Goal: Task Accomplishment & Management: Use online tool/utility

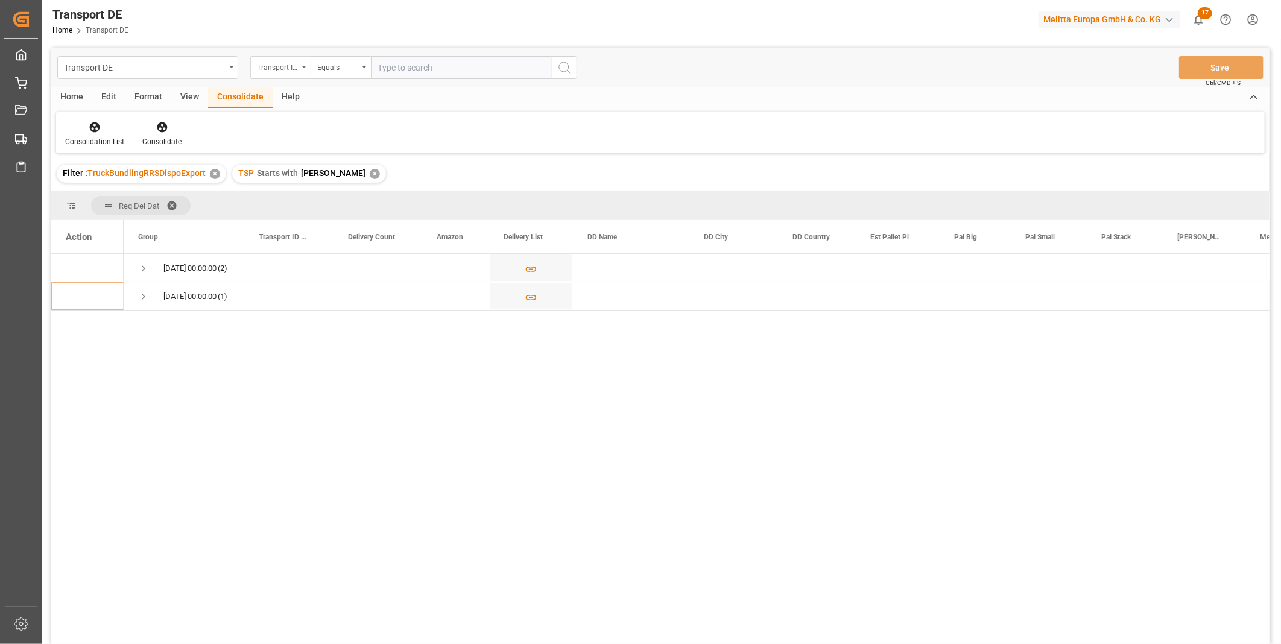
click at [282, 72] on div "Transport ID Logward" at bounding box center [277, 66] width 41 height 14
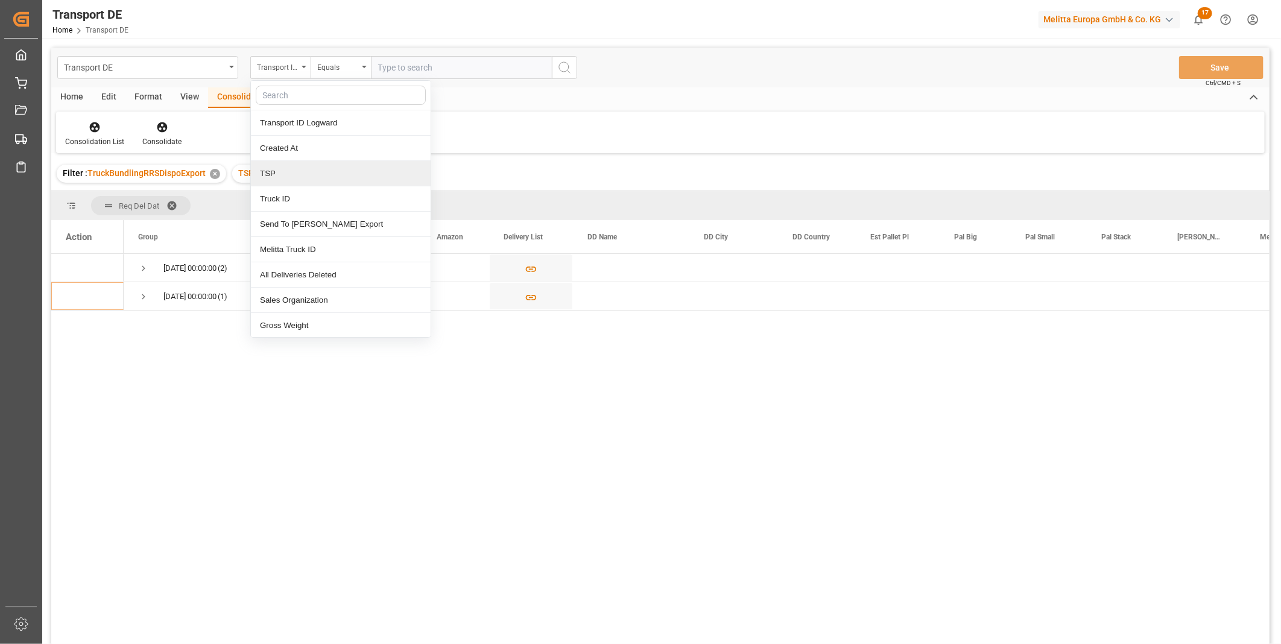
click at [475, 172] on div "Filter : TruckBundlingRRSDispoExport ✕ TSP Starts with Van R ✕" at bounding box center [660, 174] width 1218 height 34
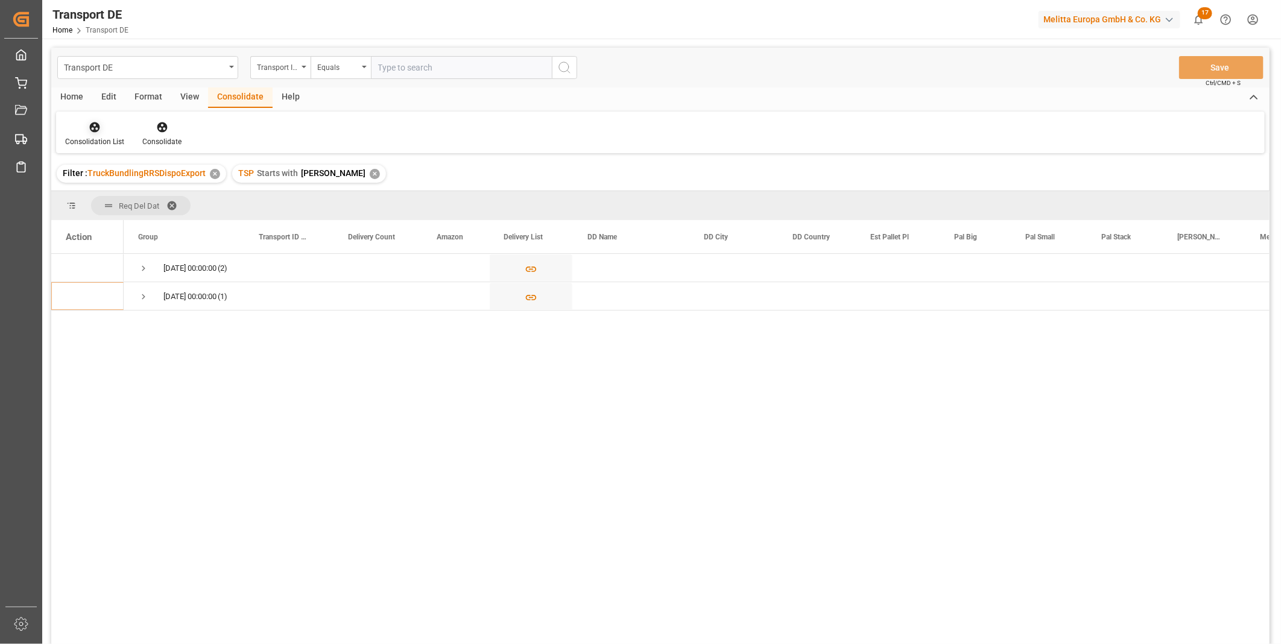
click at [81, 131] on div at bounding box center [94, 127] width 59 height 13
click at [139, 212] on div "Transport DE Transport ID Logward Equals Save Ctrl/CMD + S Home Edit Format Vie…" at bounding box center [660, 362] width 1218 height 628
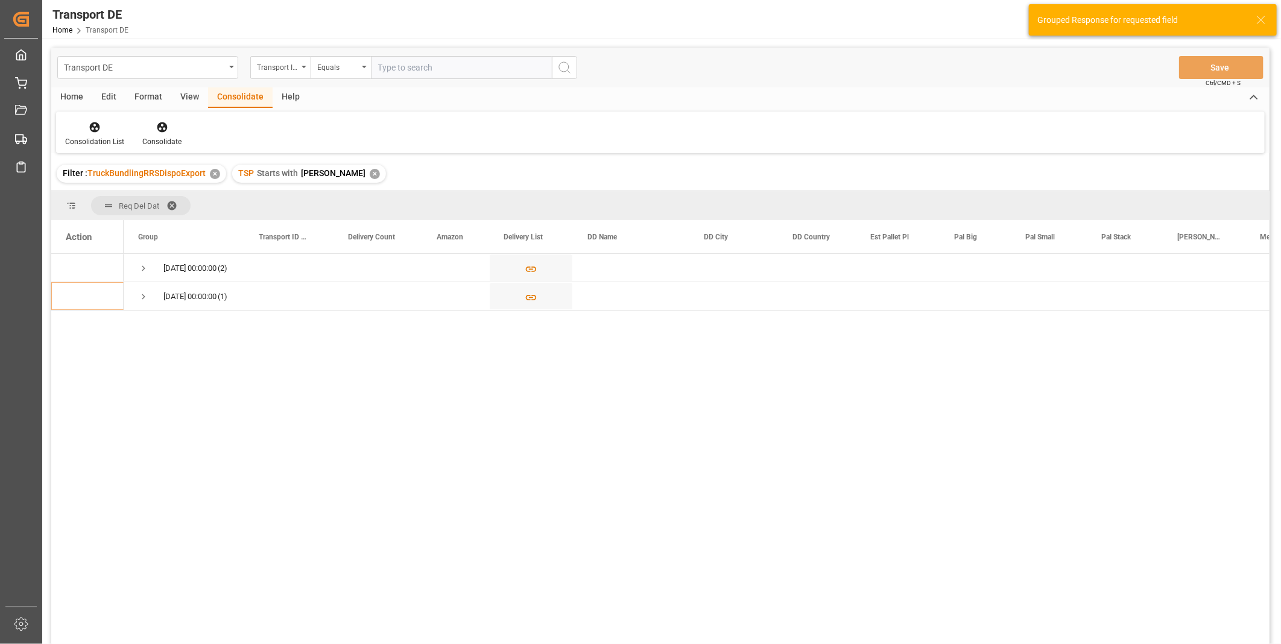
click at [370, 175] on div "✕" at bounding box center [375, 174] width 10 height 10
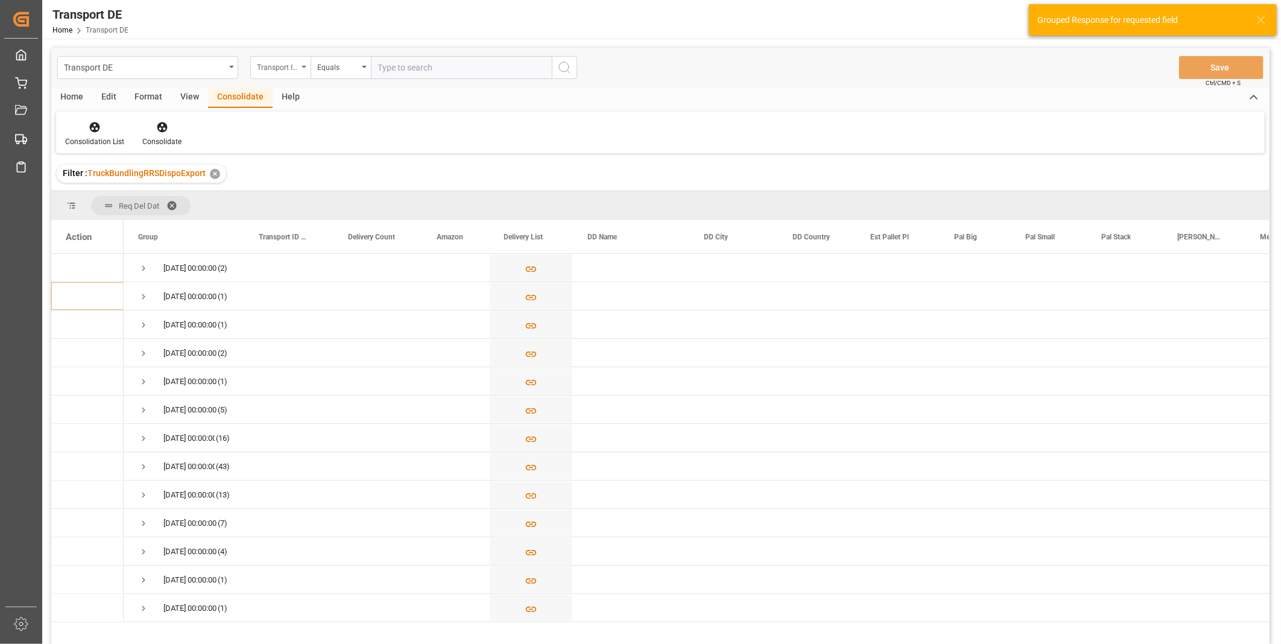
click at [293, 59] on div "Transport ID Logward" at bounding box center [277, 66] width 41 height 14
type input "Route"
click at [279, 125] on div "Route" at bounding box center [341, 122] width 180 height 25
click at [356, 78] on div "Equals" at bounding box center [341, 67] width 60 height 23
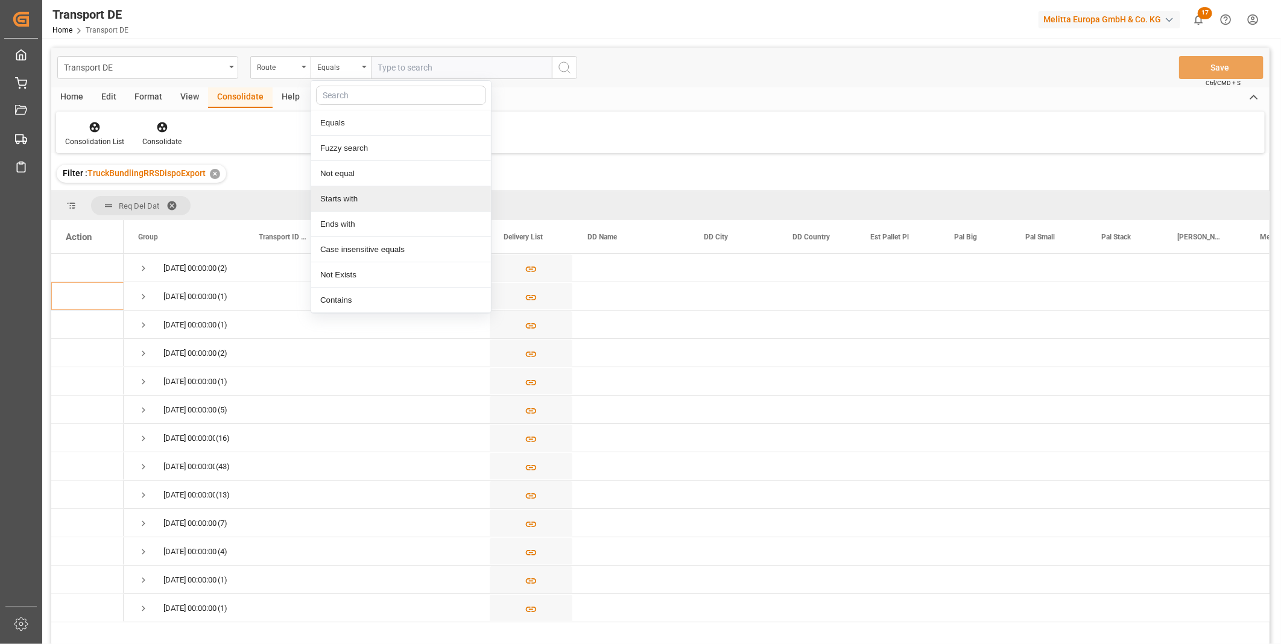
click at [356, 197] on div "Starts with" at bounding box center [401, 198] width 180 height 25
type input "LT"
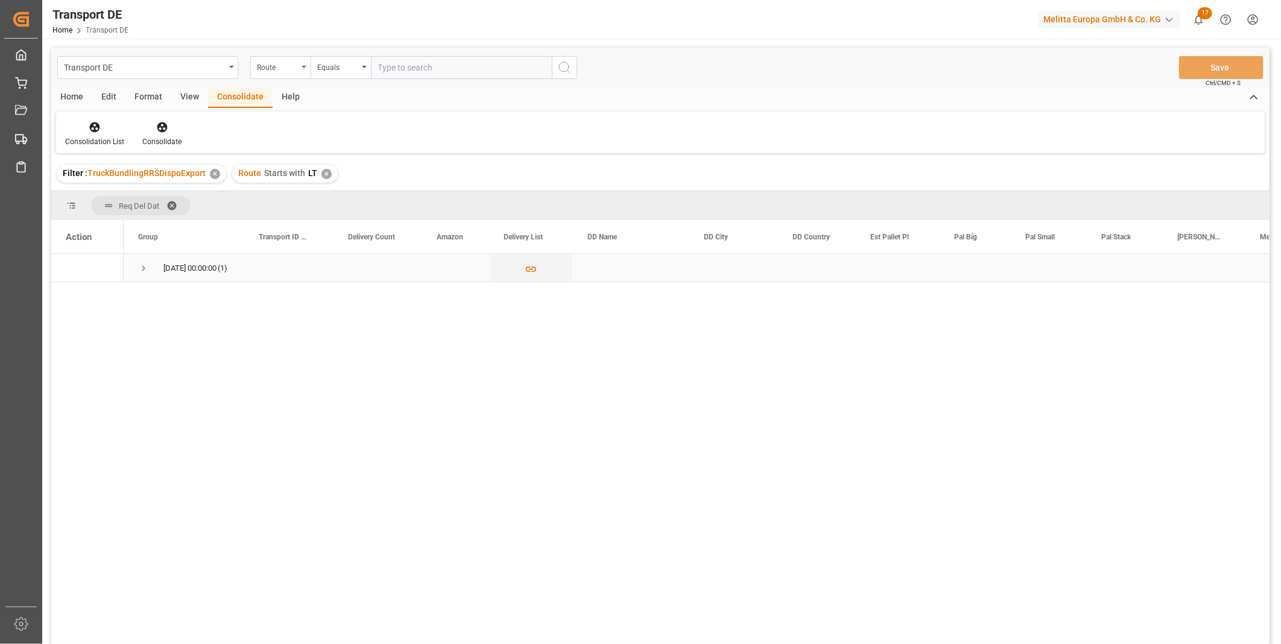
click at [147, 268] on span "Press SPACE to select this row." at bounding box center [143, 268] width 11 height 11
click at [89, 294] on icon "Press SPACE to select this row." at bounding box center [92, 297] width 10 height 10
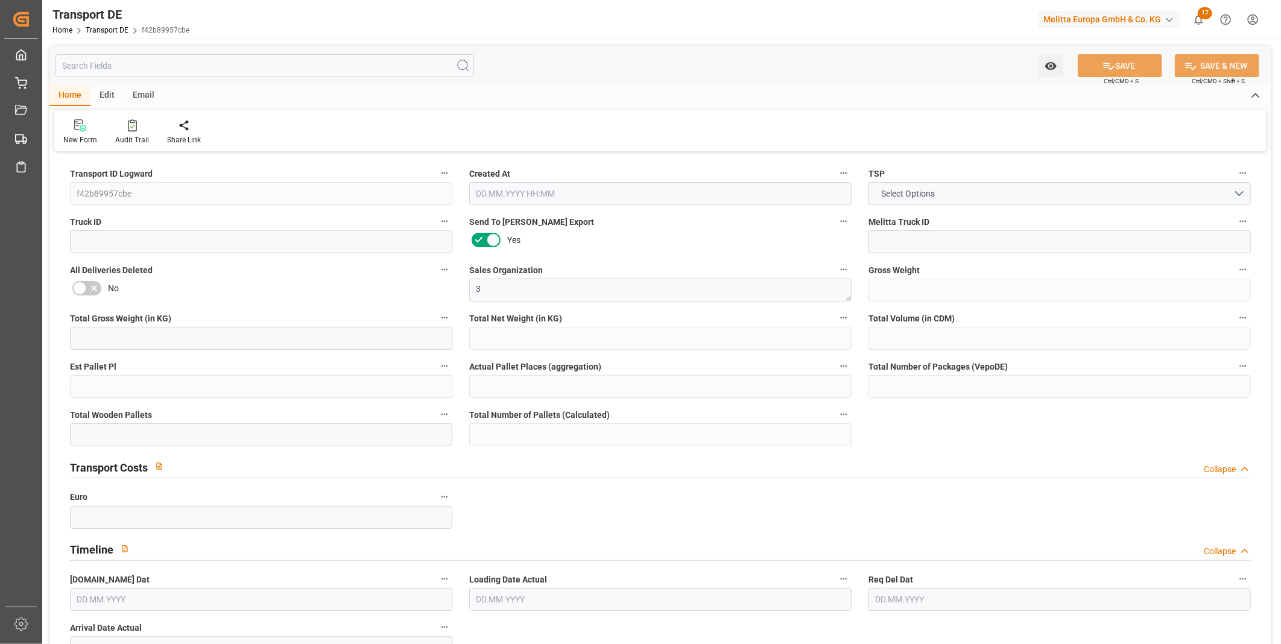
type input "29"
type input "5.129"
type input "3.814"
type input "186.593"
type input "1"
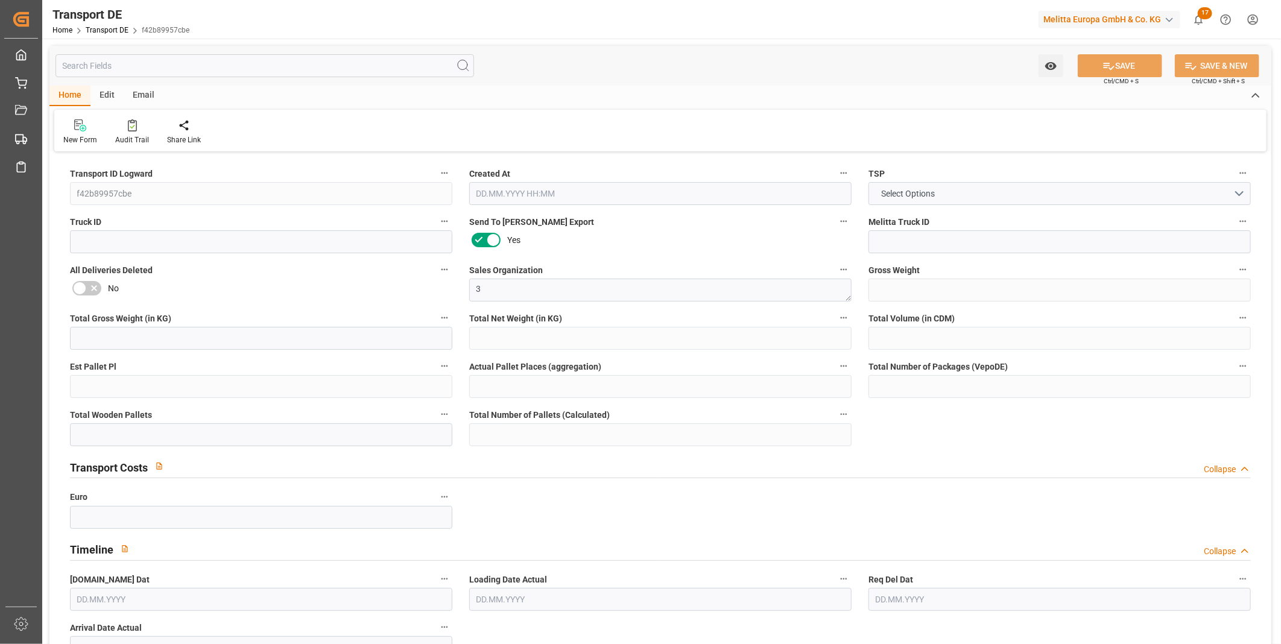
type input "0"
type input "1"
type input "0"
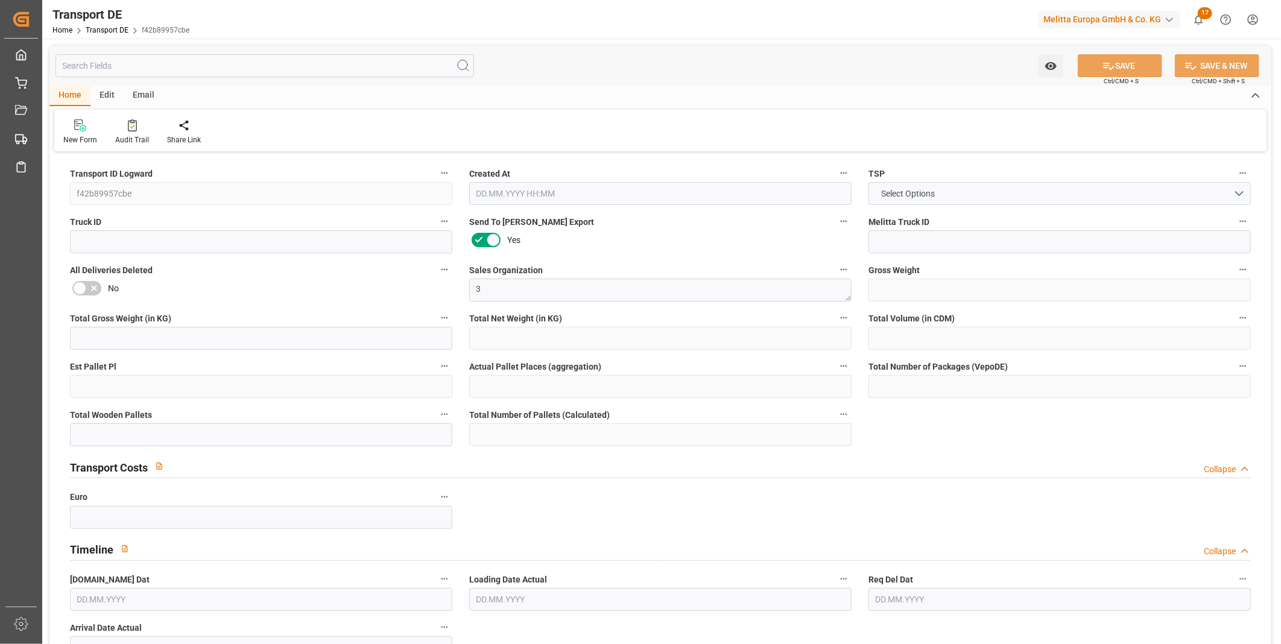
type input "44"
type input "0"
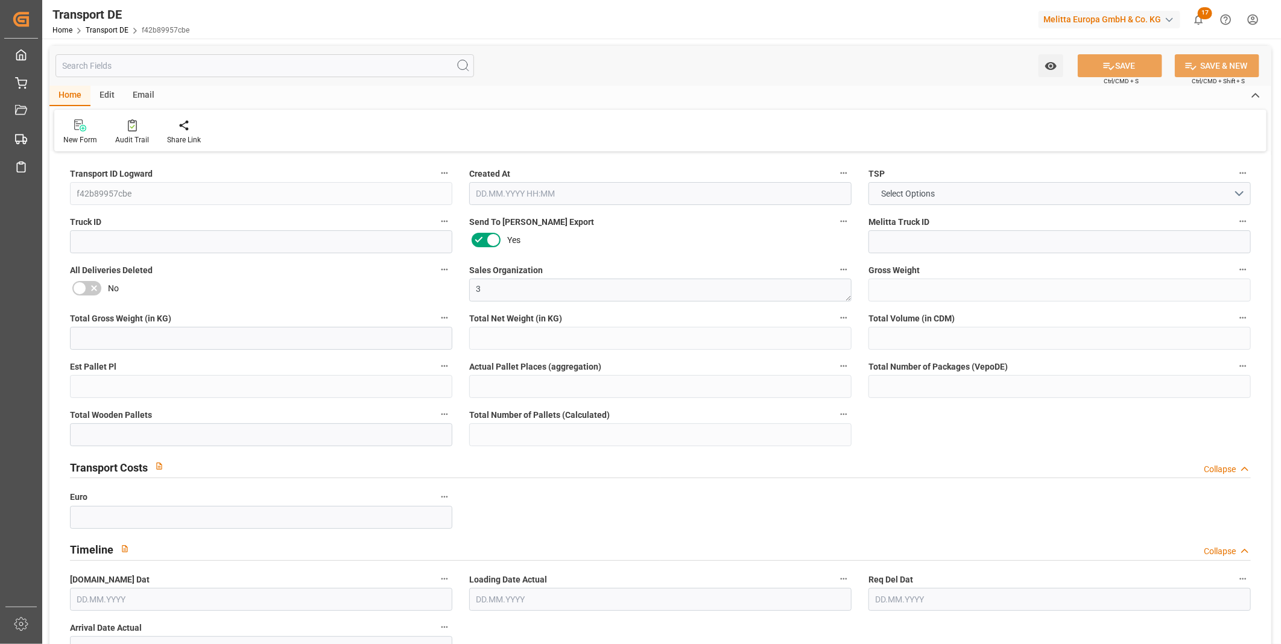
type input "0"
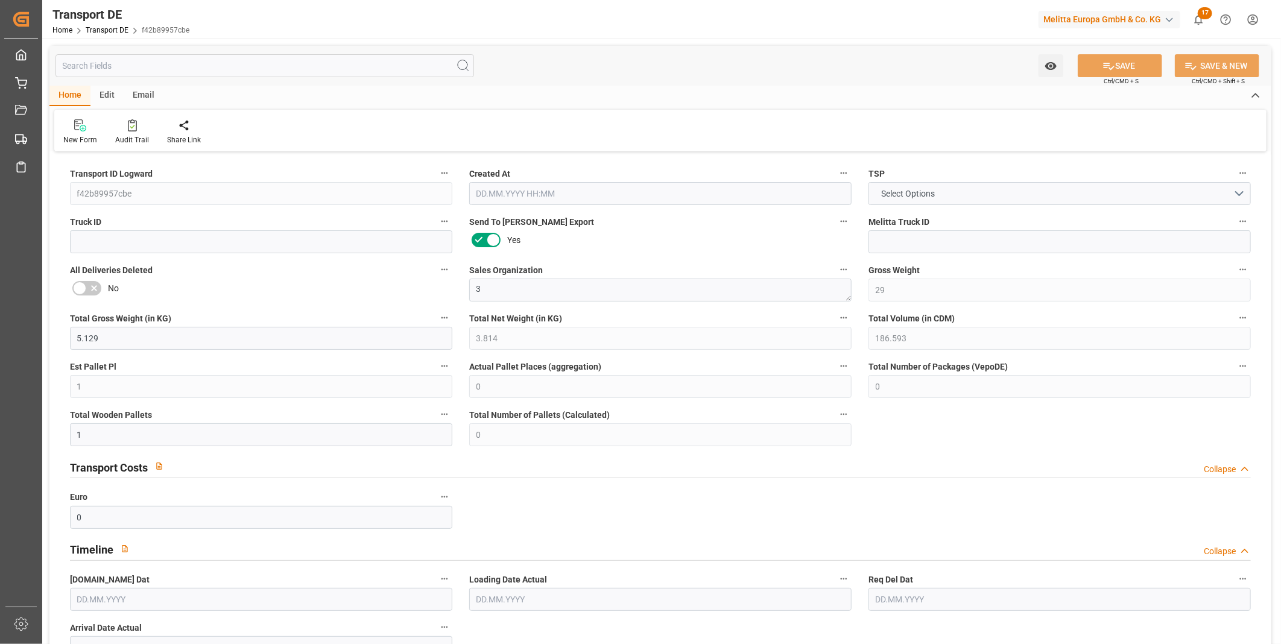
type input "0"
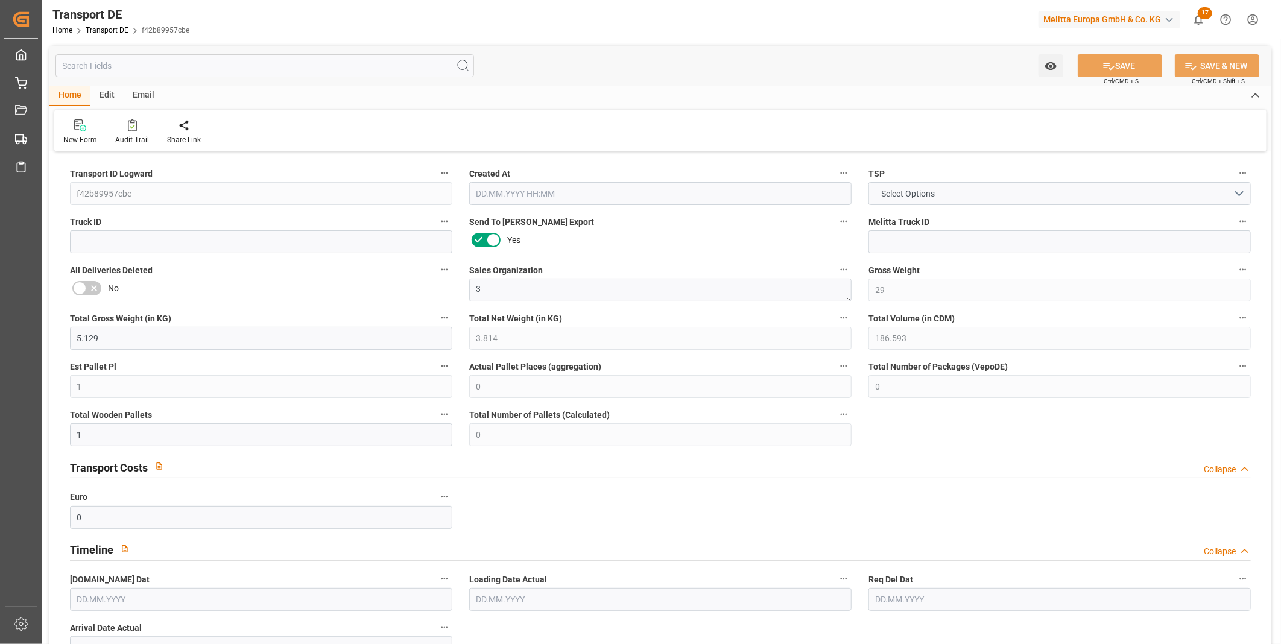
type input "0"
type input "[DATE] 11:41"
type input "[DATE]"
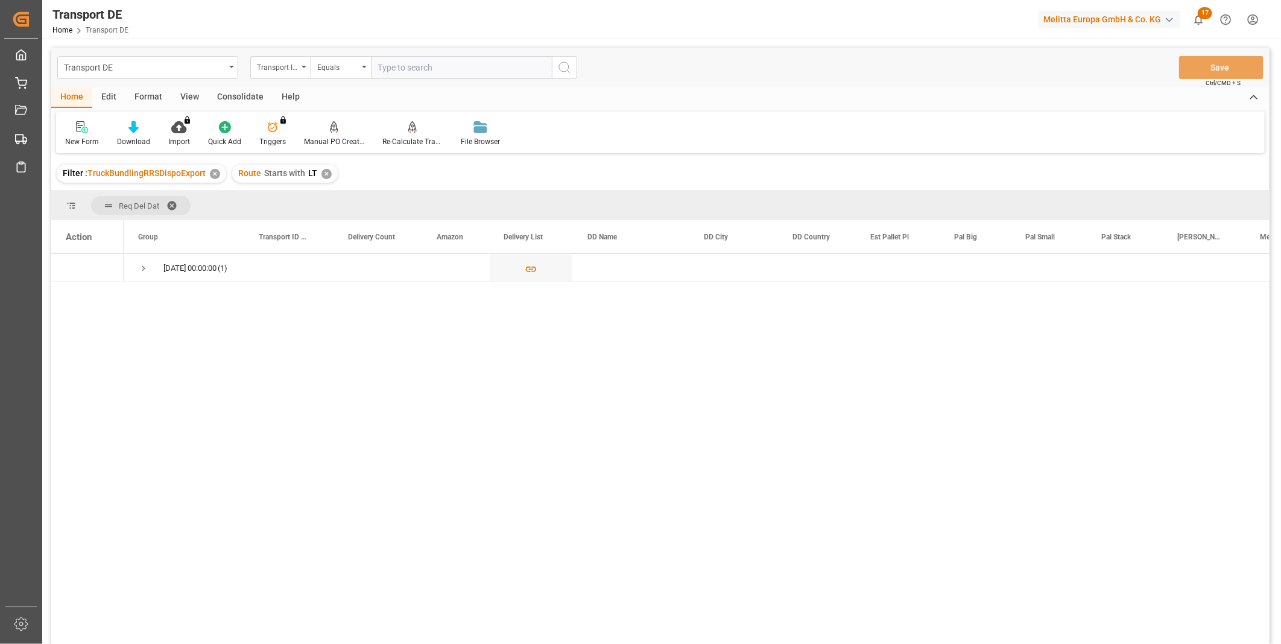
click at [245, 93] on div "Consolidate" at bounding box center [240, 97] width 65 height 21
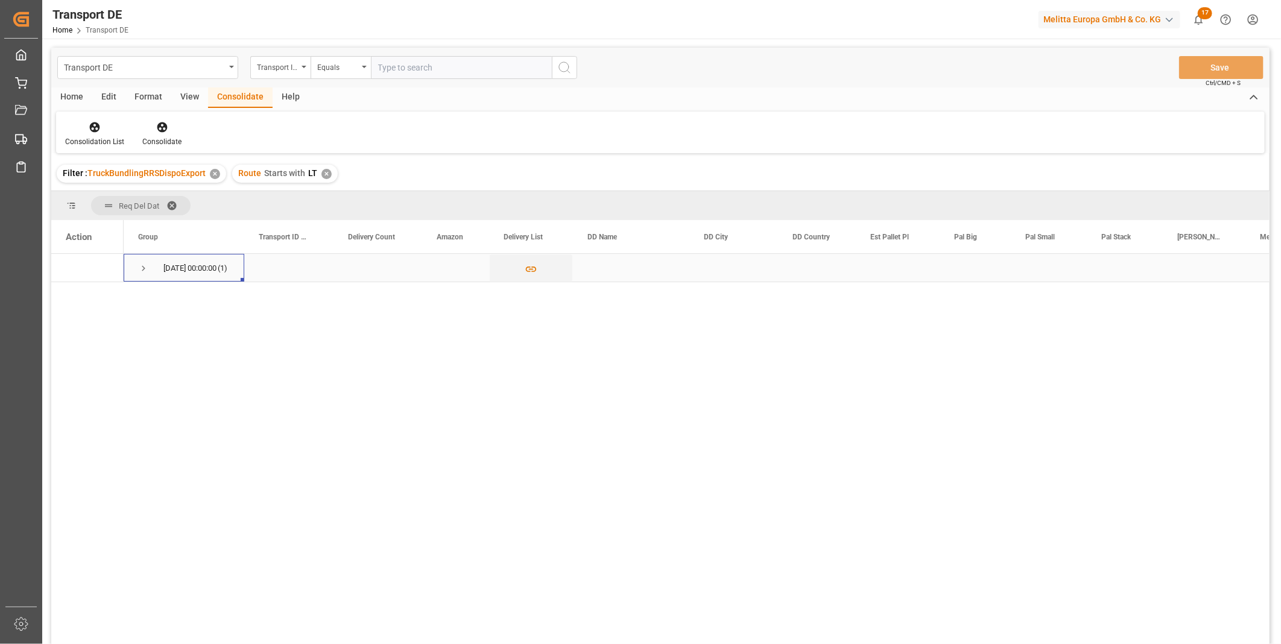
click at [144, 269] on span "Press SPACE to select this row." at bounding box center [143, 268] width 11 height 11
click at [526, 300] on icon "Press SPACE to select this row." at bounding box center [531, 297] width 13 height 13
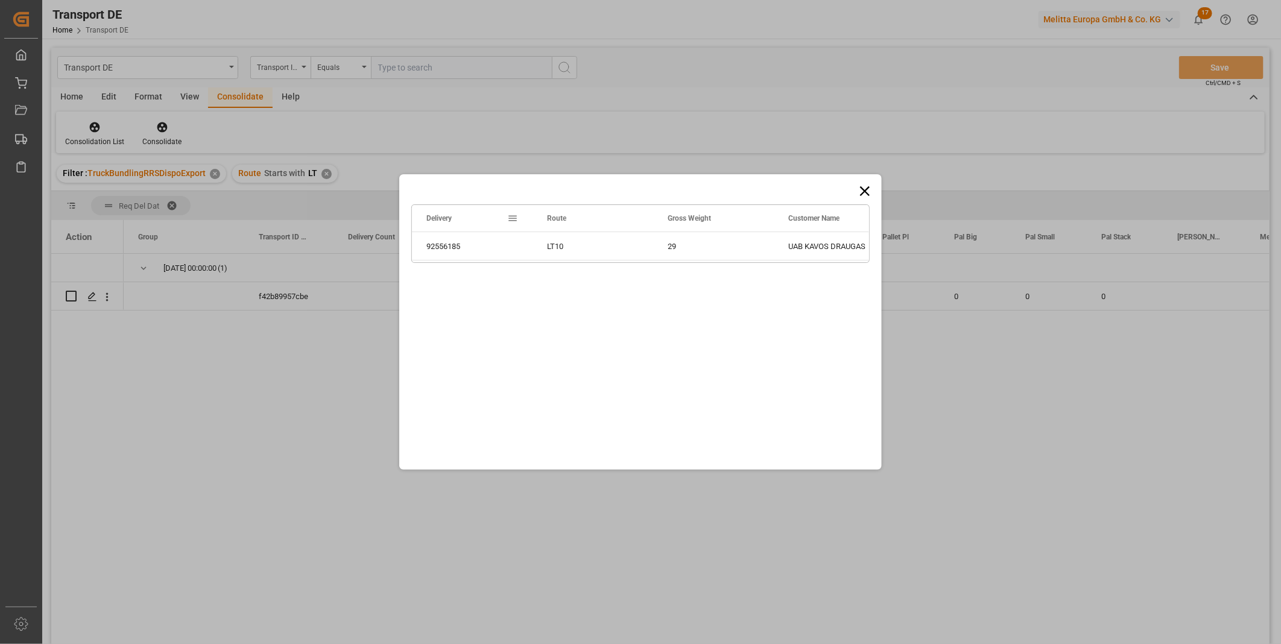
click at [862, 196] on icon at bounding box center [864, 191] width 17 height 17
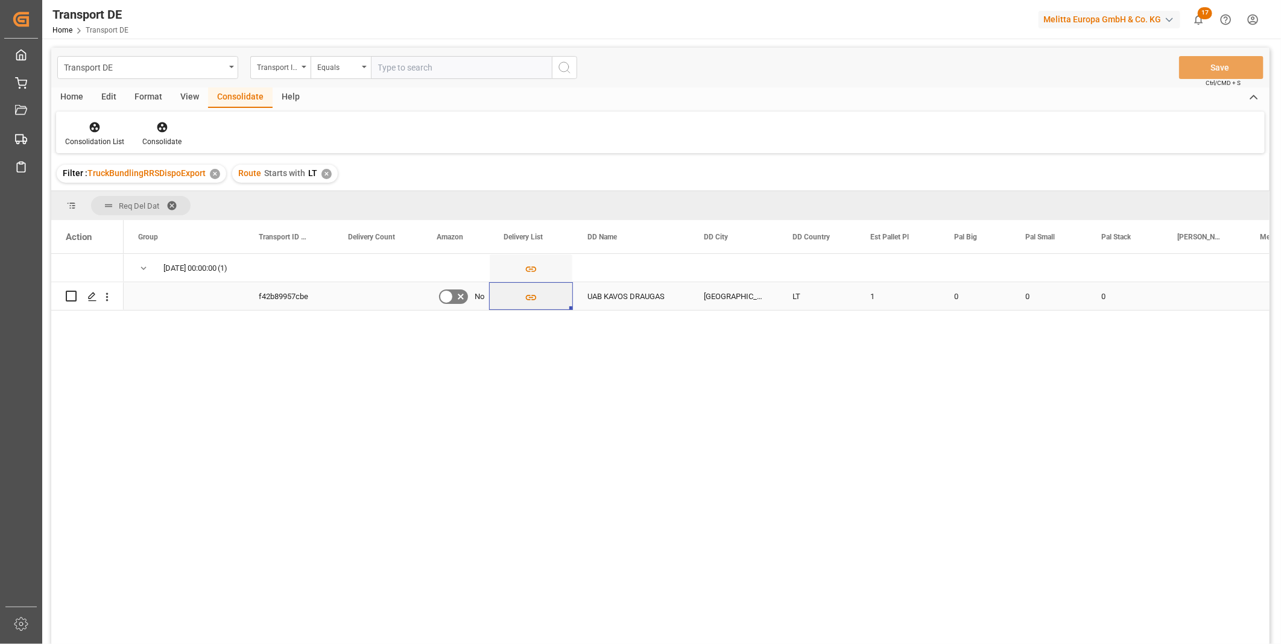
click at [533, 309] on div "Press SPACE to select this row." at bounding box center [531, 296] width 84 height 28
click at [535, 298] on icon "Press SPACE to select this row." at bounding box center [531, 297] width 13 height 13
click at [529, 297] on icon "Press SPACE to select this row." at bounding box center [531, 297] width 13 height 13
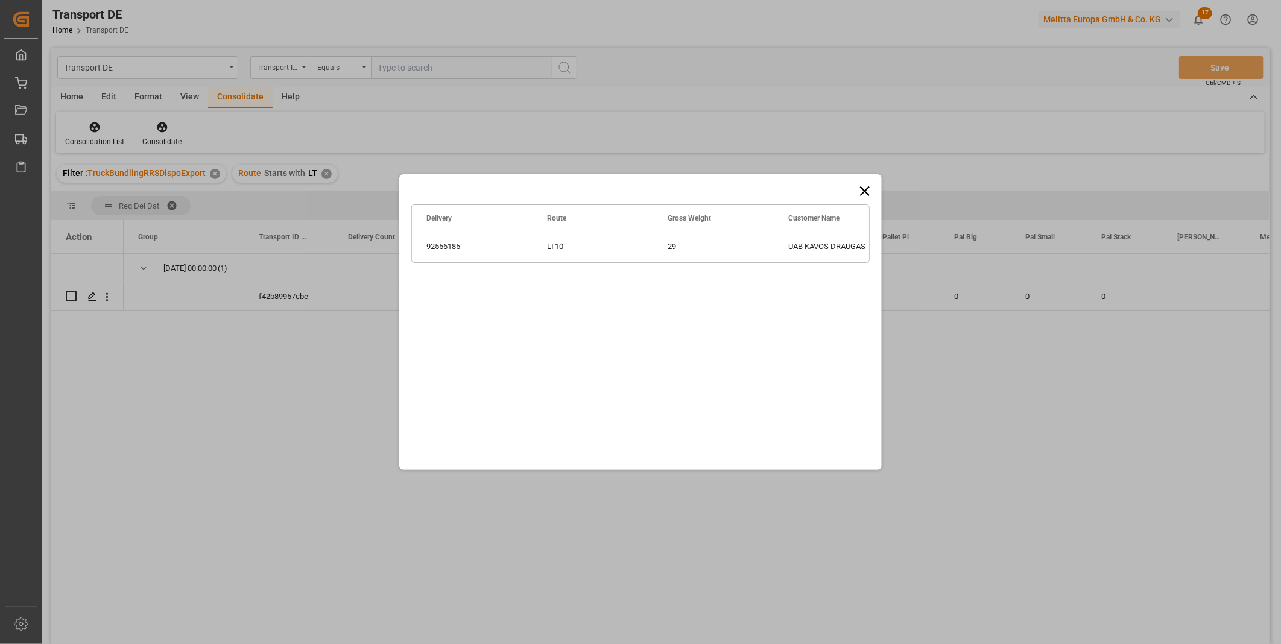
click at [865, 186] on icon at bounding box center [864, 191] width 17 height 17
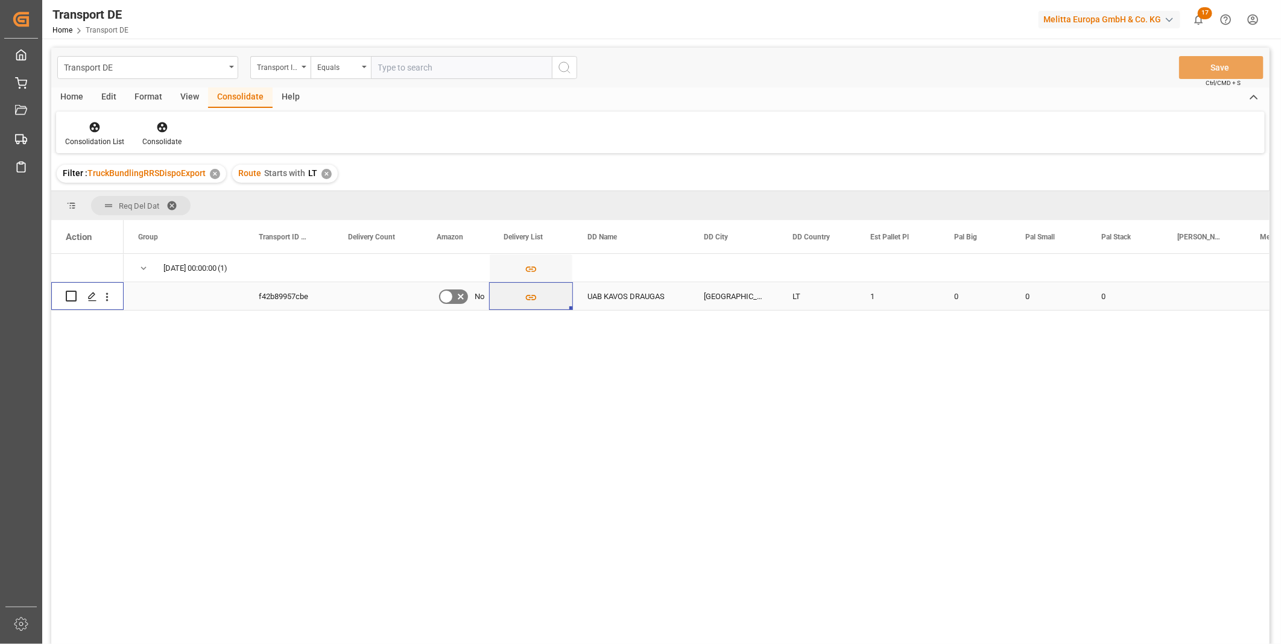
click at [71, 297] on input "Press Space to toggle row selection (unchecked)" at bounding box center [71, 296] width 11 height 11
checkbox input "true"
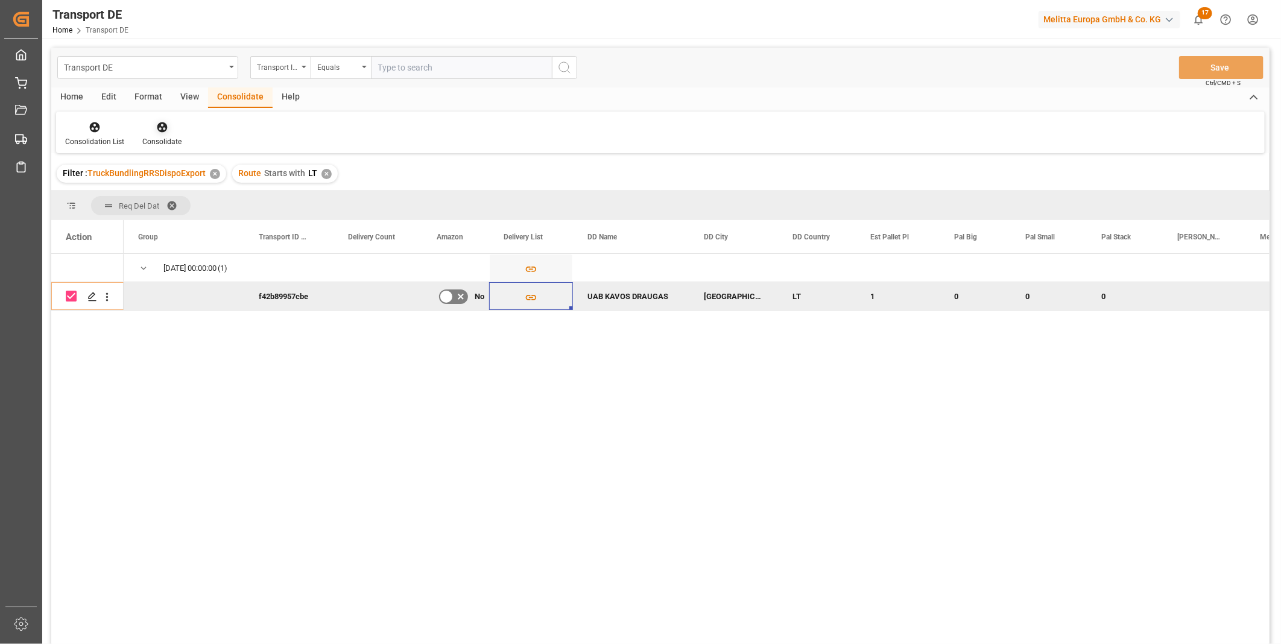
click at [145, 128] on div at bounding box center [161, 127] width 39 height 13
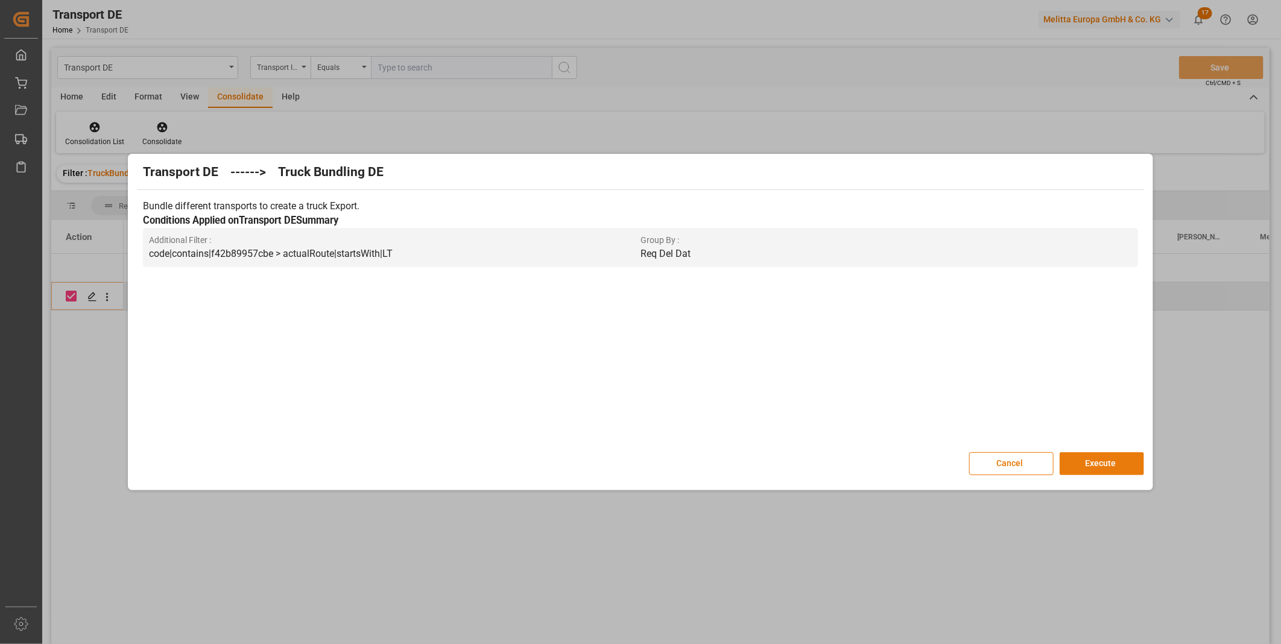
click at [1099, 470] on button "Execute" at bounding box center [1101, 463] width 84 height 23
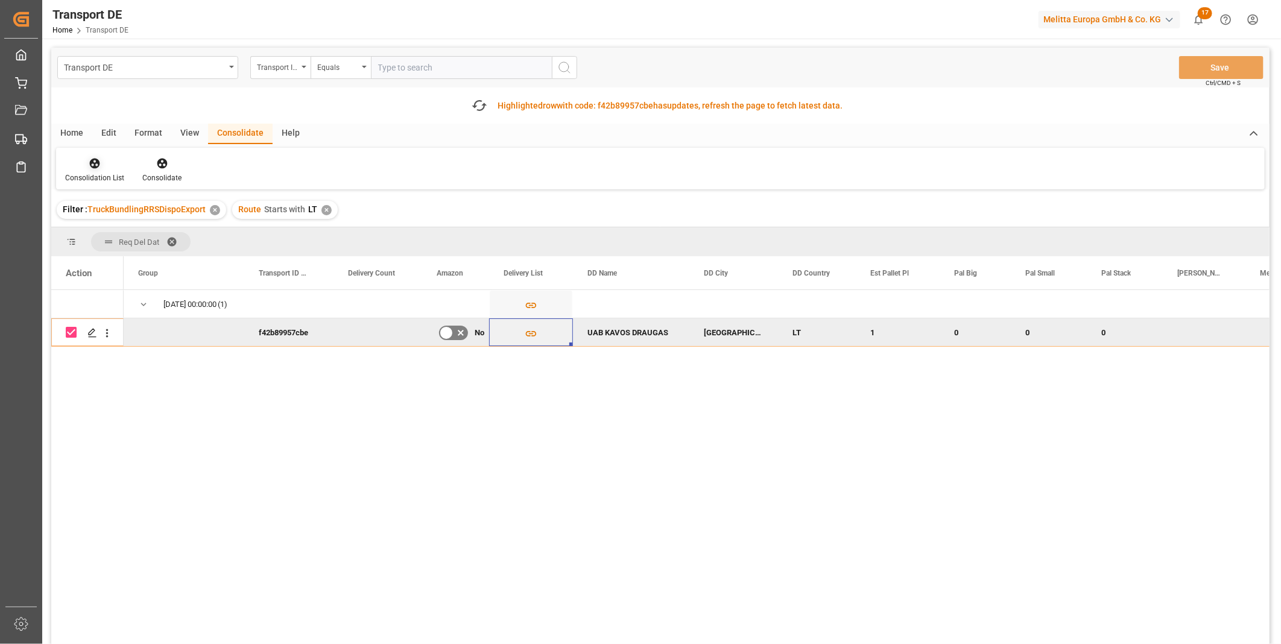
click at [104, 166] on div at bounding box center [94, 163] width 59 height 13
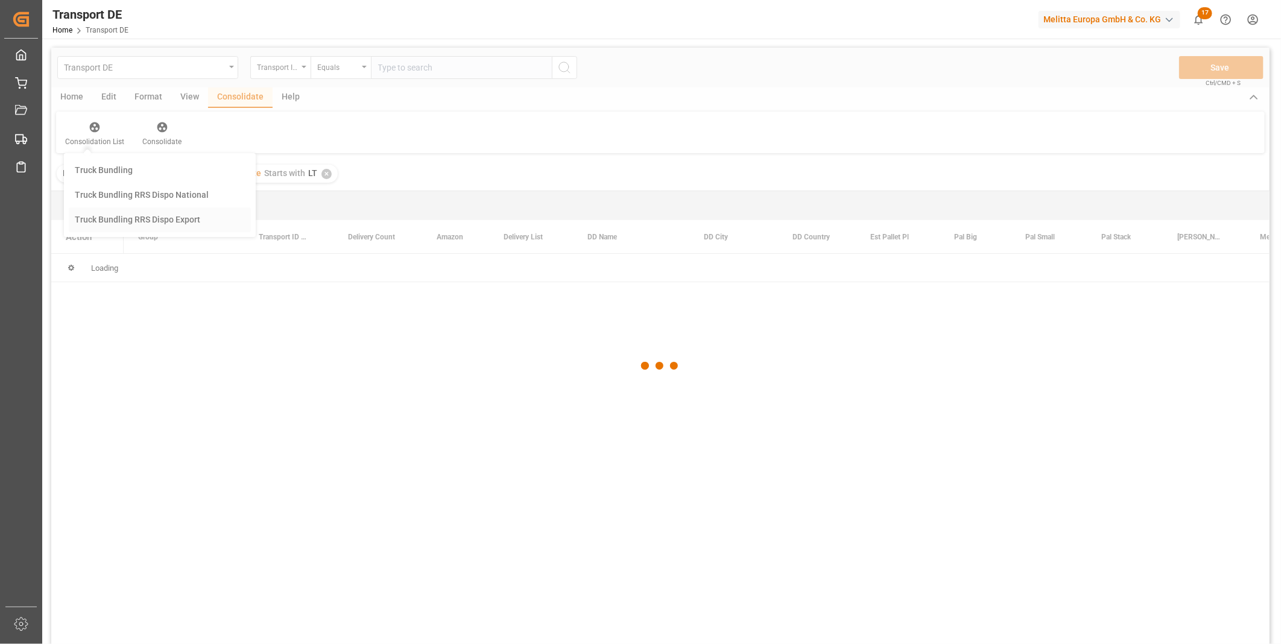
click at [187, 250] on div "Transport DE Transport ID Logward Equals Save Ctrl/CMD + S Home Edit Format Vie…" at bounding box center [660, 362] width 1218 height 628
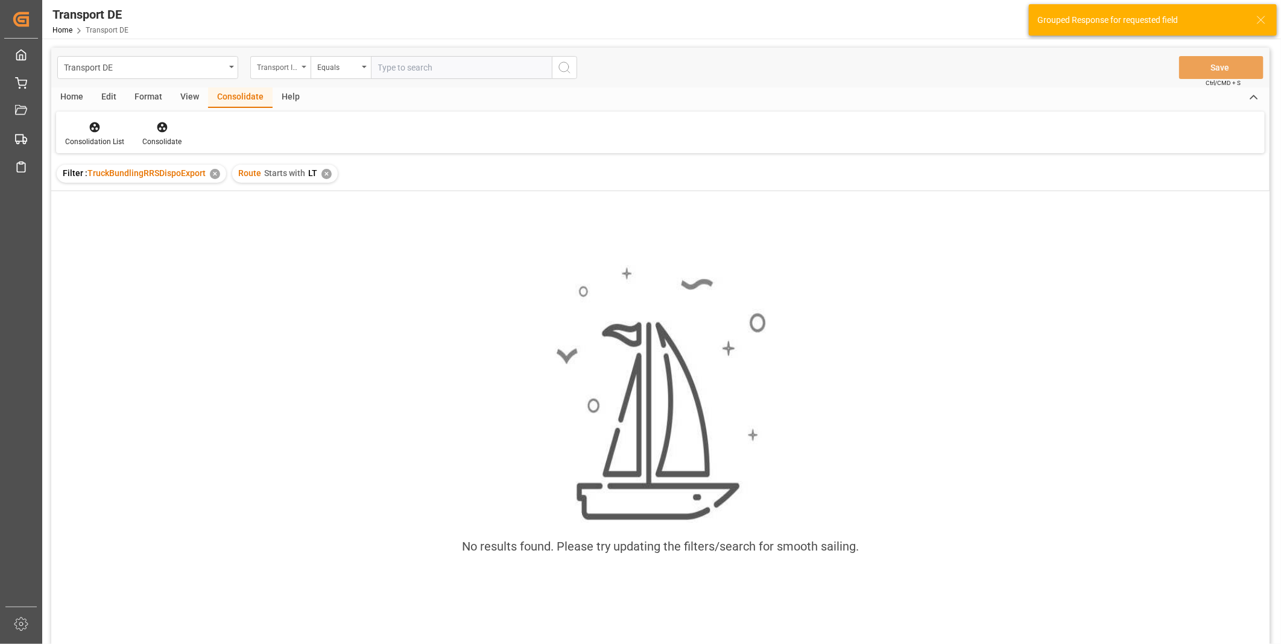
click at [288, 68] on div "Transport ID Logward" at bounding box center [277, 66] width 41 height 14
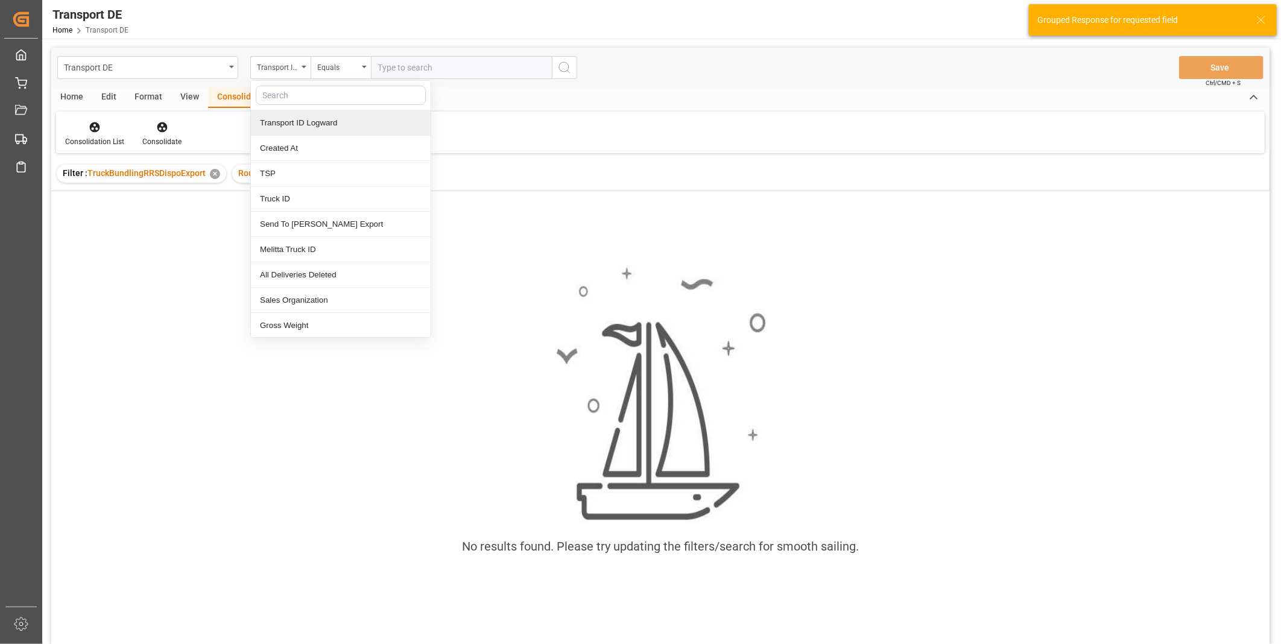
click at [569, 151] on div "Consolidation List Consolidate" at bounding box center [660, 133] width 1208 height 42
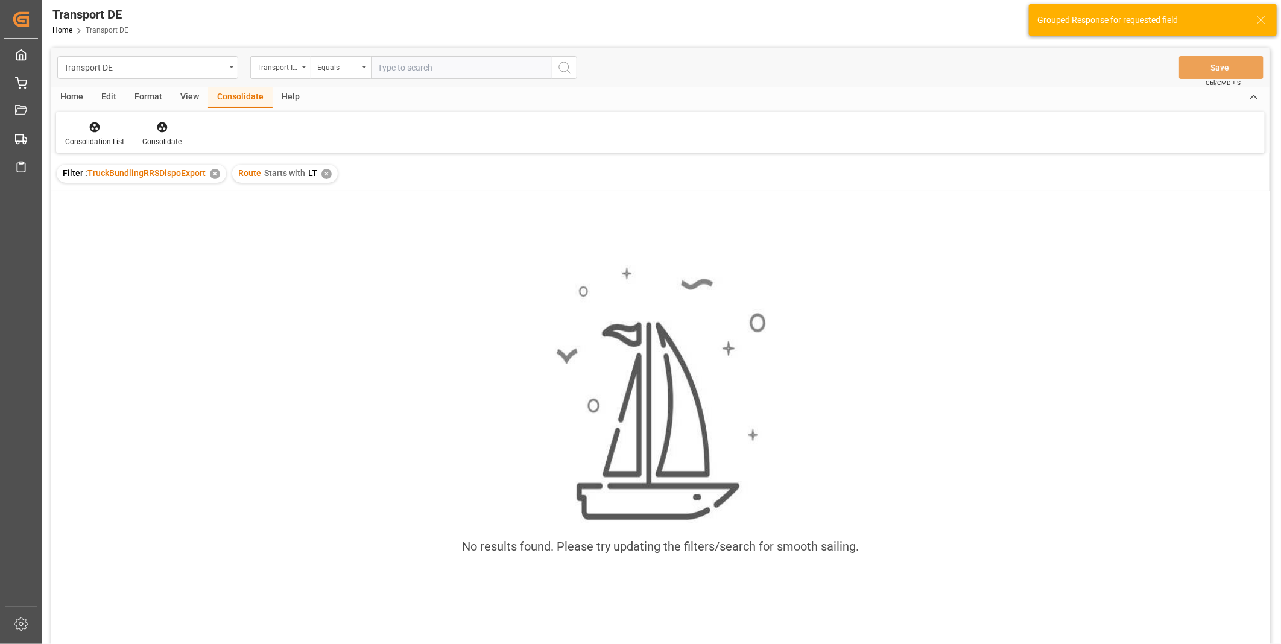
click at [326, 170] on div "✕" at bounding box center [326, 174] width 10 height 10
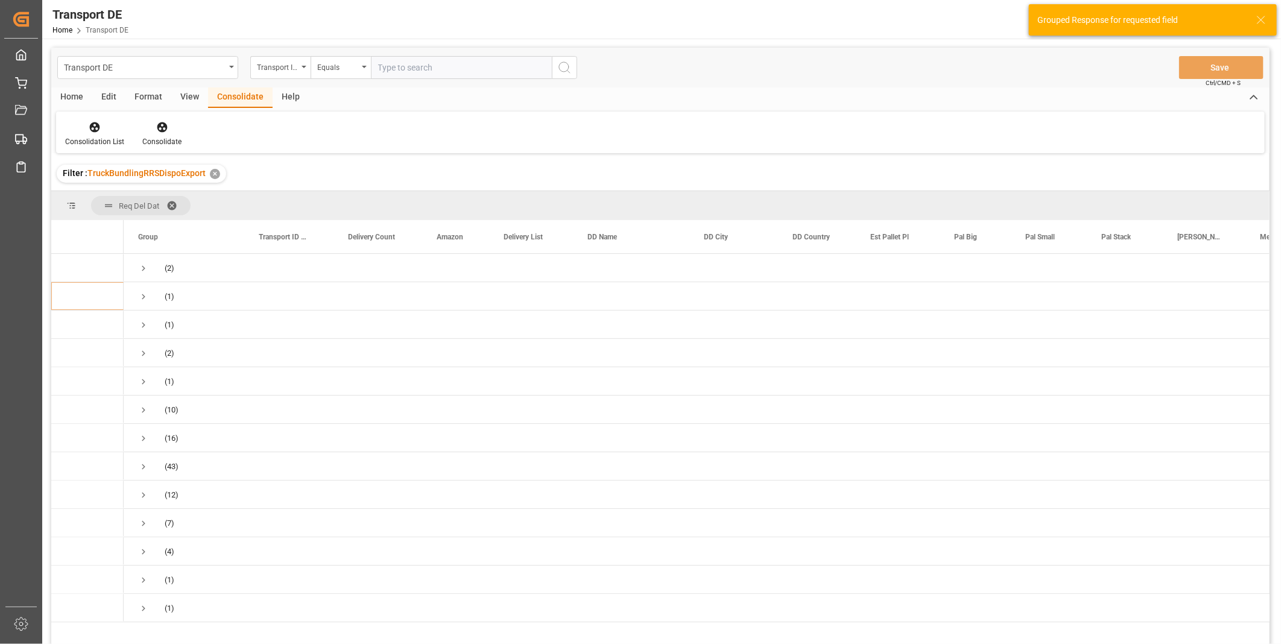
click at [285, 69] on div "Transport ID Logward" at bounding box center [277, 66] width 41 height 14
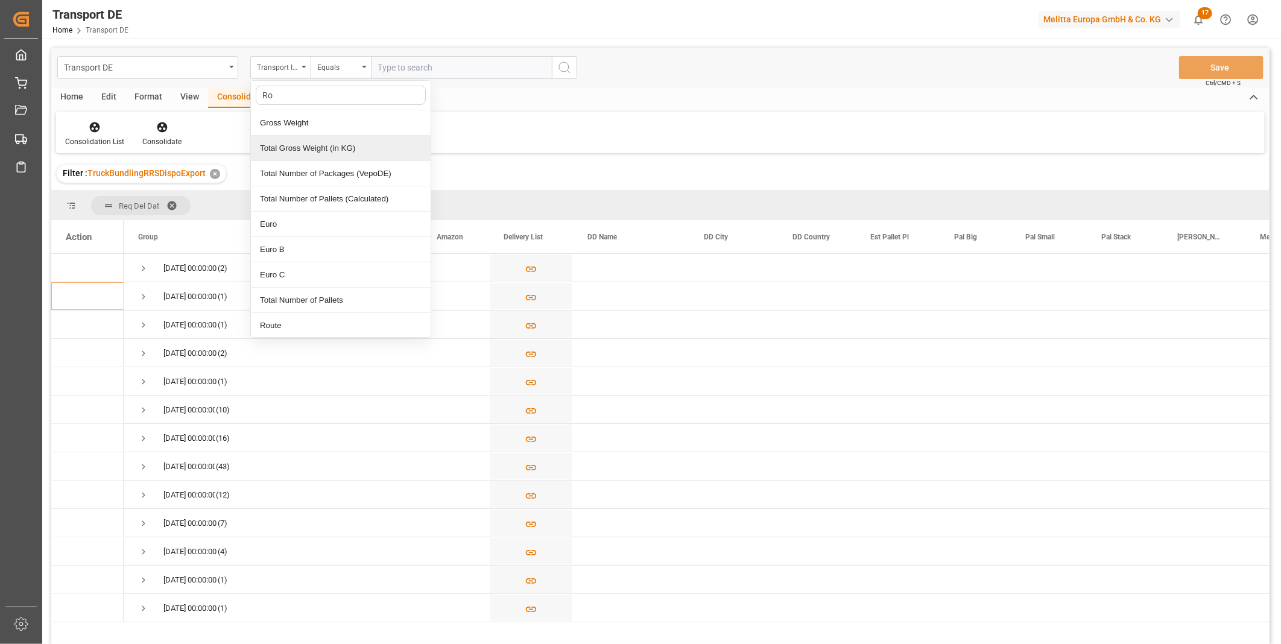
type input "Rou"
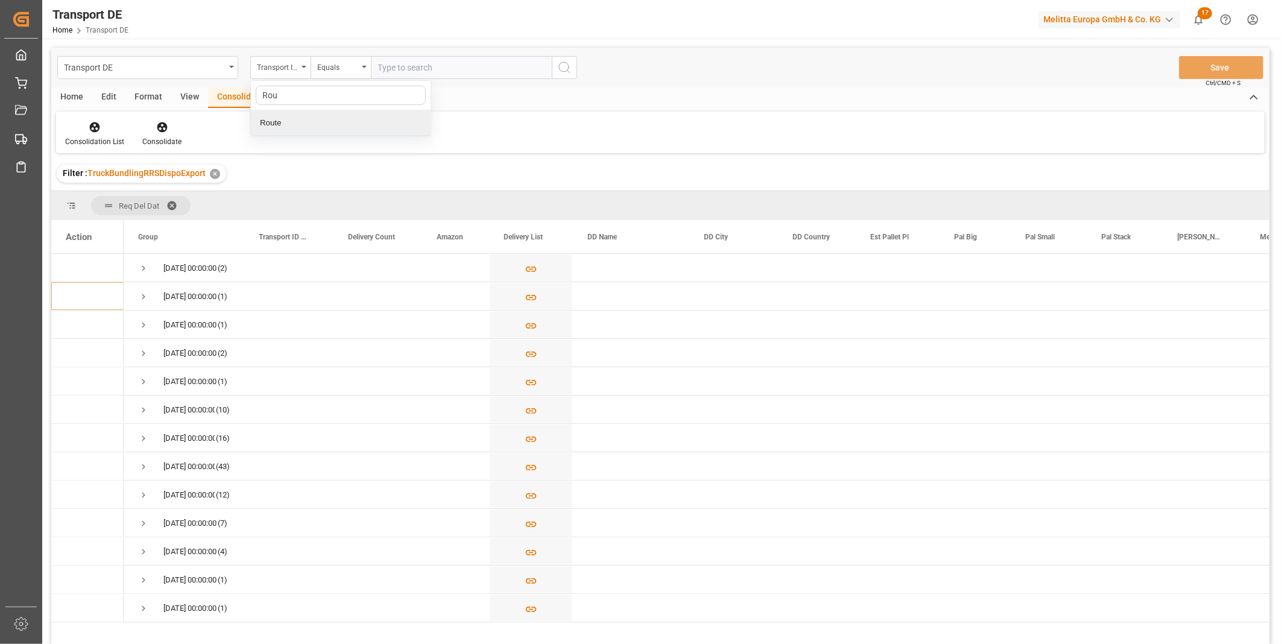
click at [312, 116] on div "Route" at bounding box center [341, 122] width 180 height 25
click at [341, 63] on div "Equals" at bounding box center [337, 66] width 41 height 14
click at [350, 187] on div "Starts with" at bounding box center [401, 198] width 180 height 25
type input "TN"
click at [567, 64] on circle "search button" at bounding box center [564, 67] width 10 height 10
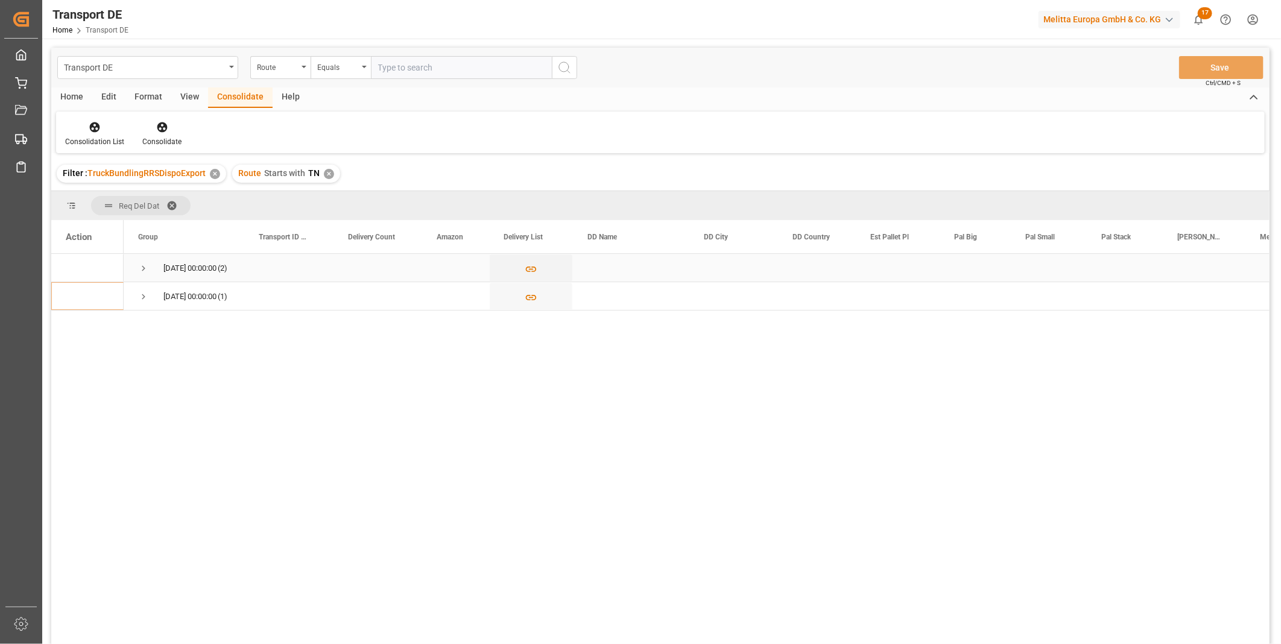
click at [138, 263] on span "Press SPACE to select this row." at bounding box center [143, 268] width 11 height 11
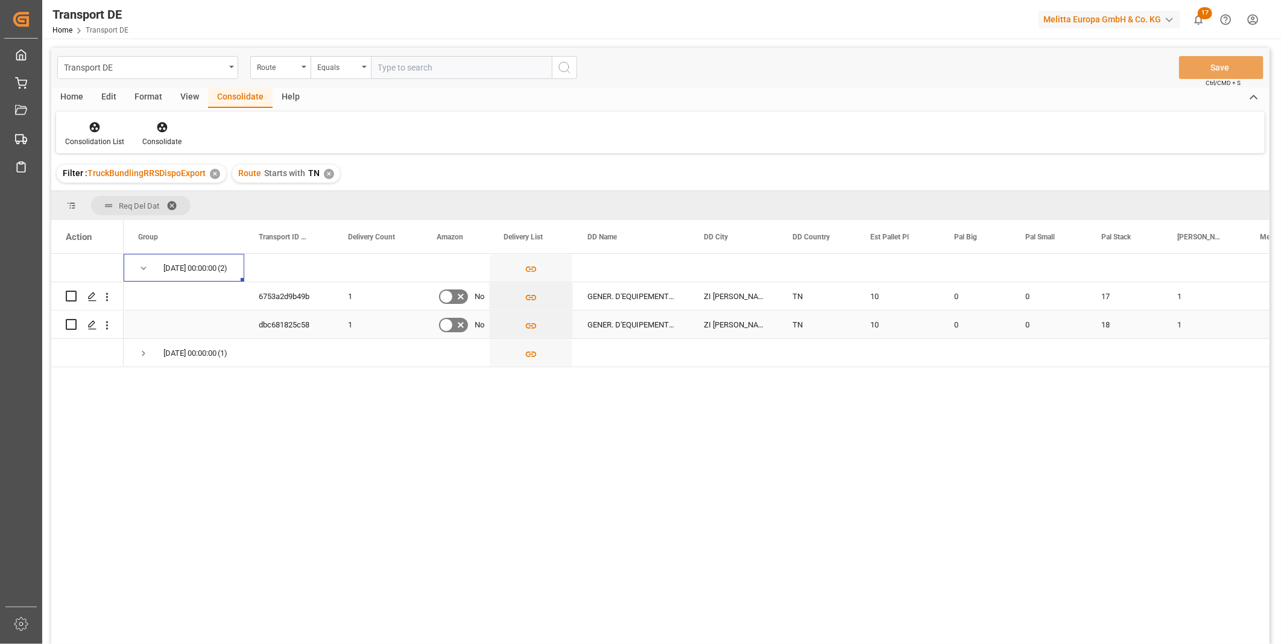
click at [146, 336] on span "Press SPACE to select this row." at bounding box center [184, 324] width 92 height 27
click at [146, 356] on span "Press SPACE to select this row." at bounding box center [143, 353] width 11 height 11
click at [529, 386] on icon "Press SPACE to select this row." at bounding box center [531, 382] width 13 height 13
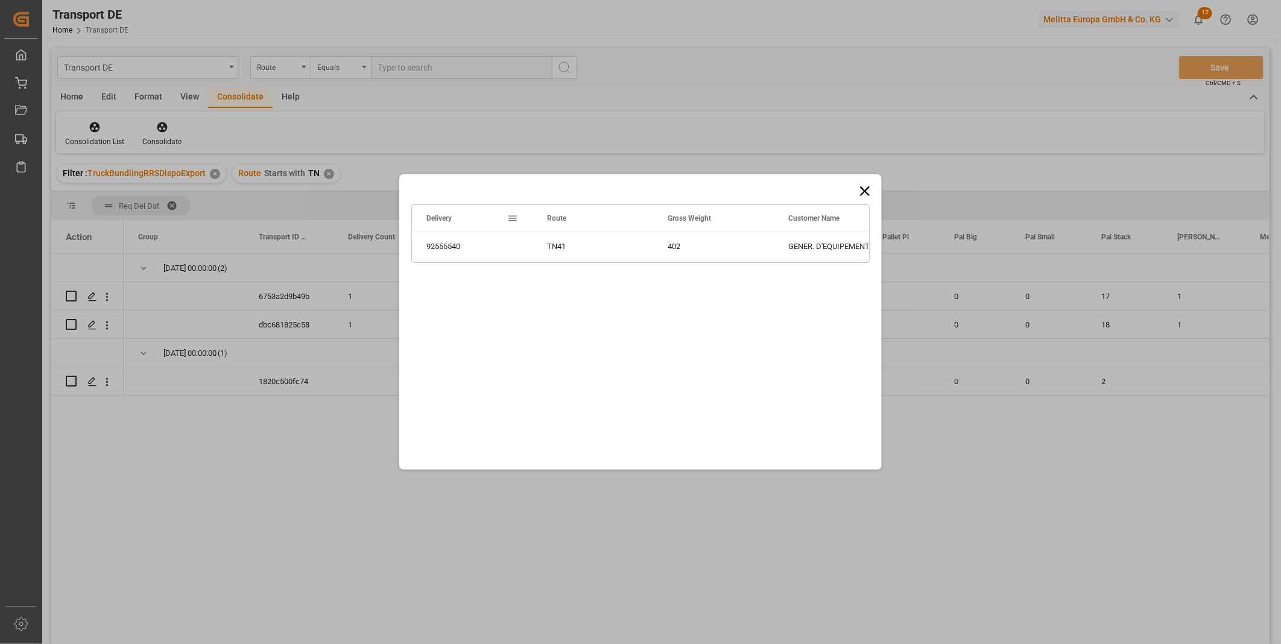
click at [861, 189] on icon at bounding box center [865, 191] width 10 height 10
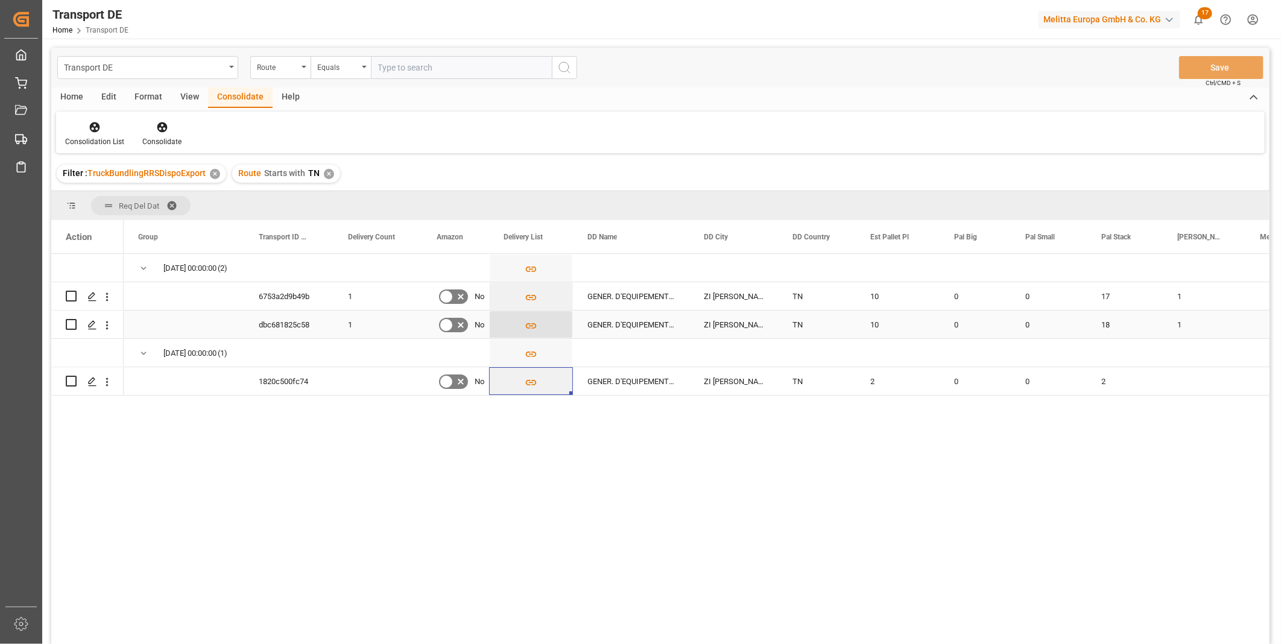
click at [535, 323] on icon "Press SPACE to select this row." at bounding box center [531, 326] width 13 height 13
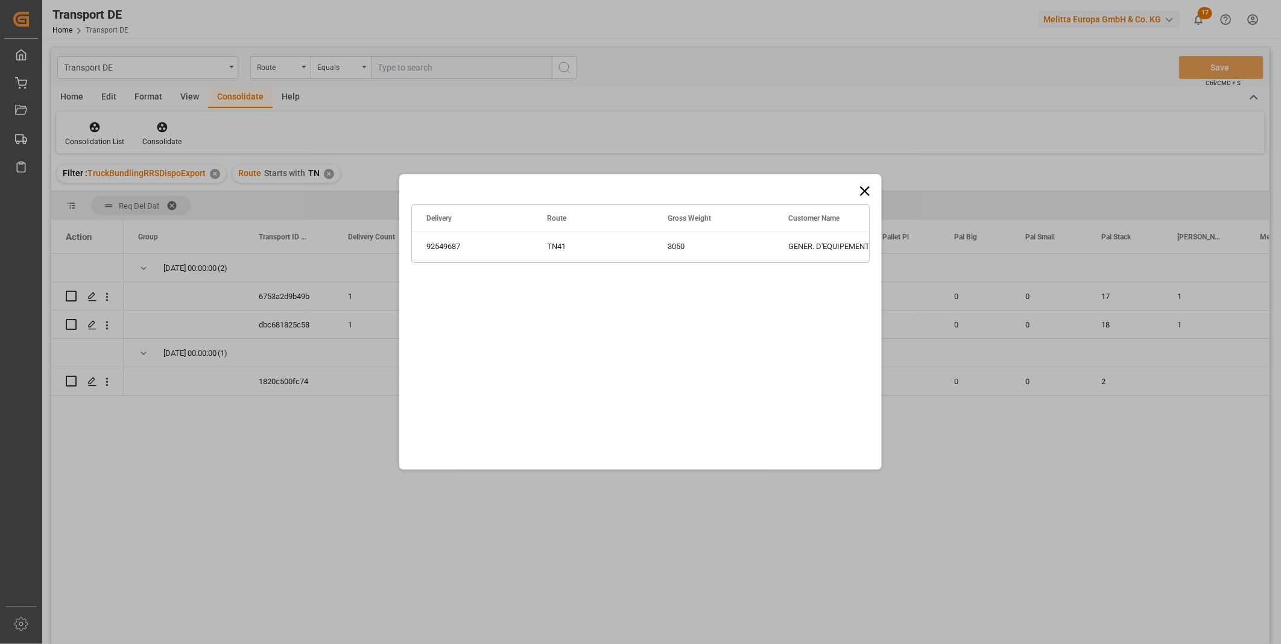
click at [860, 191] on icon at bounding box center [864, 191] width 17 height 17
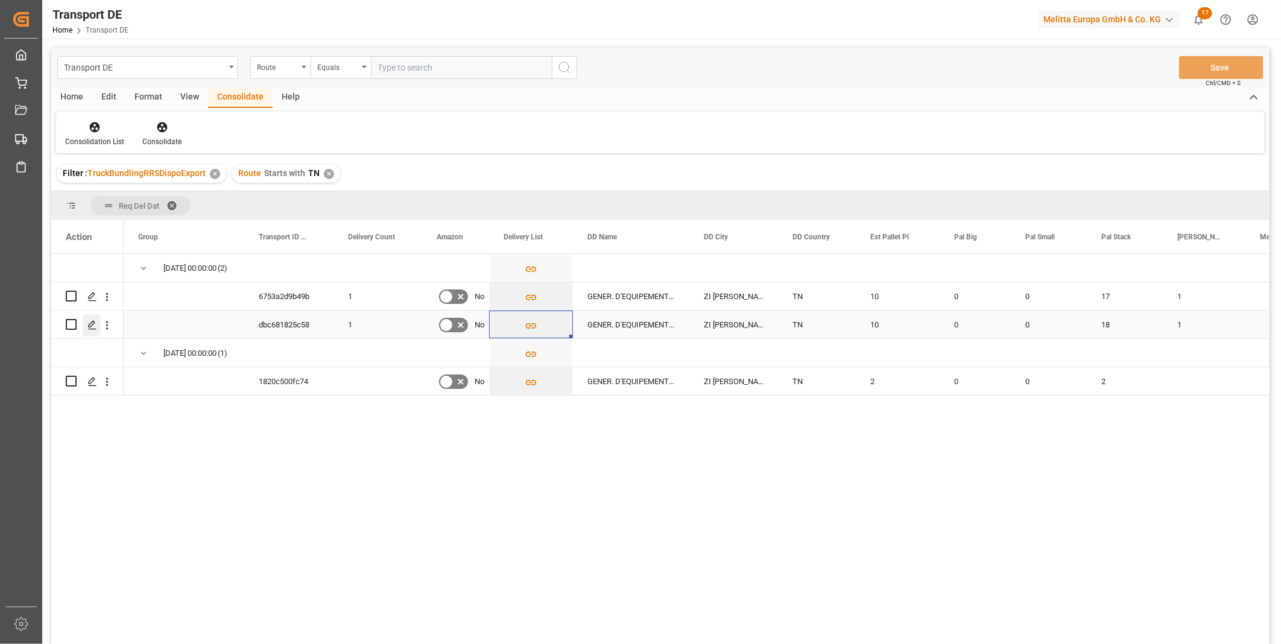
click at [92, 322] on polygon "Press SPACE to select this row." at bounding box center [92, 324] width 6 height 6
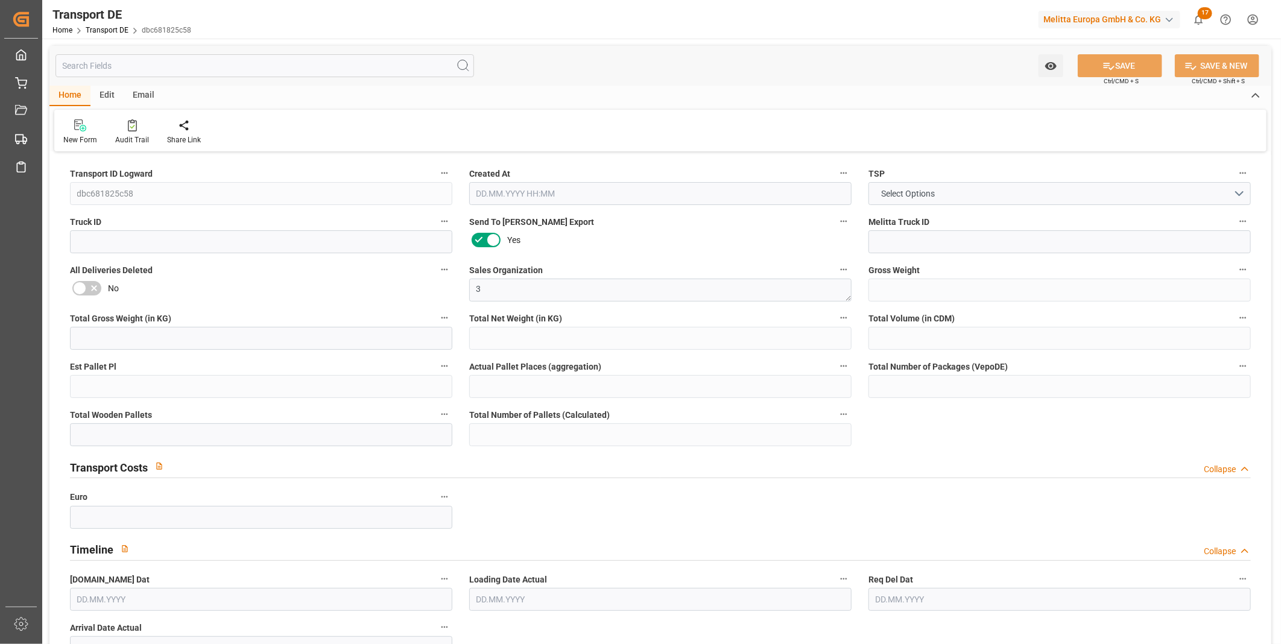
type input "3050"
type input "2421.888"
type input "1734.4"
type input "16413.76"
type input "10"
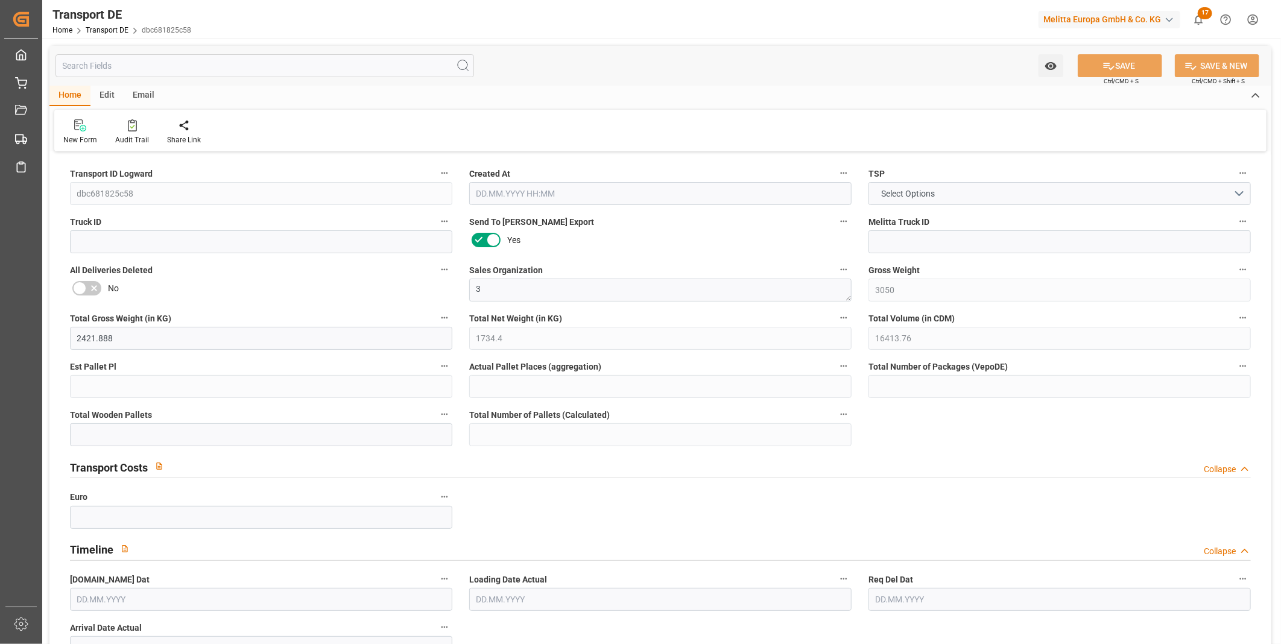
type input "0"
type input "19"
type input "0"
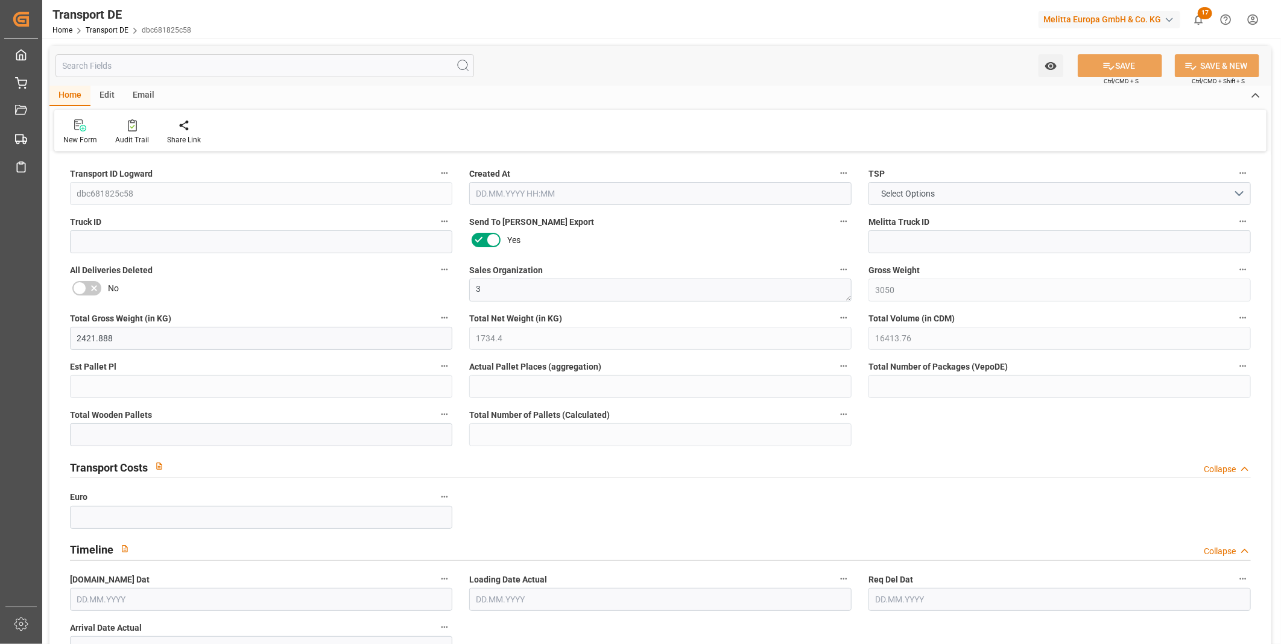
type input "20"
type input "0"
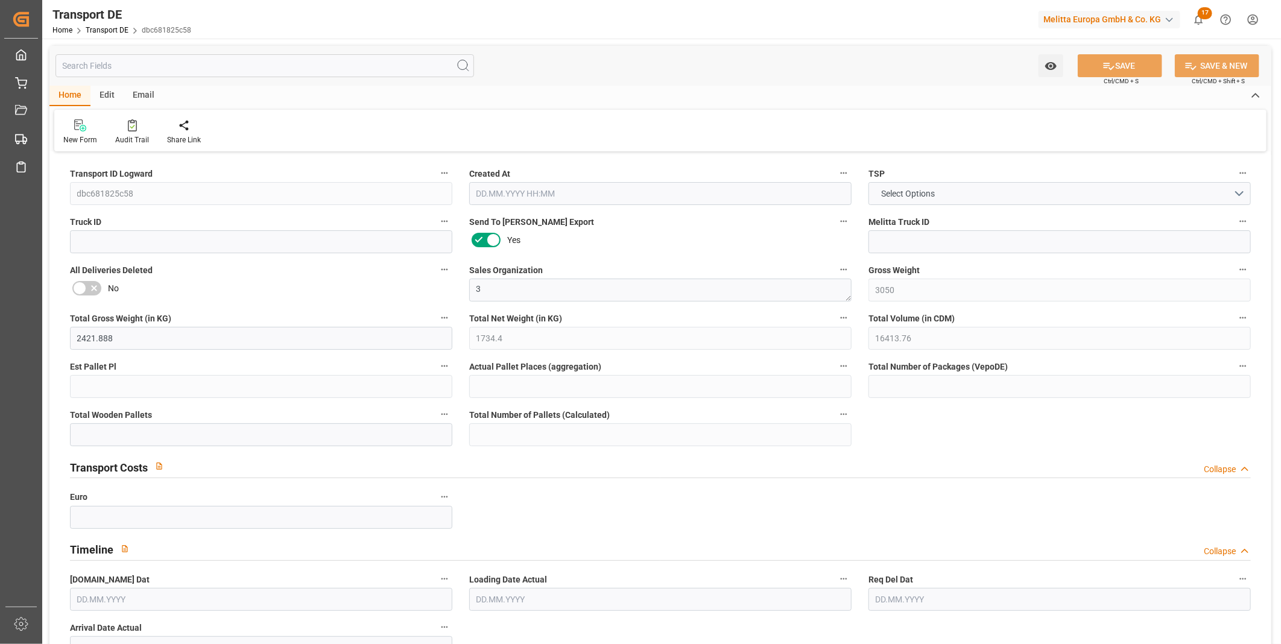
type input "0"
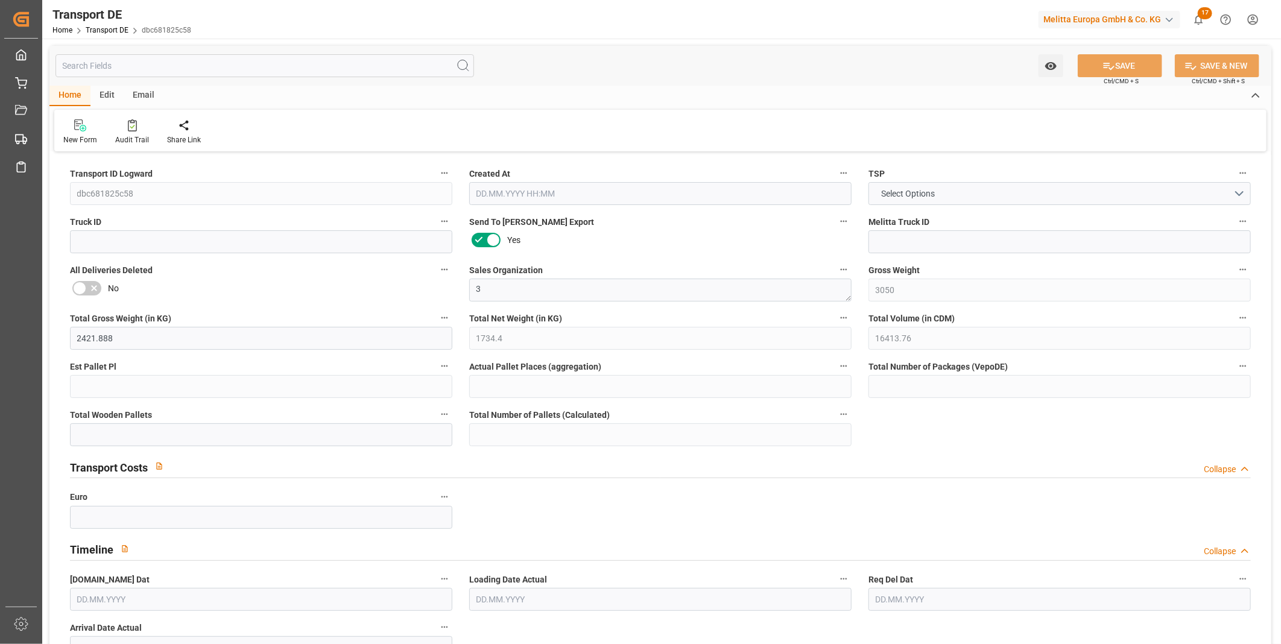
type input "0"
type input "18"
type input "0"
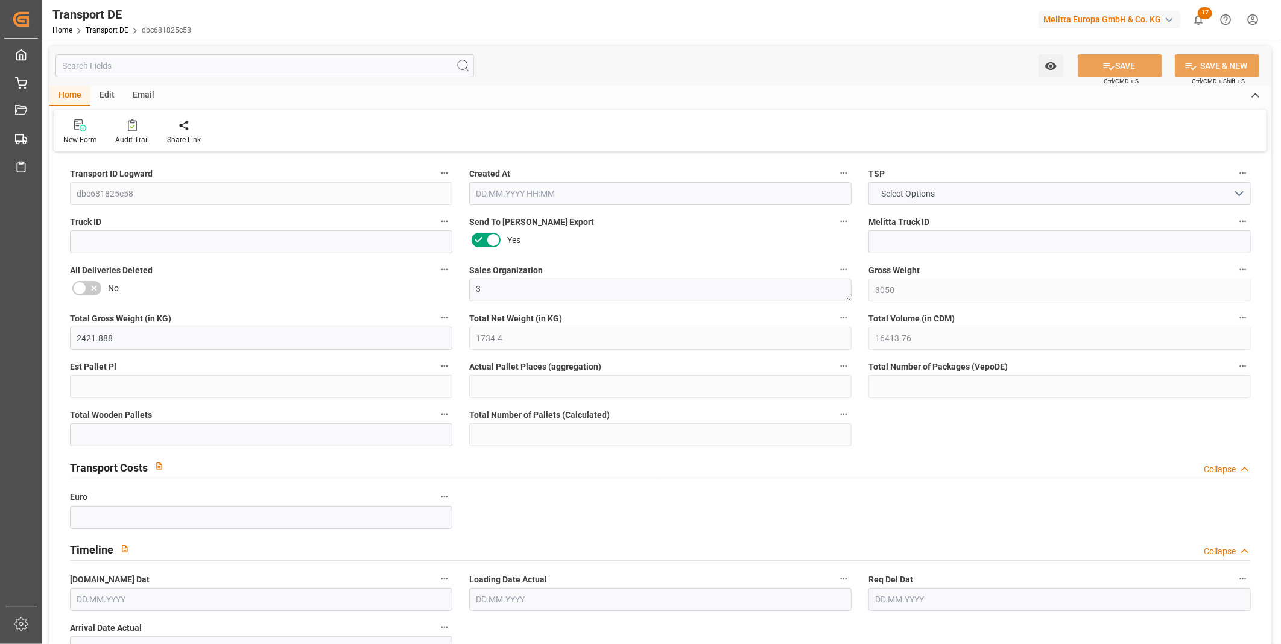
type input "0"
type input "1"
type input "0"
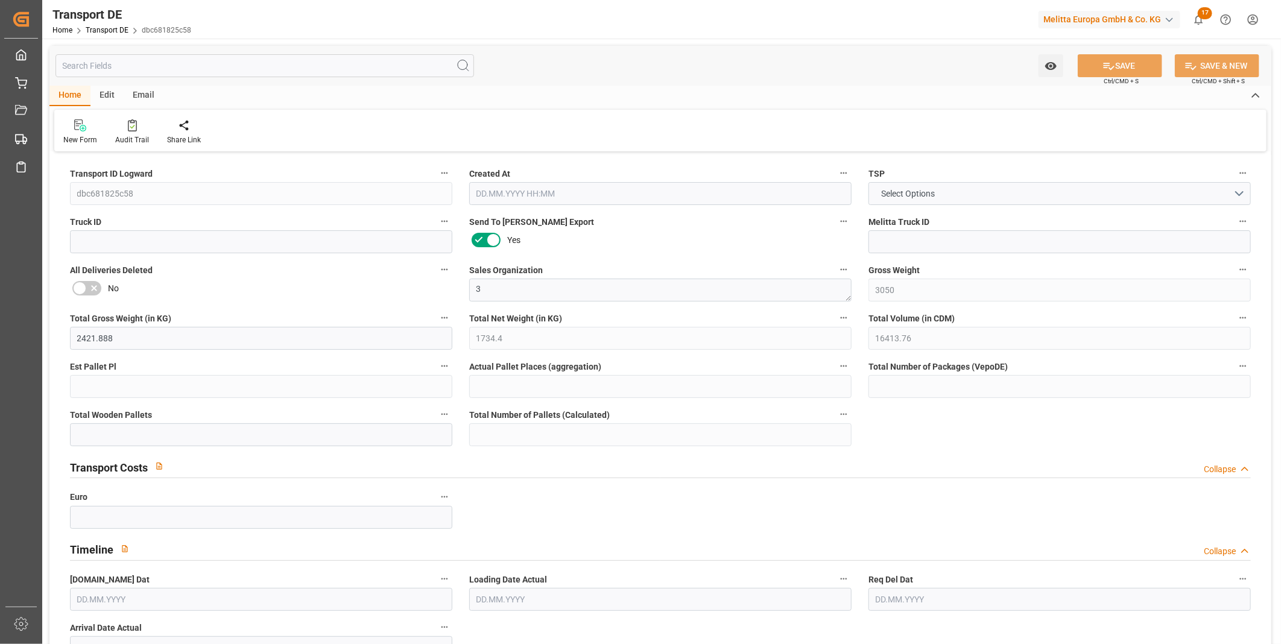
type input "0"
type input "39.586"
type input "0"
type input "[DATE] 09:10"
type input "[DATE]"
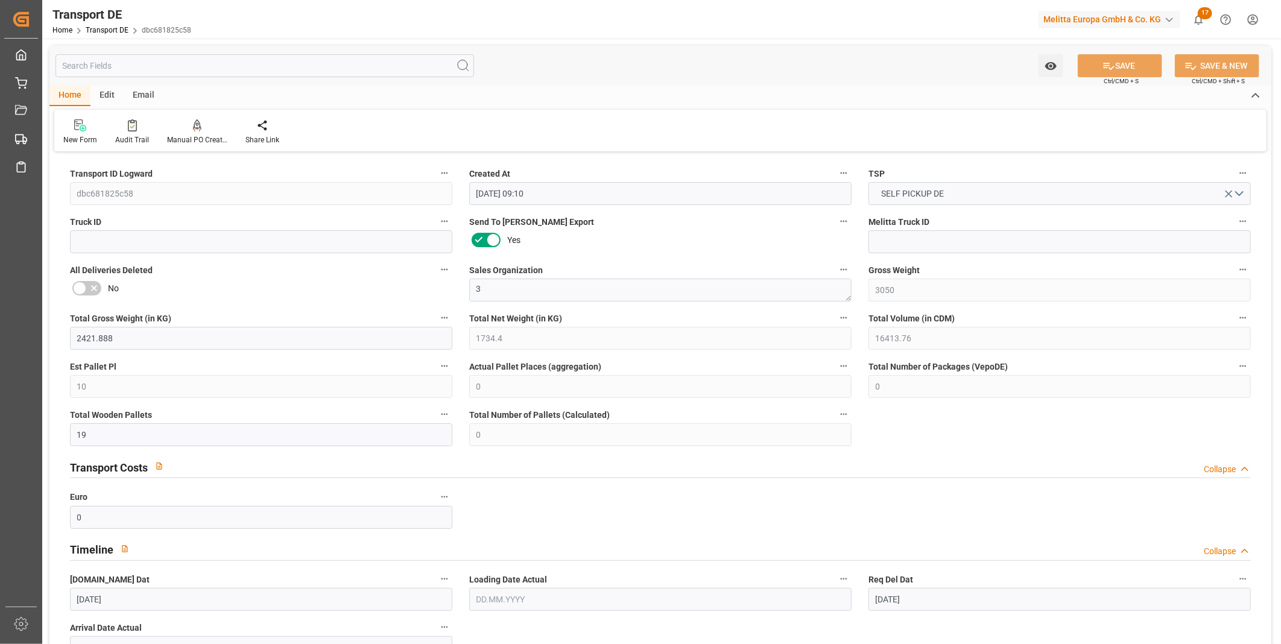
type input "[DATE]"
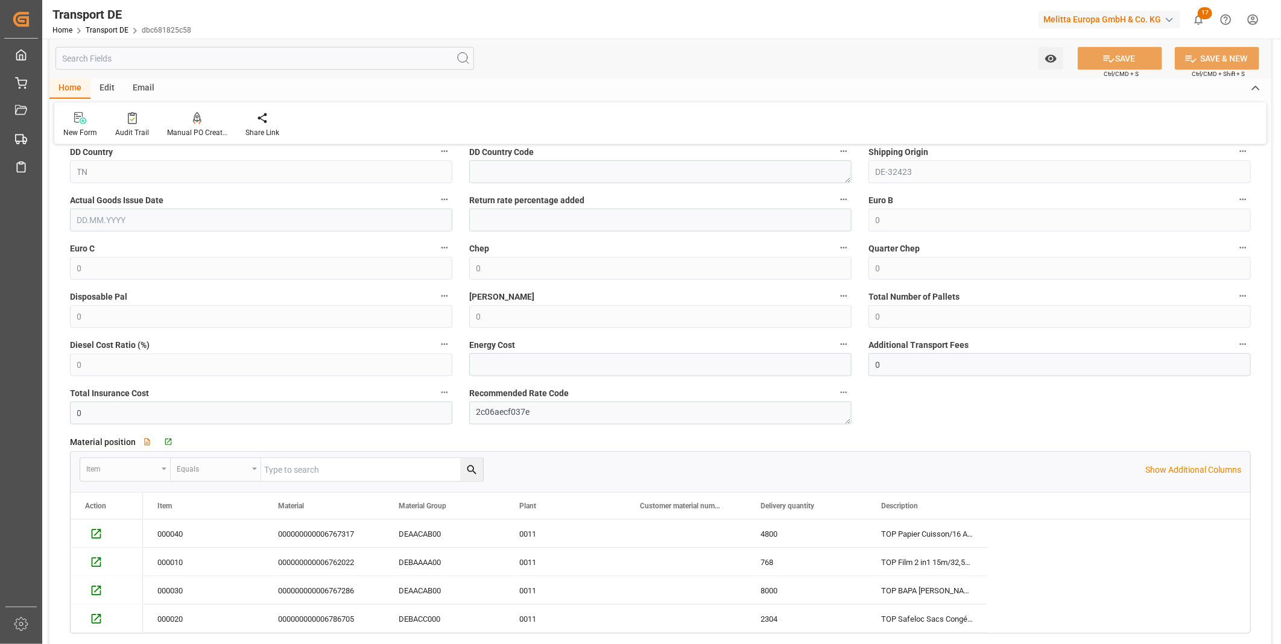
scroll to position [871, 0]
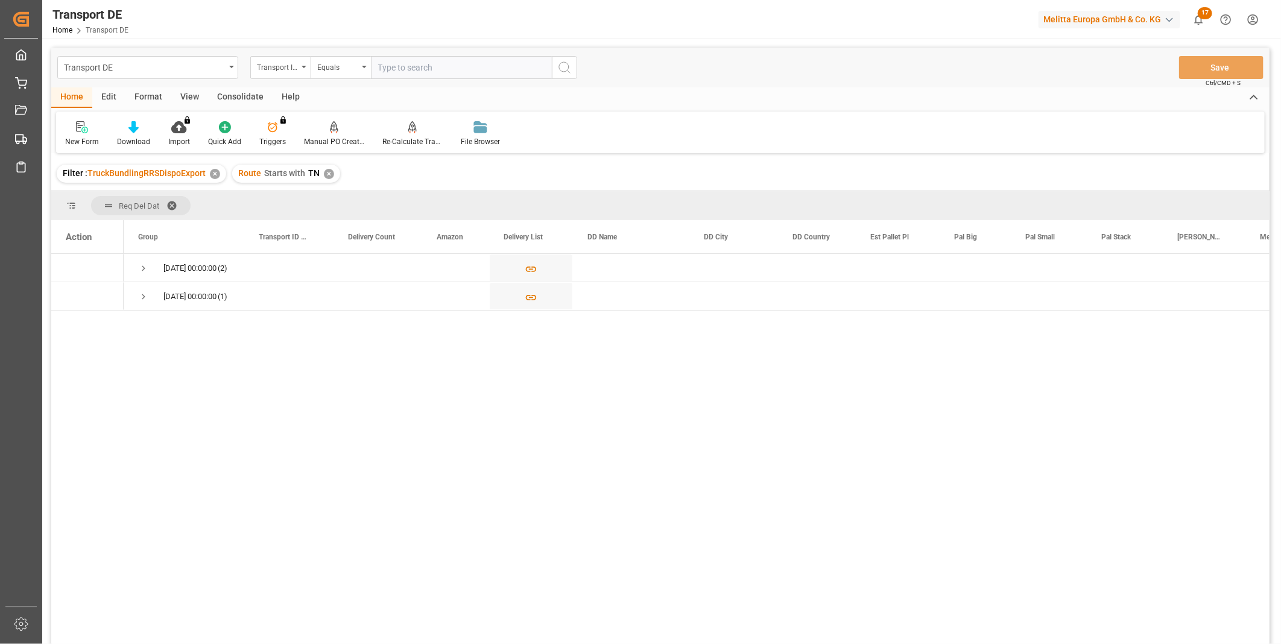
click at [224, 94] on div "Consolidate" at bounding box center [240, 97] width 65 height 21
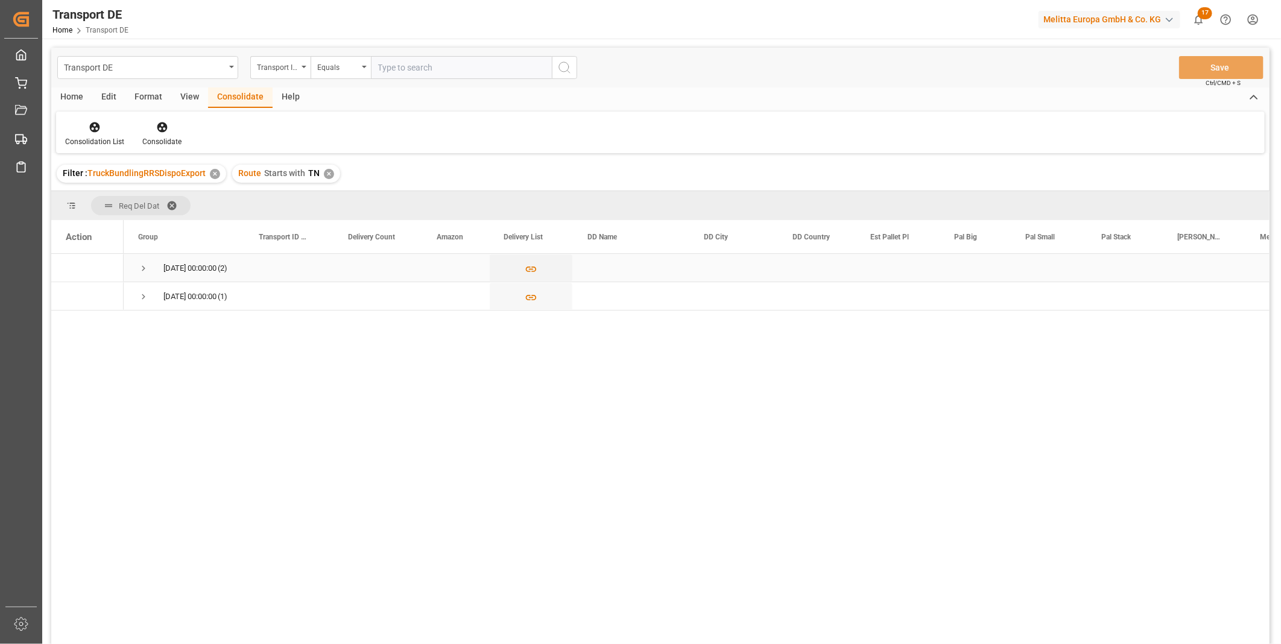
click at [147, 271] on span "Press SPACE to select this row." at bounding box center [143, 268] width 11 height 11
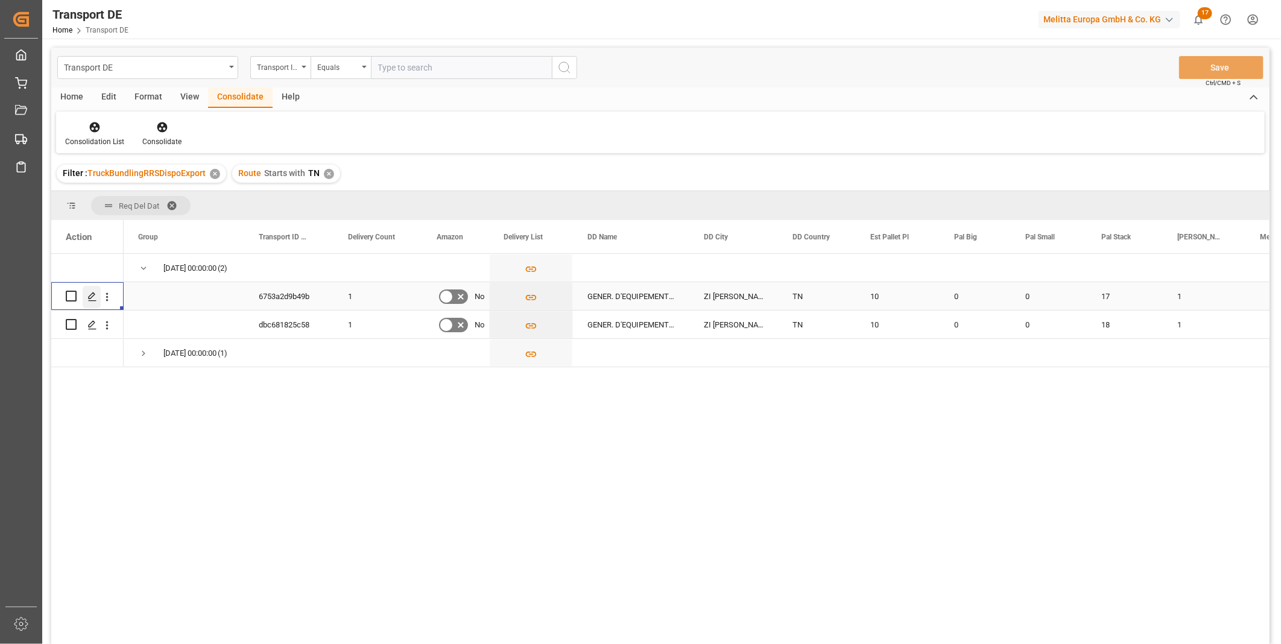
click at [89, 295] on polygon "Press SPACE to select this row." at bounding box center [92, 295] width 6 height 6
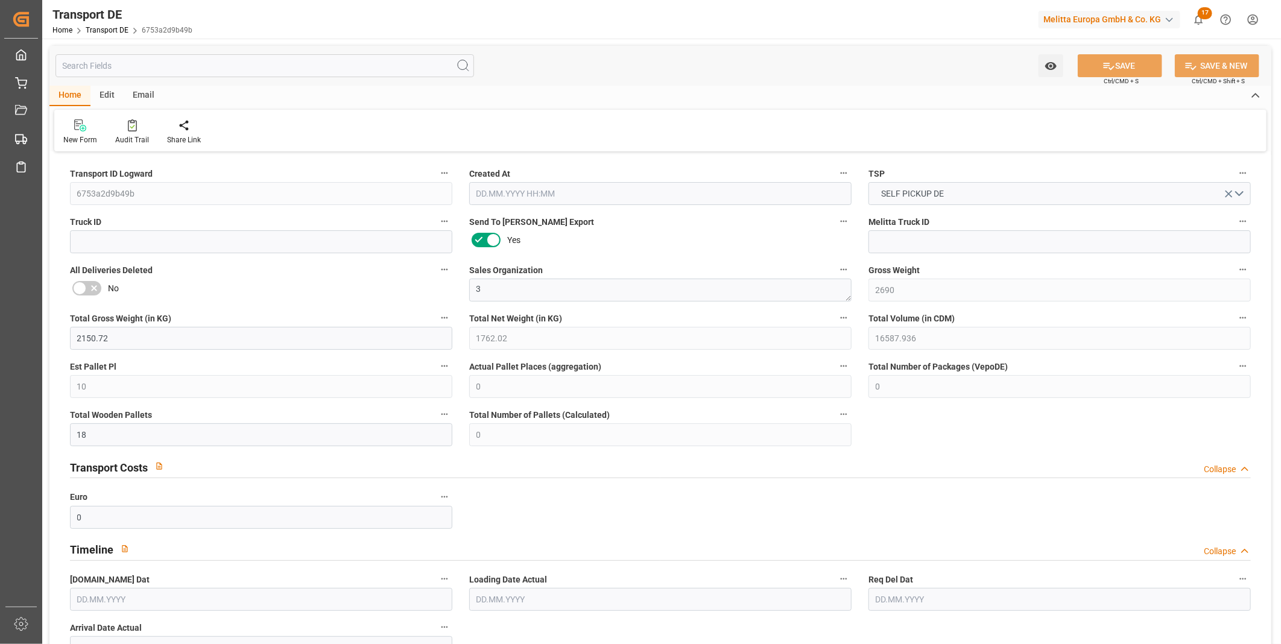
type input "2690"
type input "2150.72"
type input "1762.02"
type input "16587.936"
type input "10"
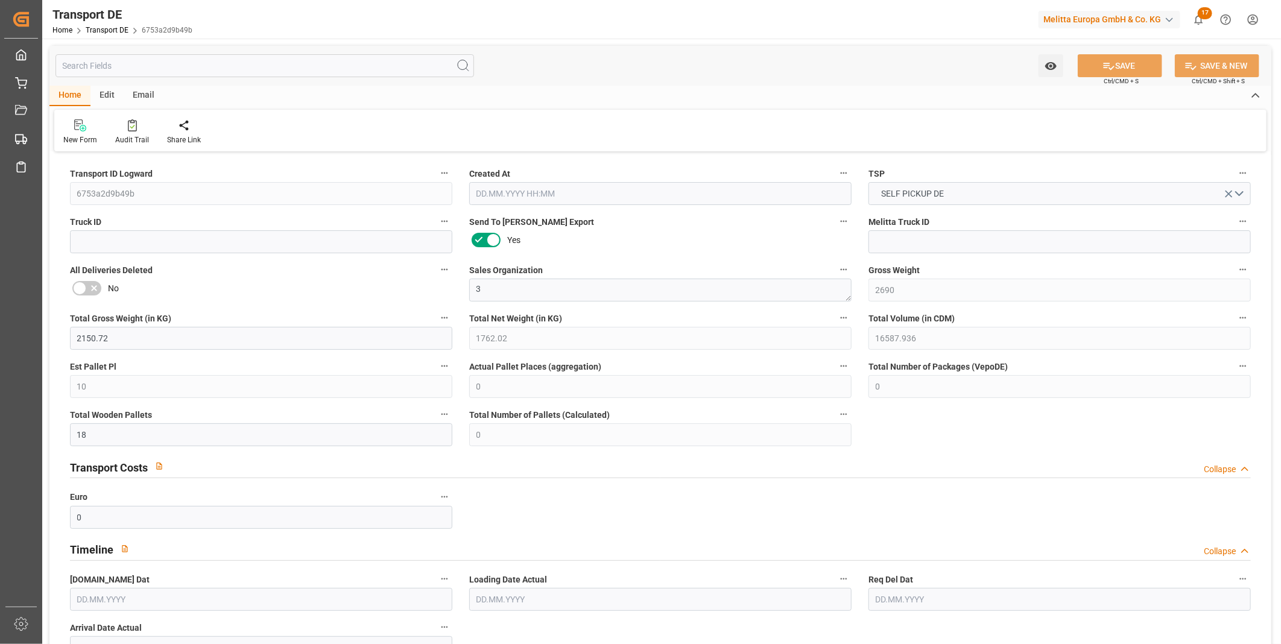
type input "0"
type input "18"
type input "0"
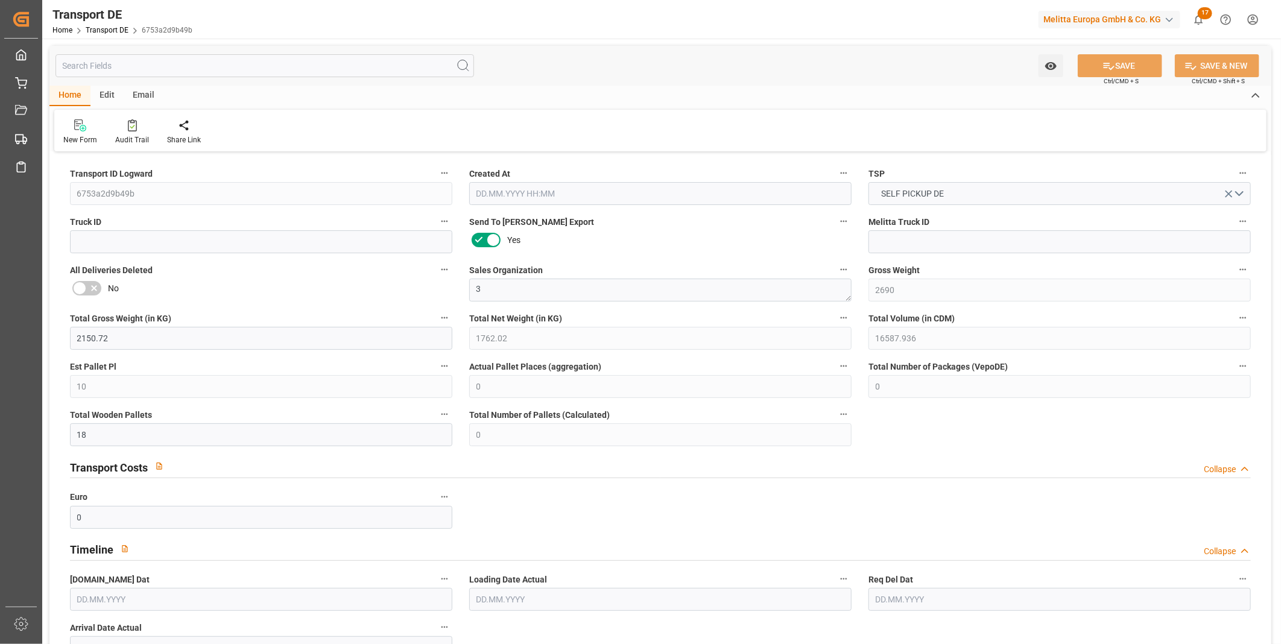
type input "20"
type input "0"
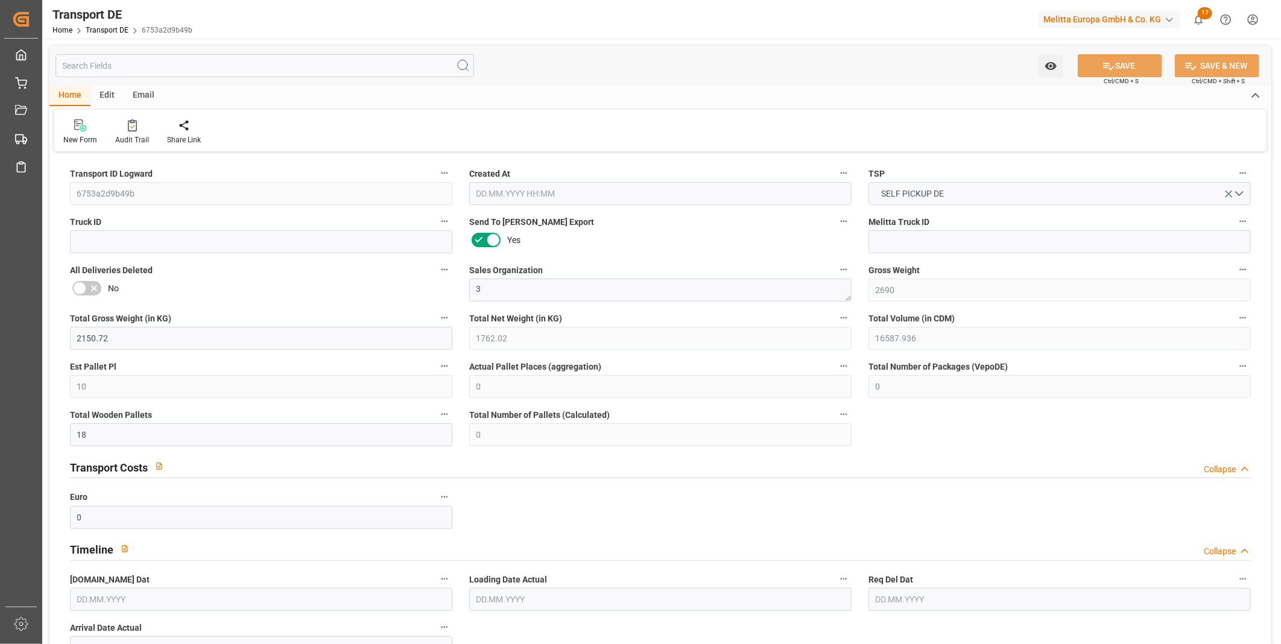
type input "0"
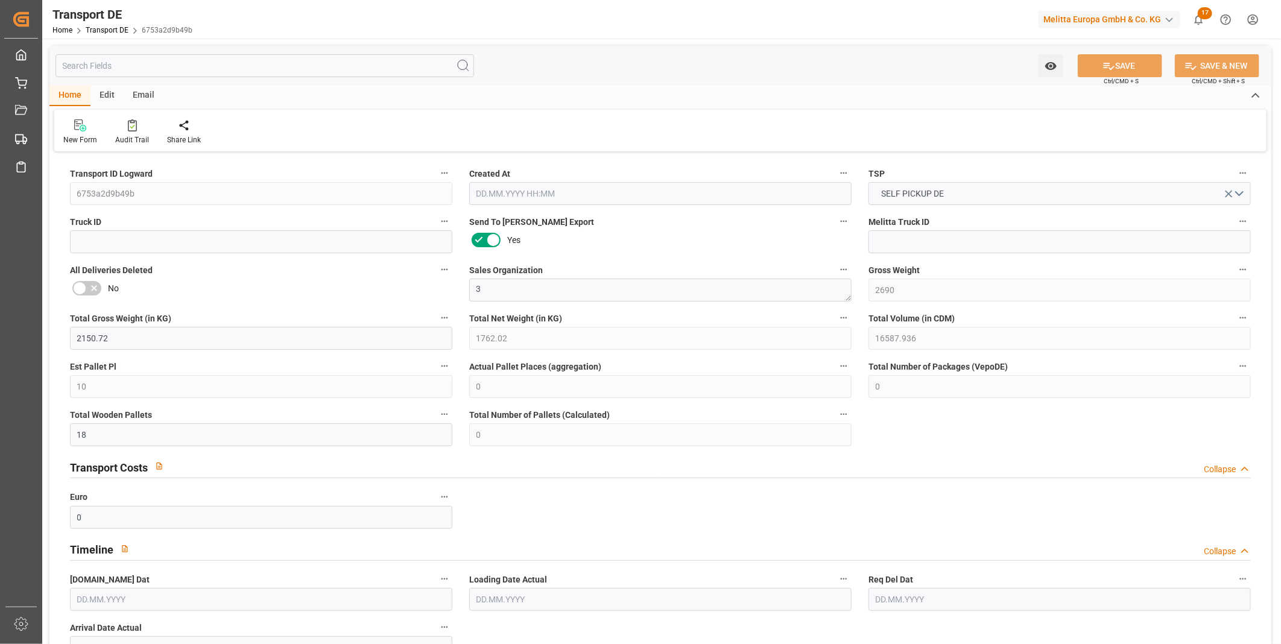
type input "0"
type input "17"
type input "0"
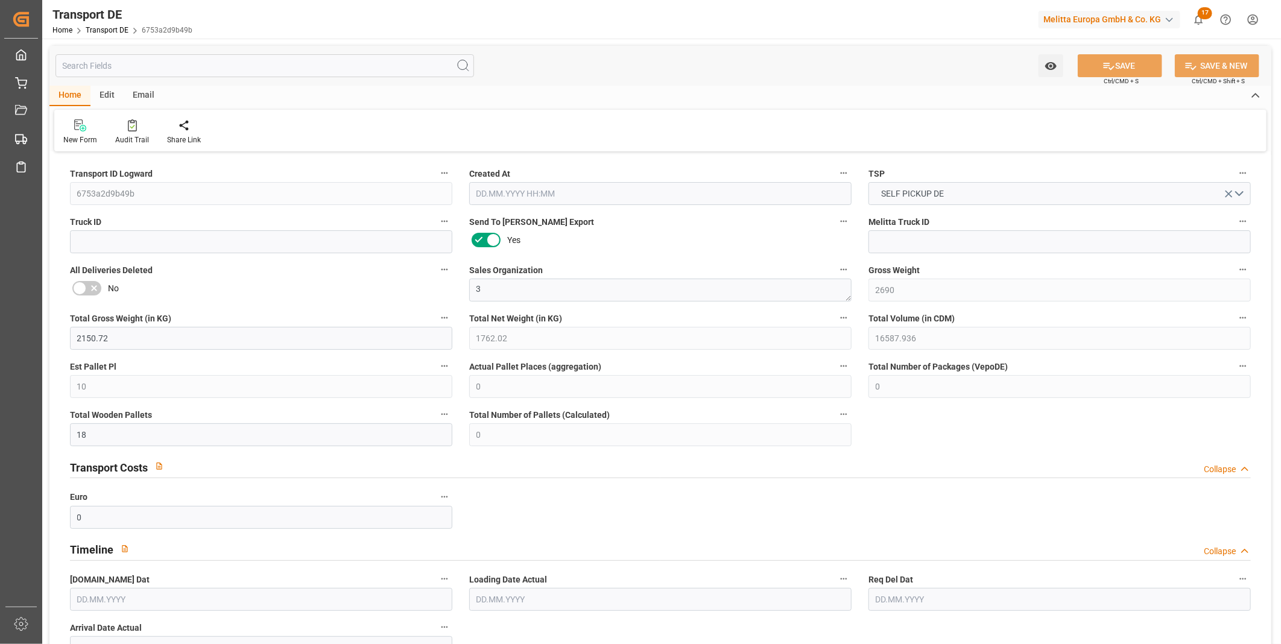
type input "0"
type input "1"
type input "0"
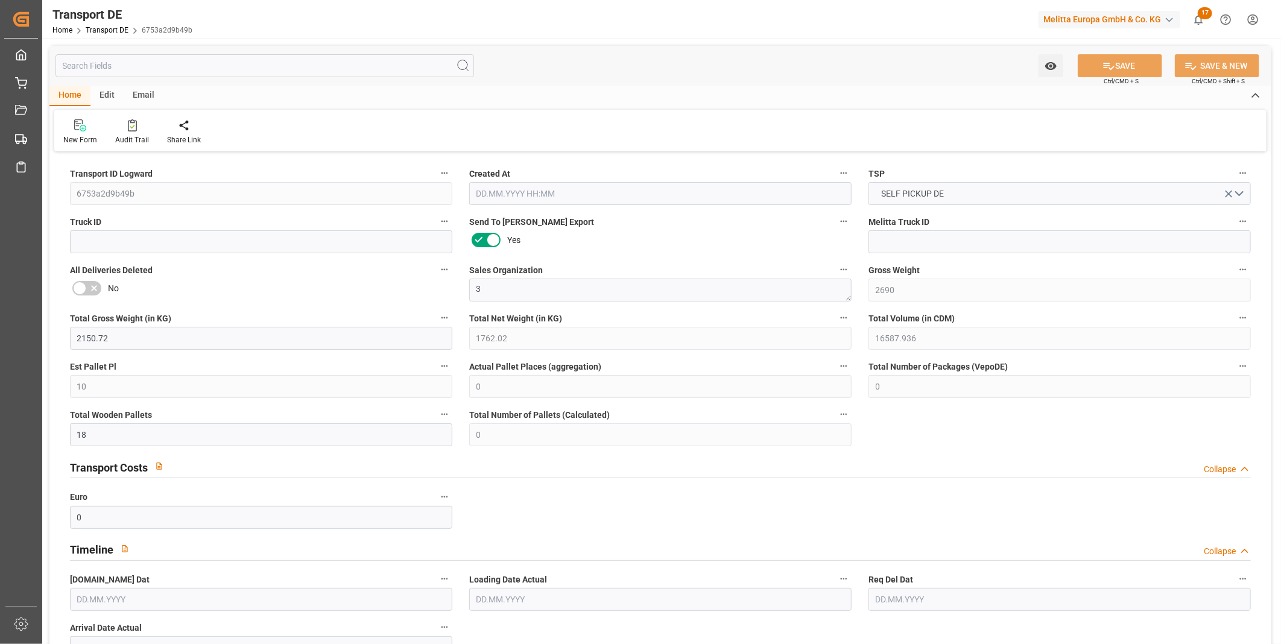
type input "0"
type input "39.586"
type input "0"
type input "[DATE] 09:14"
type input "[DATE]"
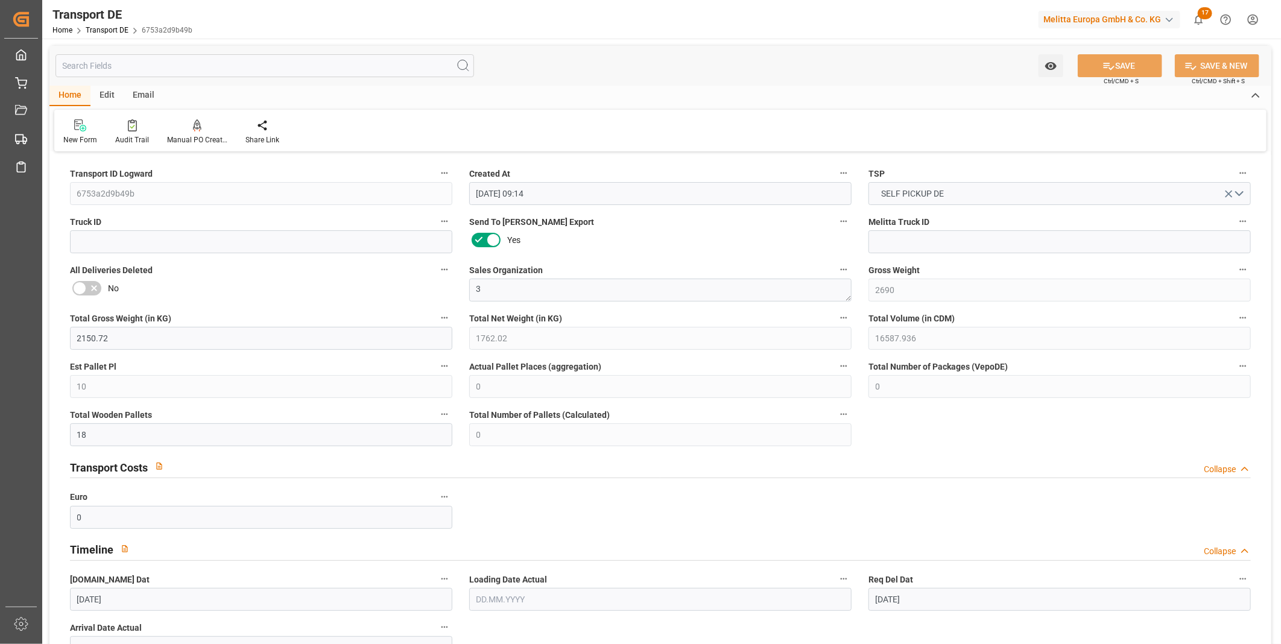
type input "[DATE]"
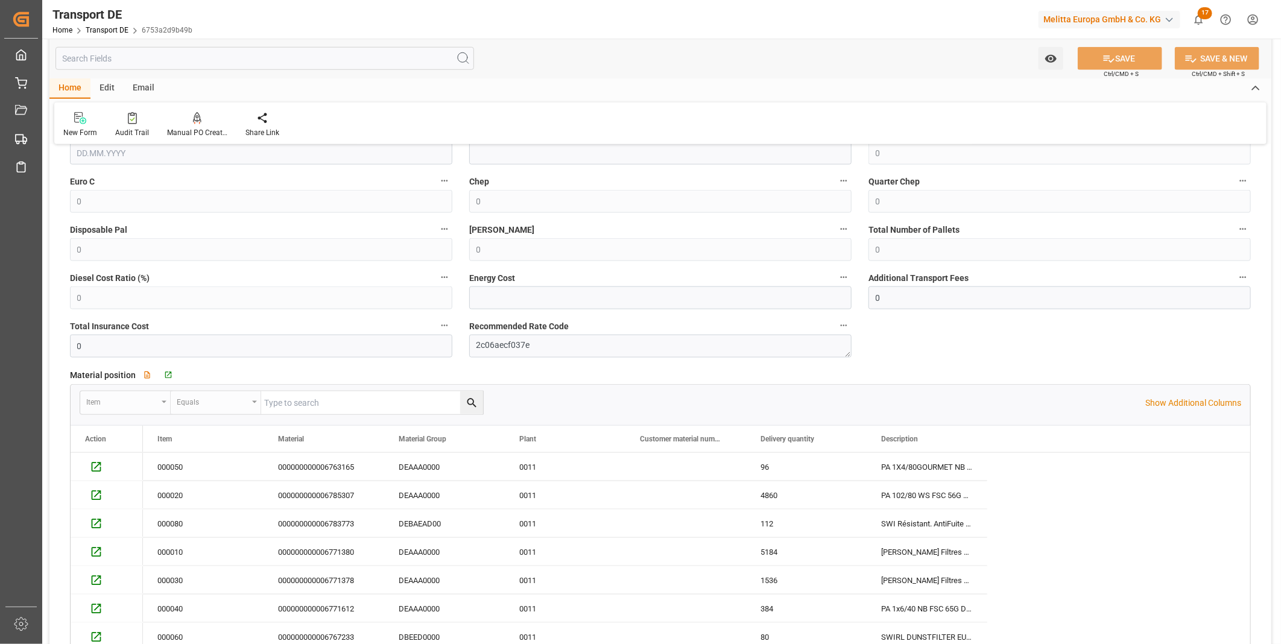
scroll to position [938, 0]
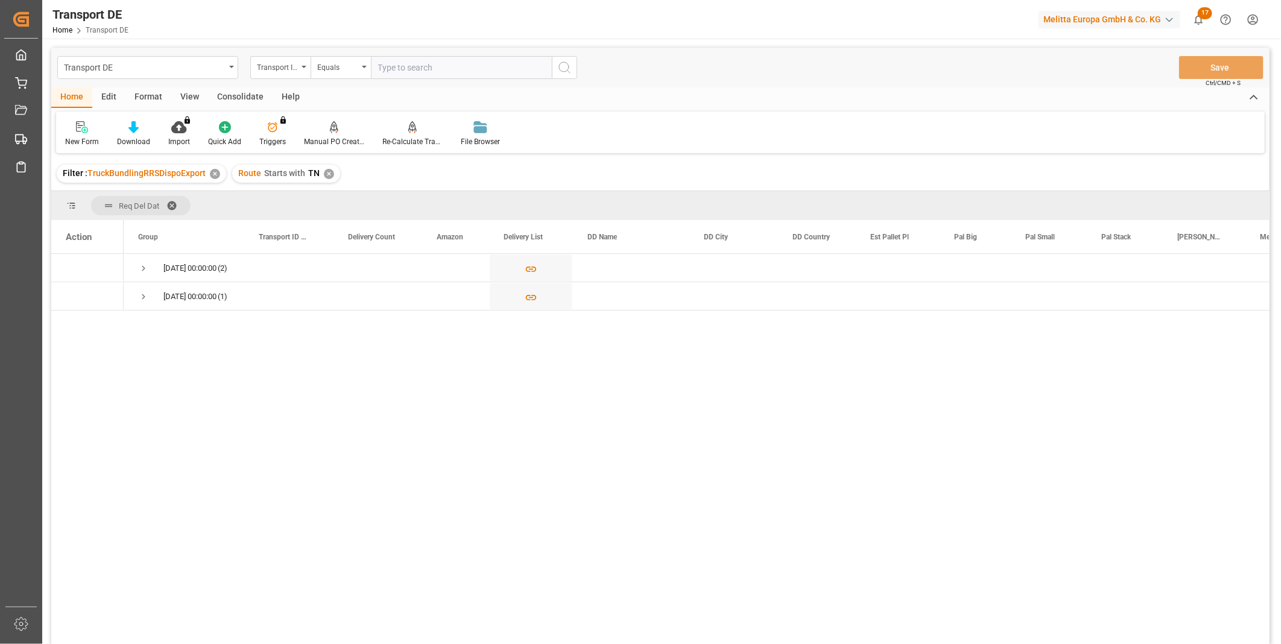
click at [234, 99] on div "Consolidate" at bounding box center [240, 97] width 65 height 21
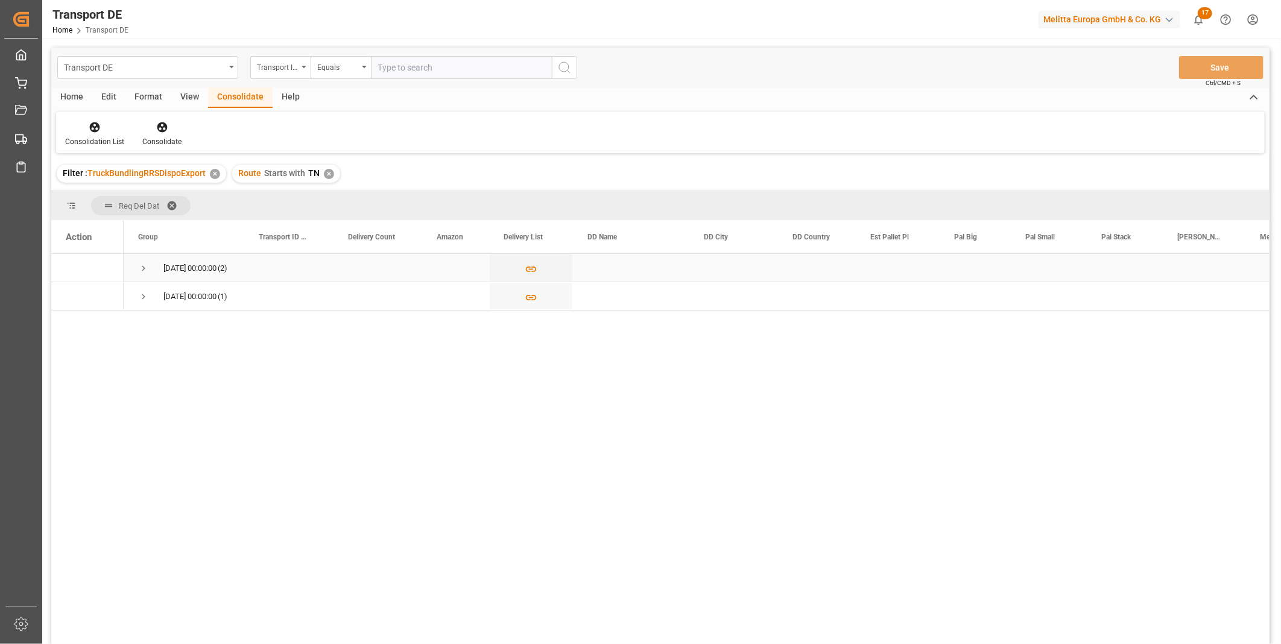
click at [147, 270] on span "Press SPACE to select this row." at bounding box center [143, 268] width 11 height 11
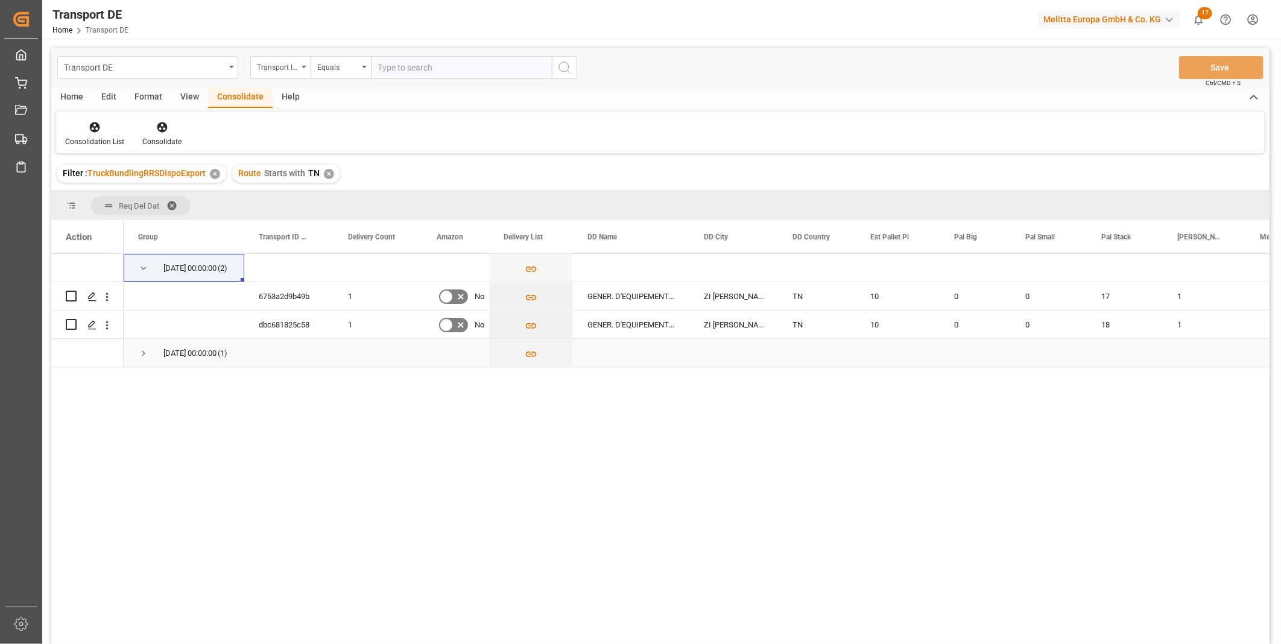
click at [142, 339] on div "[DATE] 00:00:00 (2) [DATE] 00:00:00 (1) 6753a2d9b49b 1 No GENER. D'EQUIPEMENT I…" at bounding box center [776, 310] width 1305 height 113
click at [142, 352] on span "Press SPACE to select this row." at bounding box center [143, 353] width 11 height 11
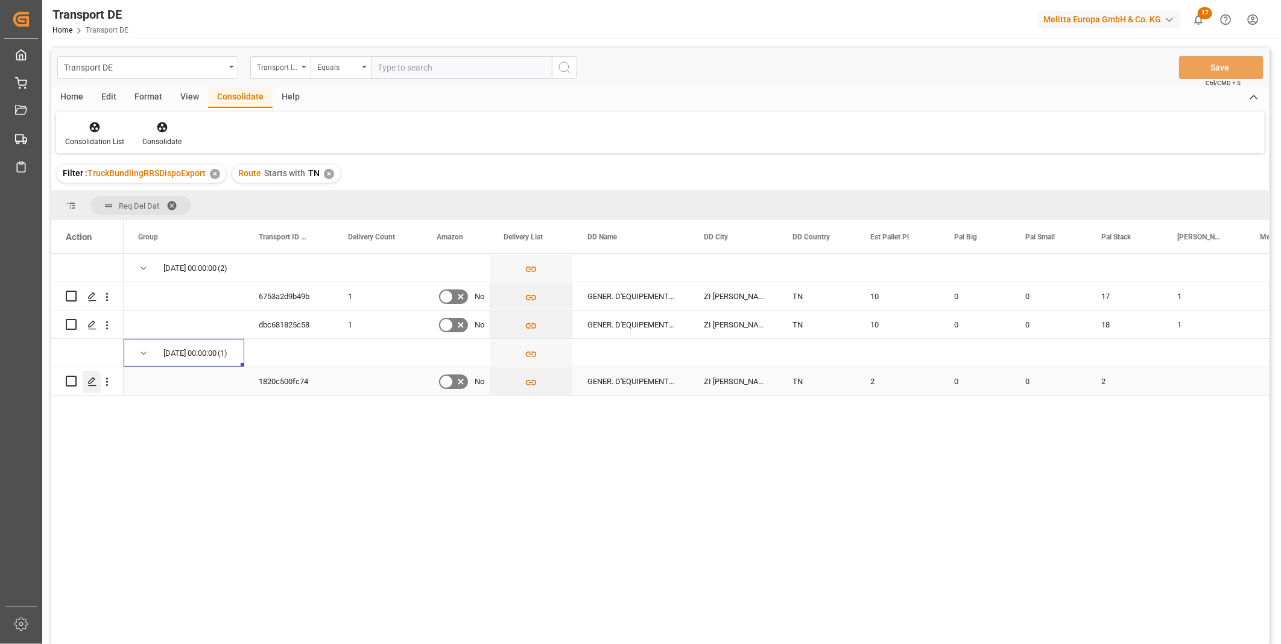
click at [88, 387] on div "Press SPACE to select this row." at bounding box center [92, 382] width 18 height 22
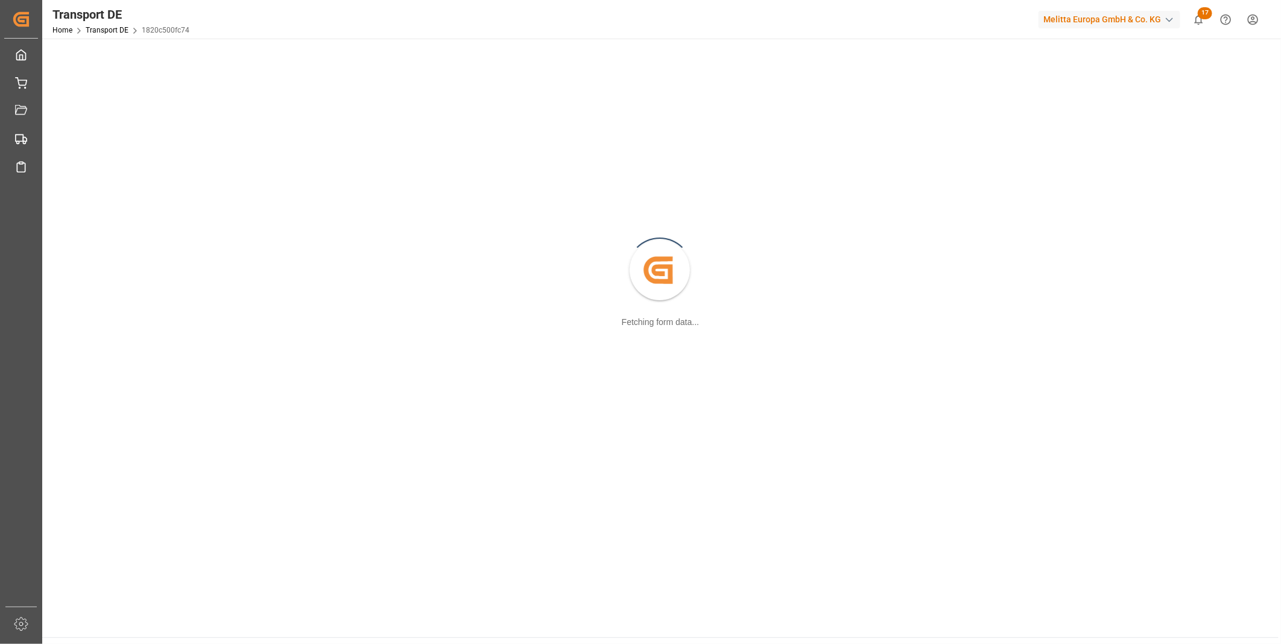
scroll to position [130, 0]
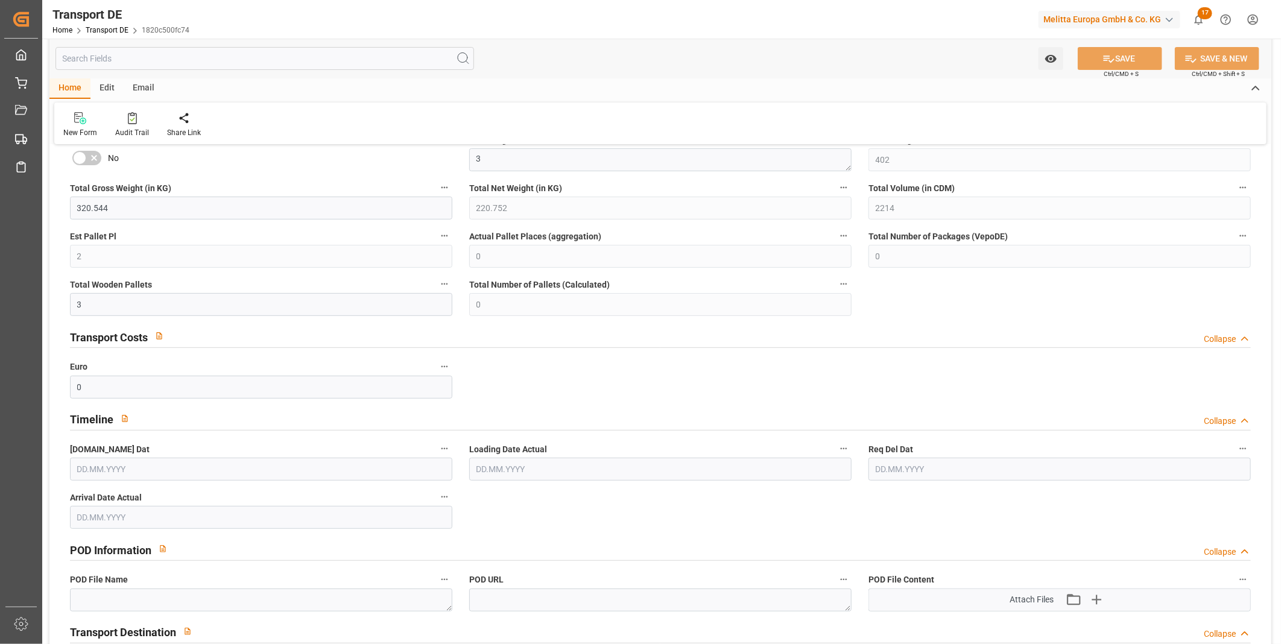
type input "402"
type input "320.544"
type input "220.752"
type input "2214"
type input "2"
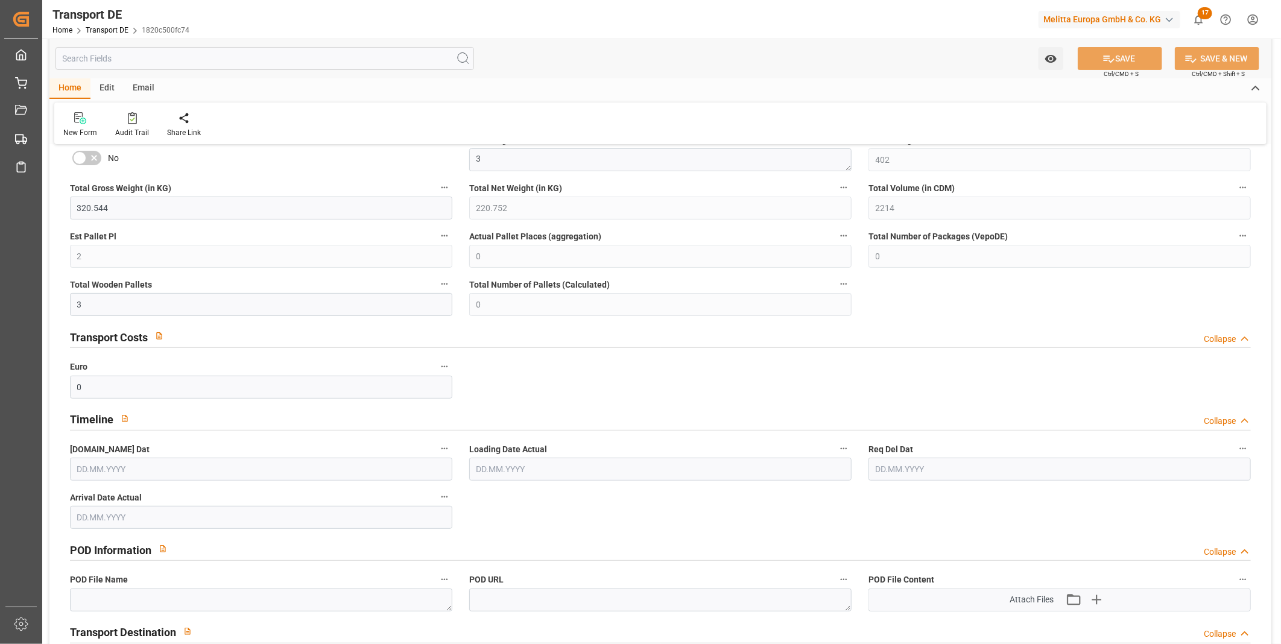
type input "0"
type input "3"
type input "0"
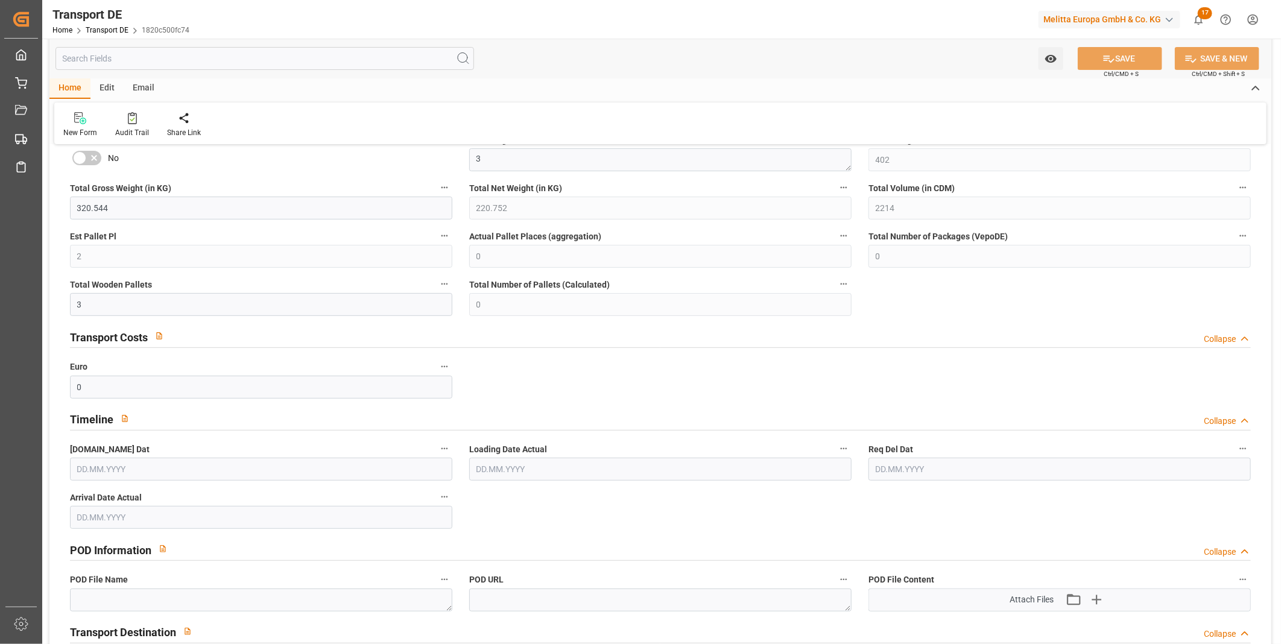
type input "20"
type input "0"
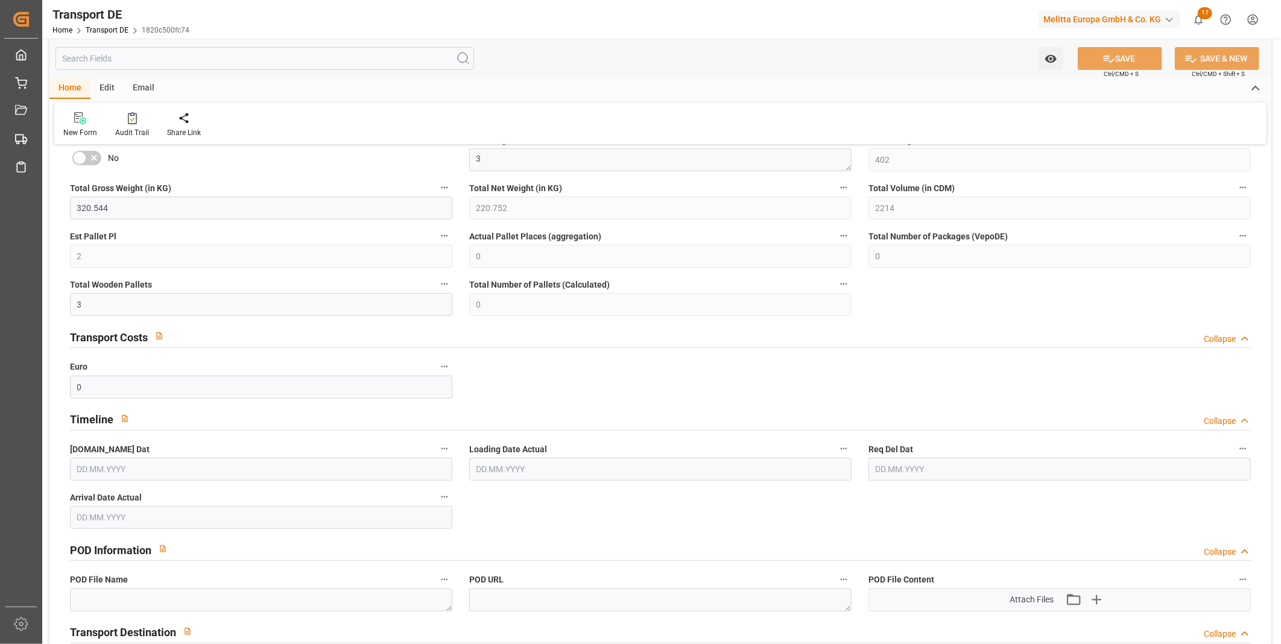
type input "0"
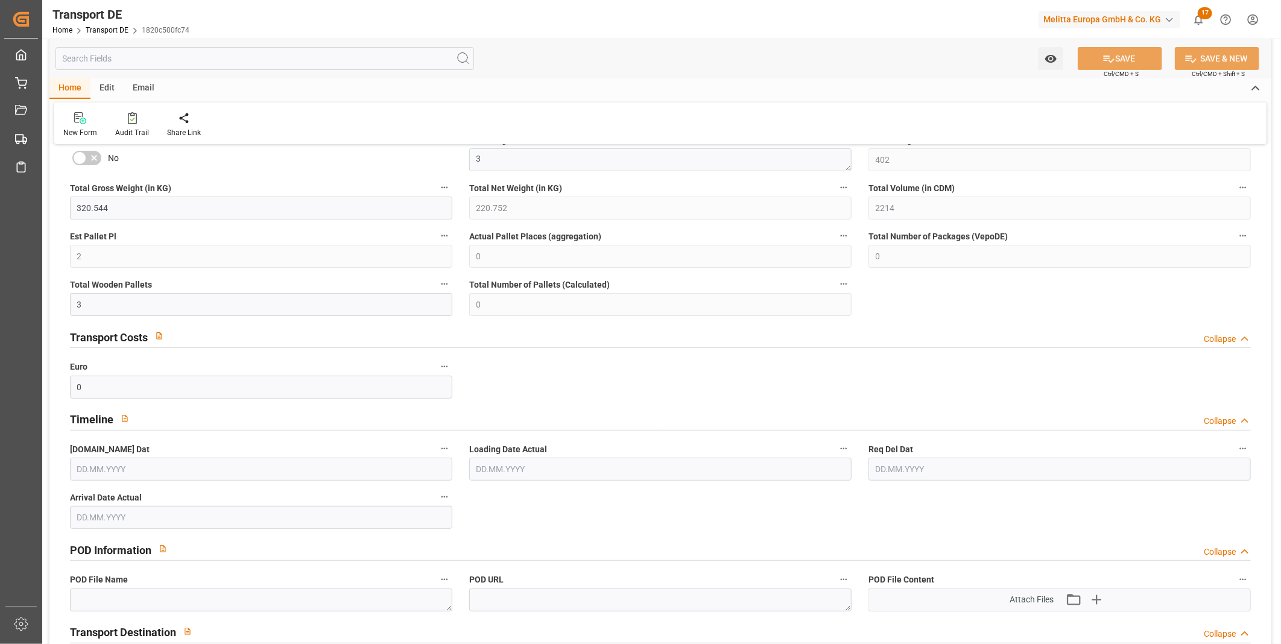
type input "0"
type input "2"
type input "0"
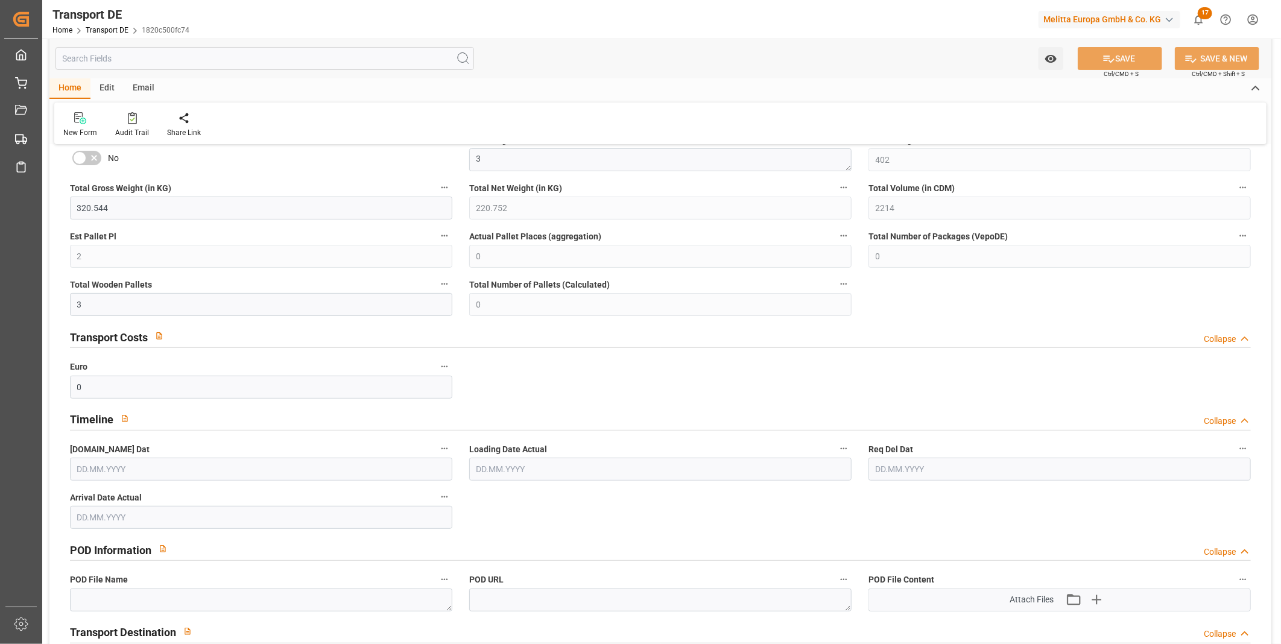
type input "0"
type input "[DATE] 09:10"
type input "[DATE]"
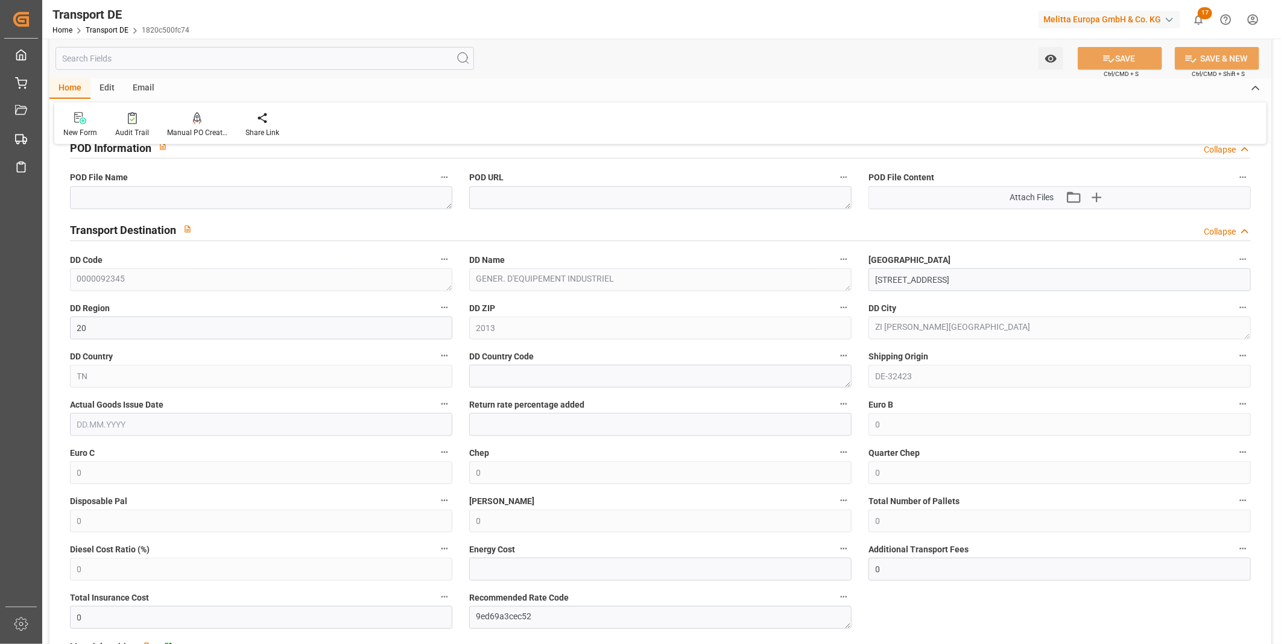
scroll to position [867, 0]
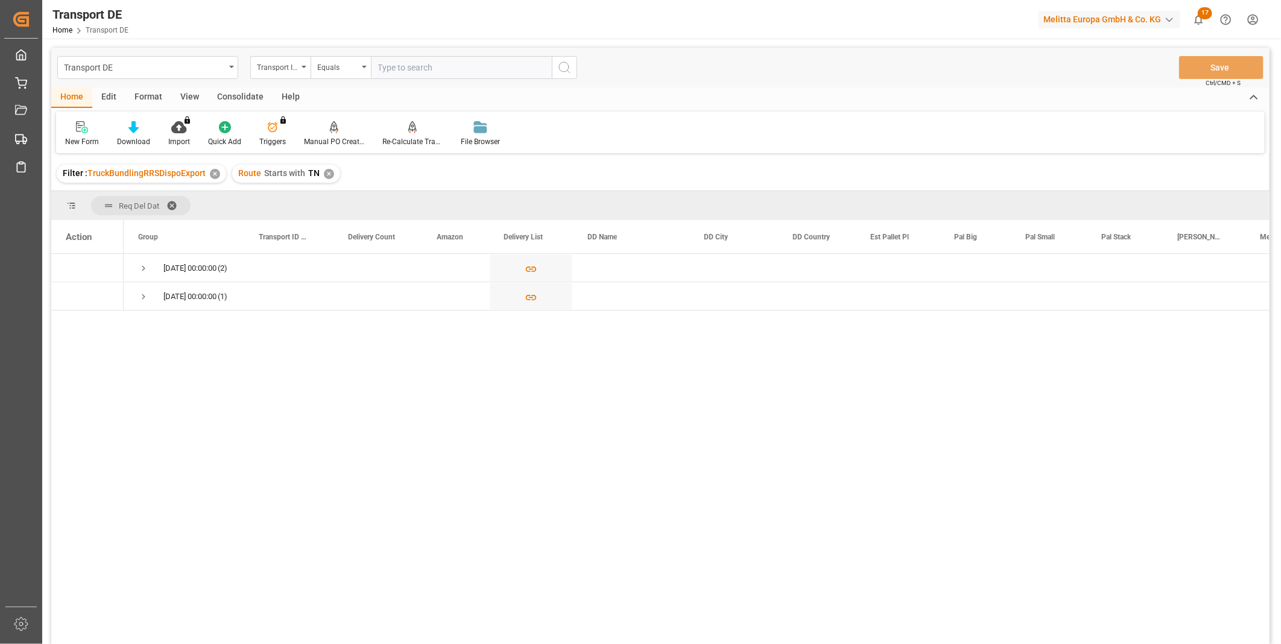
click at [230, 98] on div "Consolidate" at bounding box center [240, 97] width 65 height 21
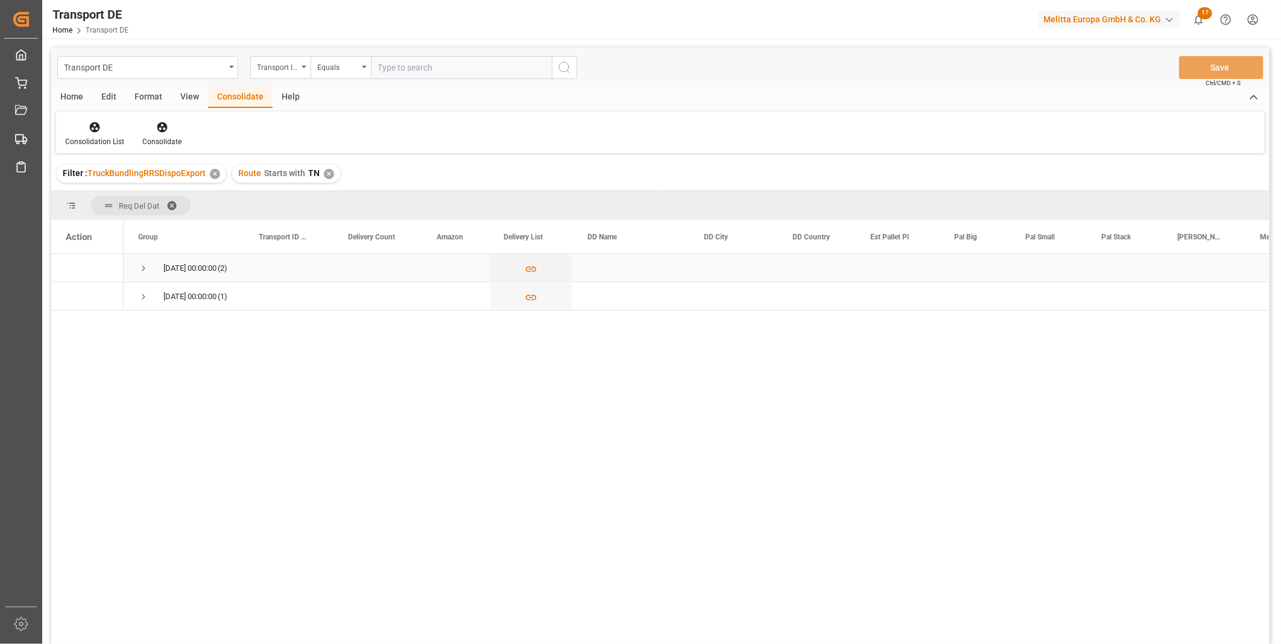
click at [143, 263] on span "Press SPACE to select this row." at bounding box center [143, 268] width 11 height 11
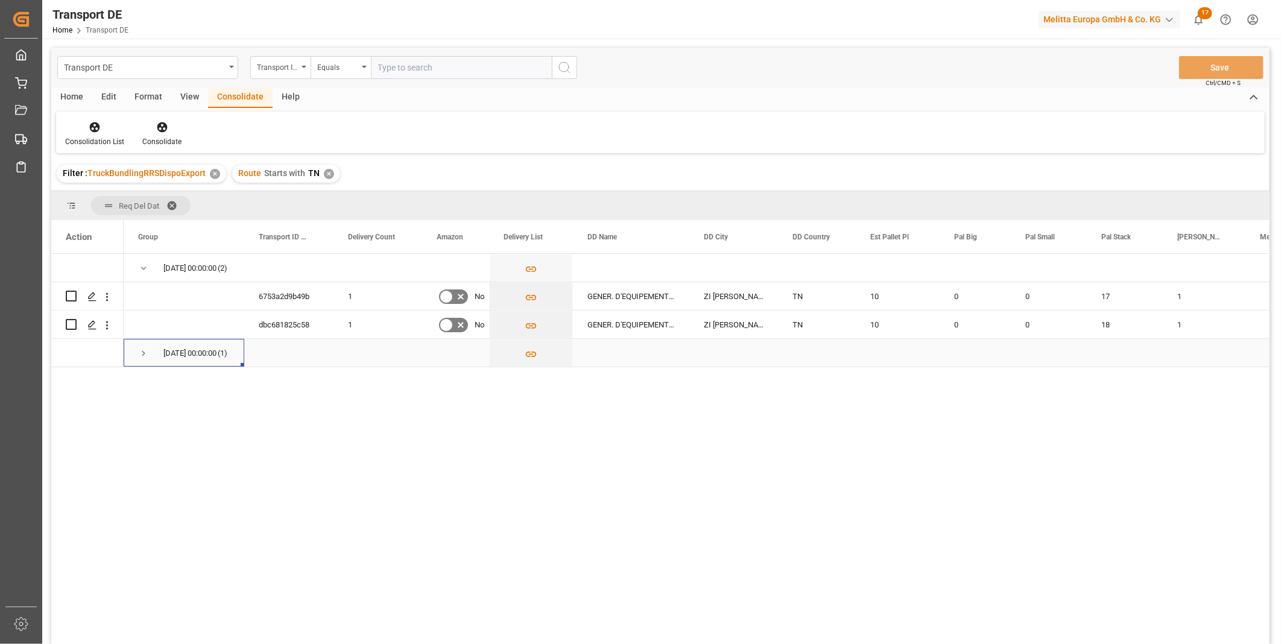
click at [139, 361] on span "Press SPACE to select this row." at bounding box center [143, 353] width 11 height 28
click at [89, 324] on polygon "Press SPACE to select this row." at bounding box center [92, 324] width 6 height 6
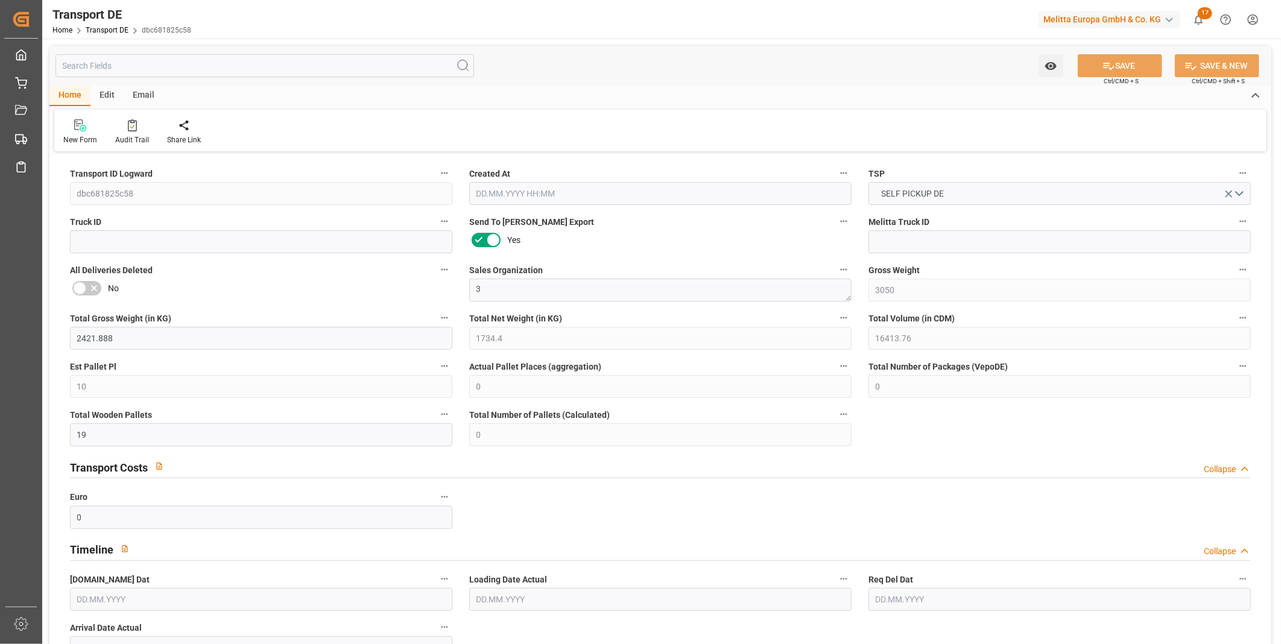
type input "3050"
type input "2421.888"
type input "1734.4"
type input "16413.76"
type input "10"
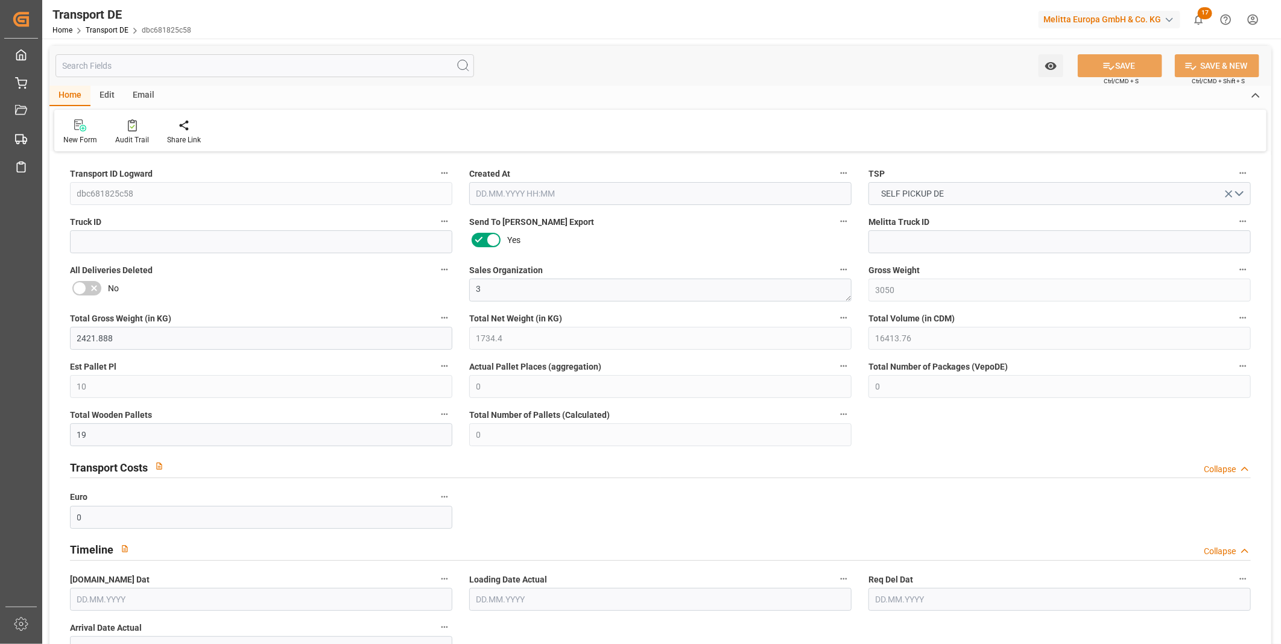
type input "0"
type input "19"
type input "0"
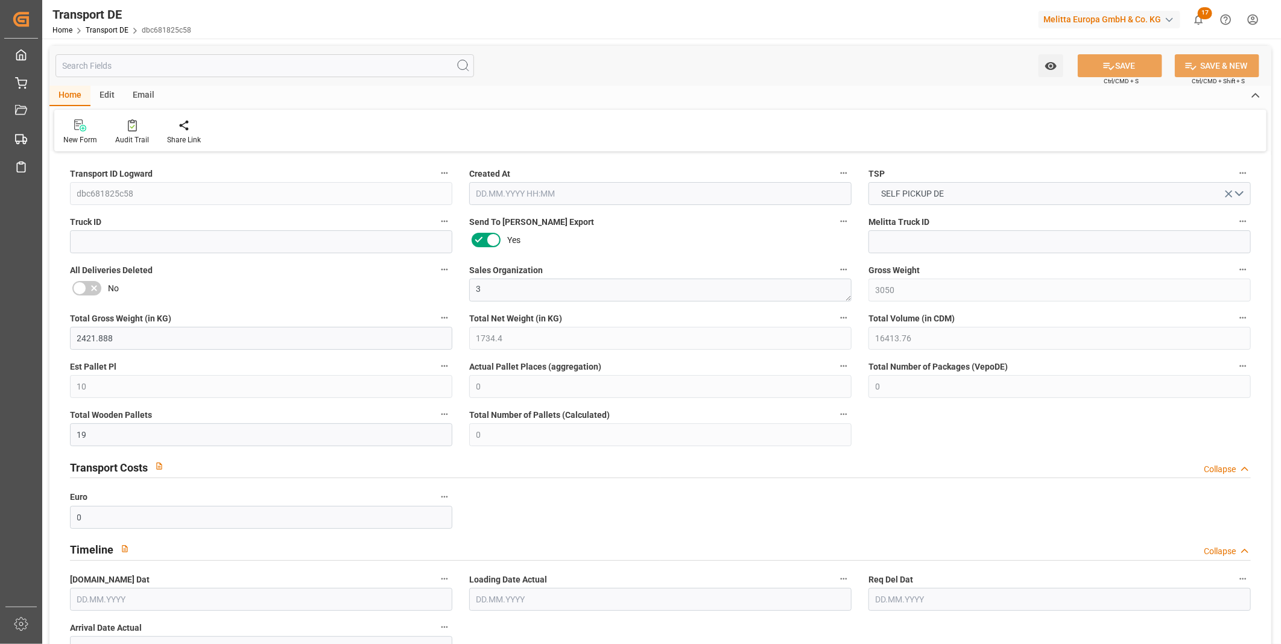
type input "20"
type input "0"
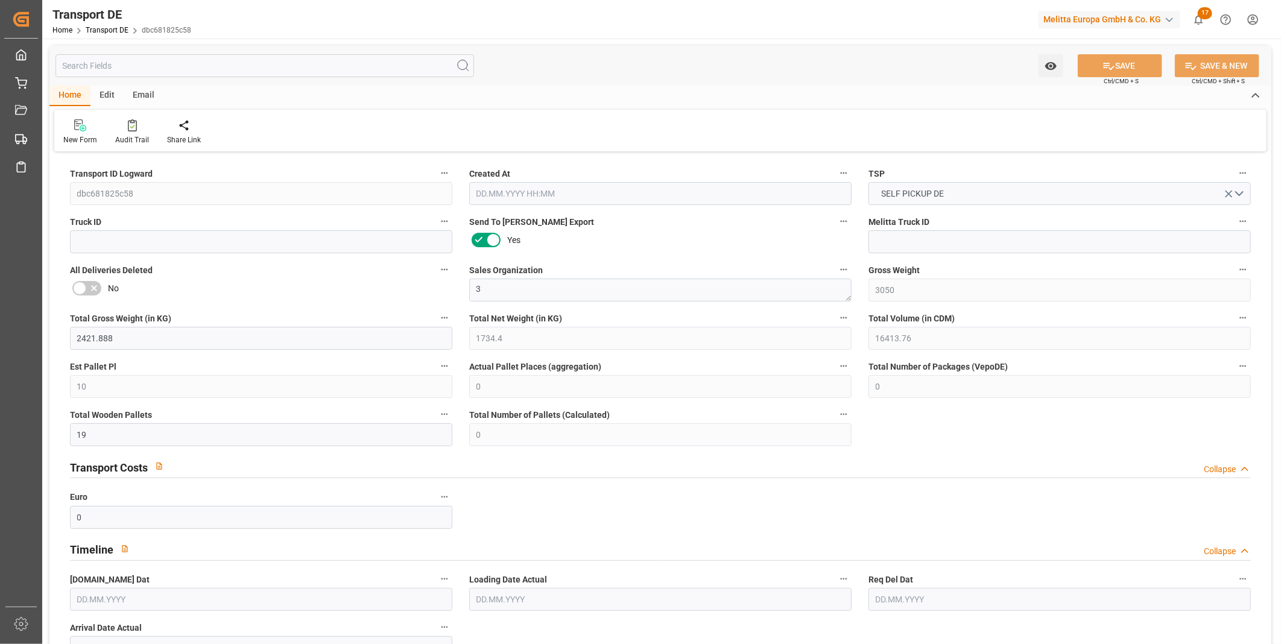
type input "0"
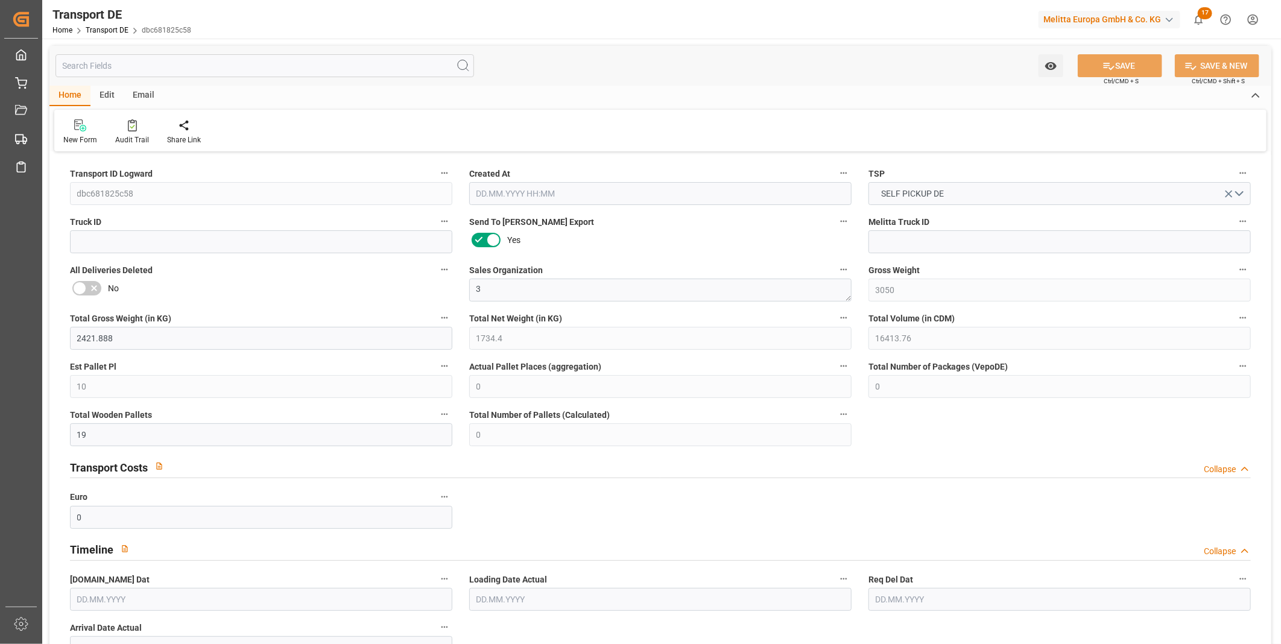
type input "0"
type input "18"
type input "0"
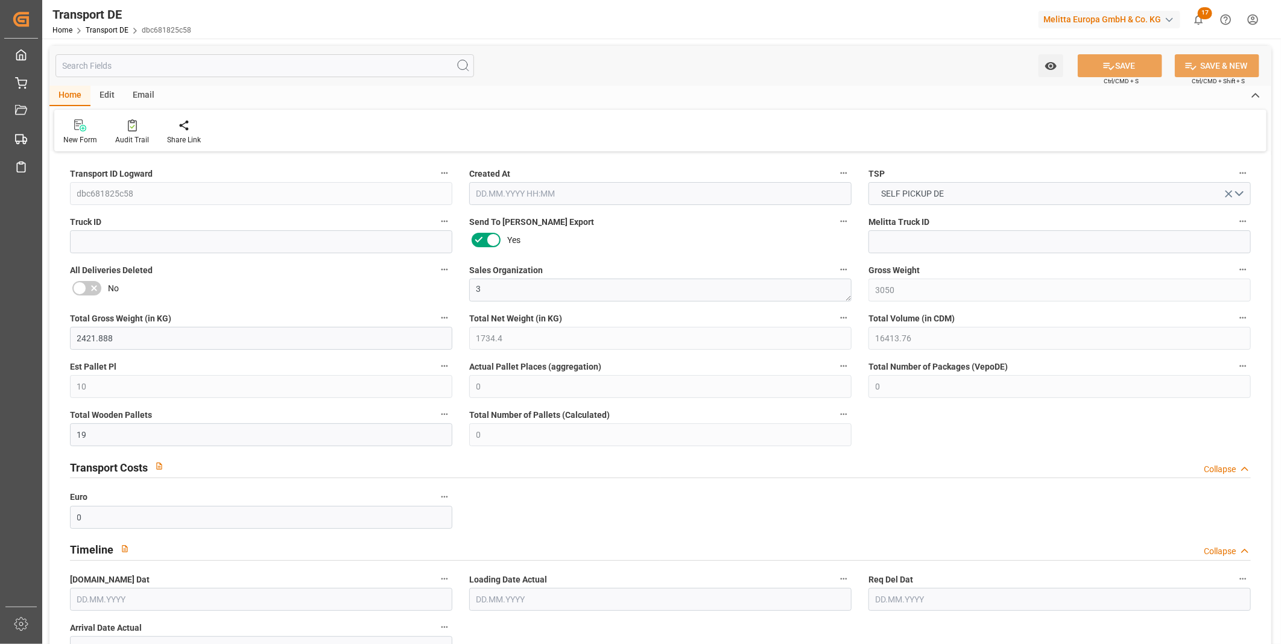
type input "0"
type input "1"
type input "0"
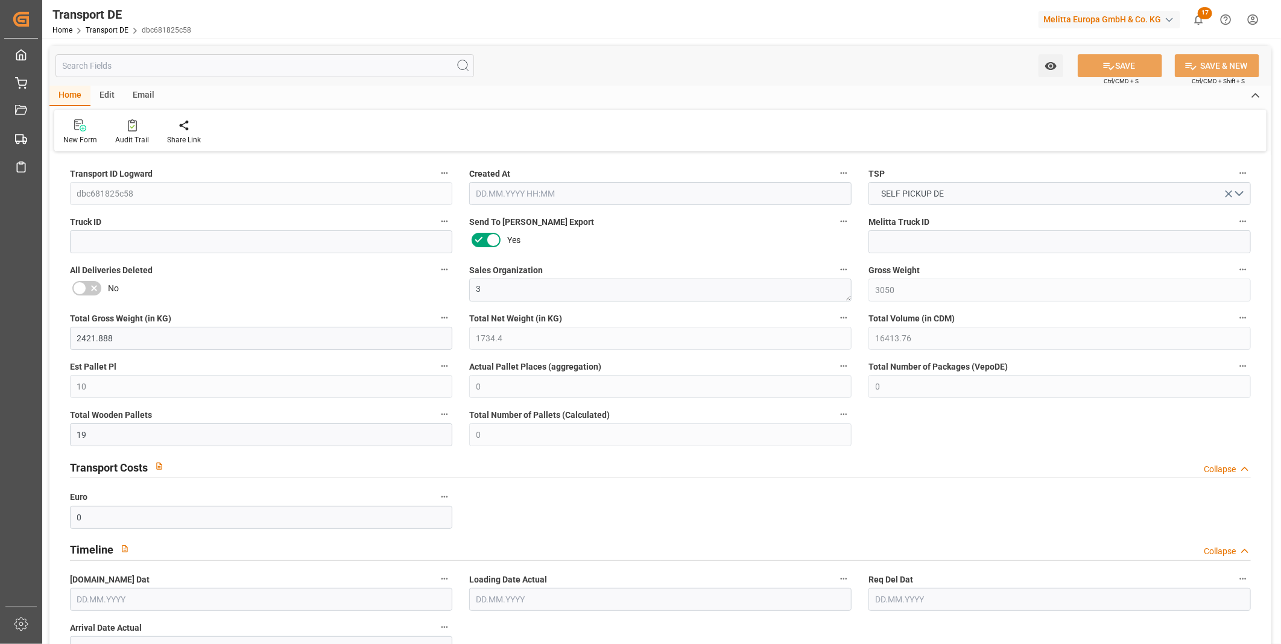
type input "0"
type input "39.586"
type input "0"
type input "[DATE] 09:10"
type input "[DATE]"
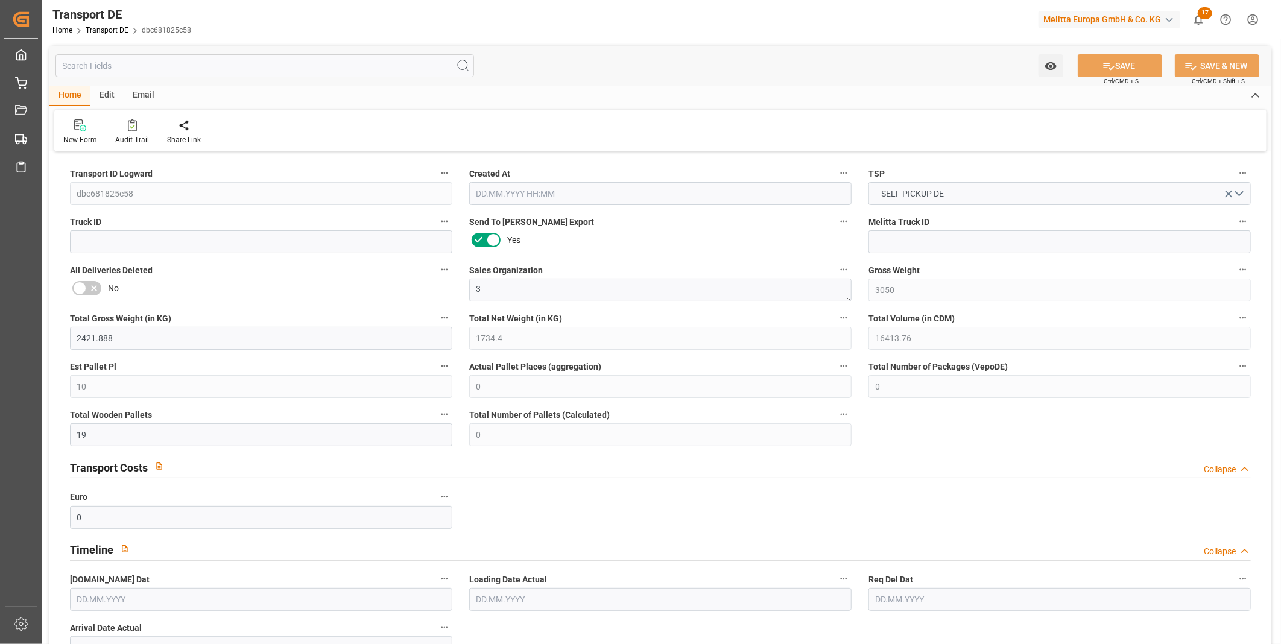
type input "[DATE]"
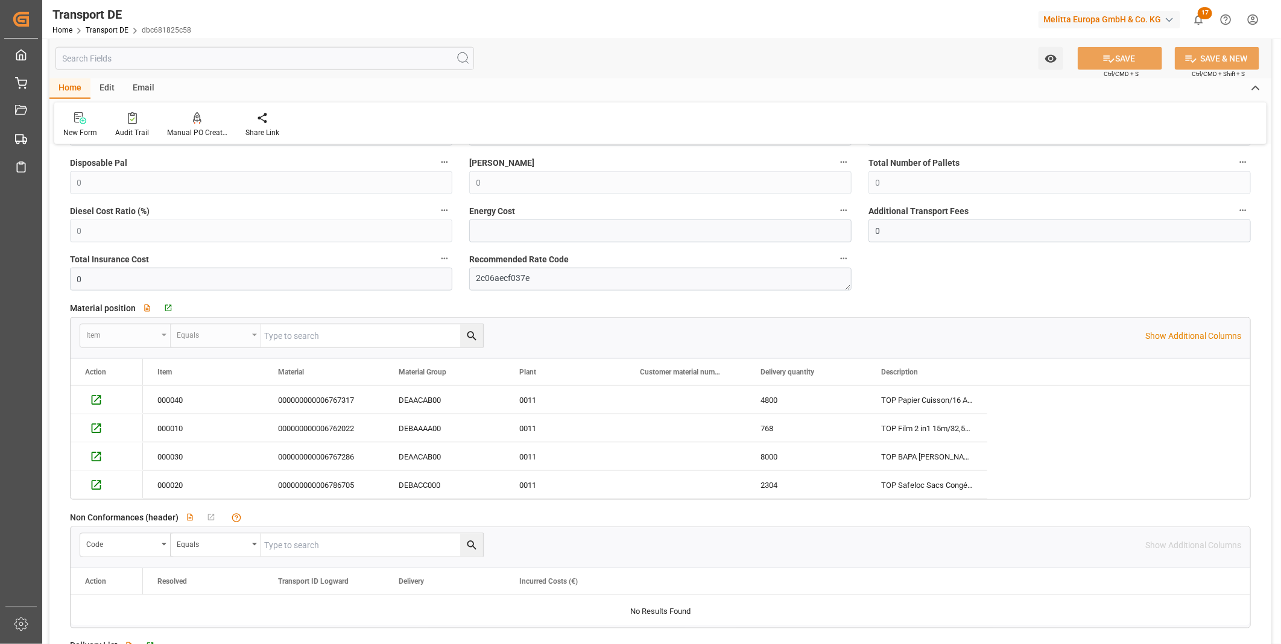
scroll to position [938, 0]
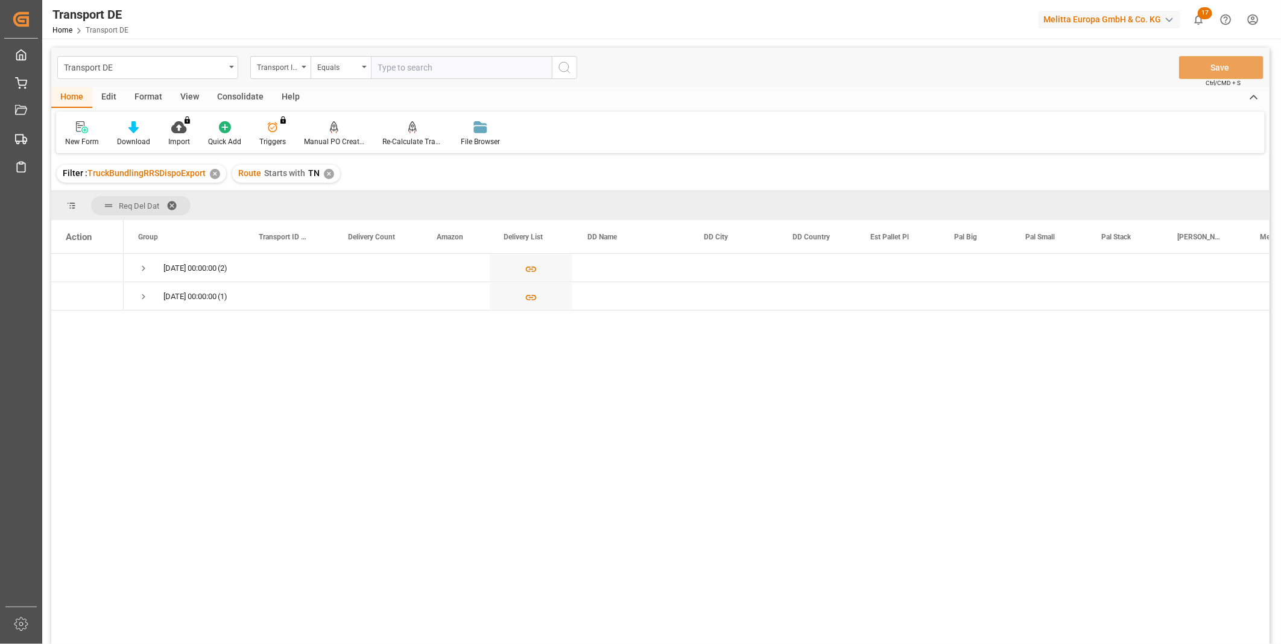
click at [244, 89] on div "Consolidate" at bounding box center [240, 97] width 65 height 21
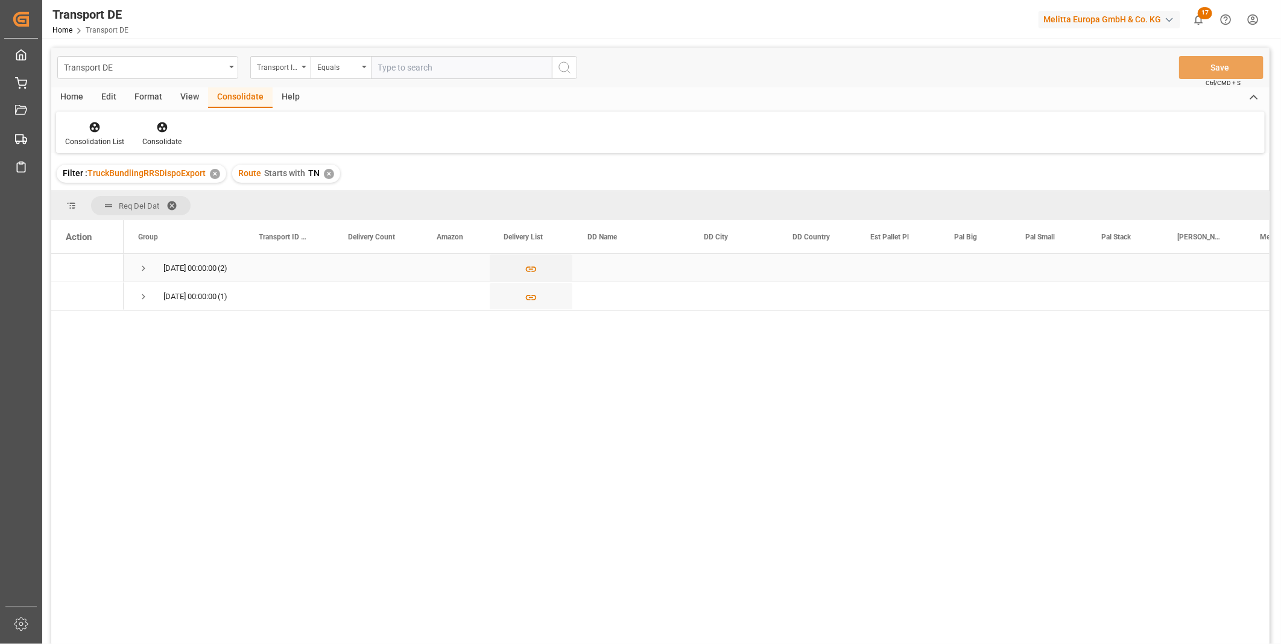
click at [150, 264] on span "[DATE] 00:00:00 (2)" at bounding box center [184, 267] width 92 height 27
click at [143, 309] on div "[DATE] 00:00:00 (1)" at bounding box center [184, 296] width 121 height 28
click at [140, 270] on span "Press SPACE to select this row." at bounding box center [143, 268] width 11 height 11
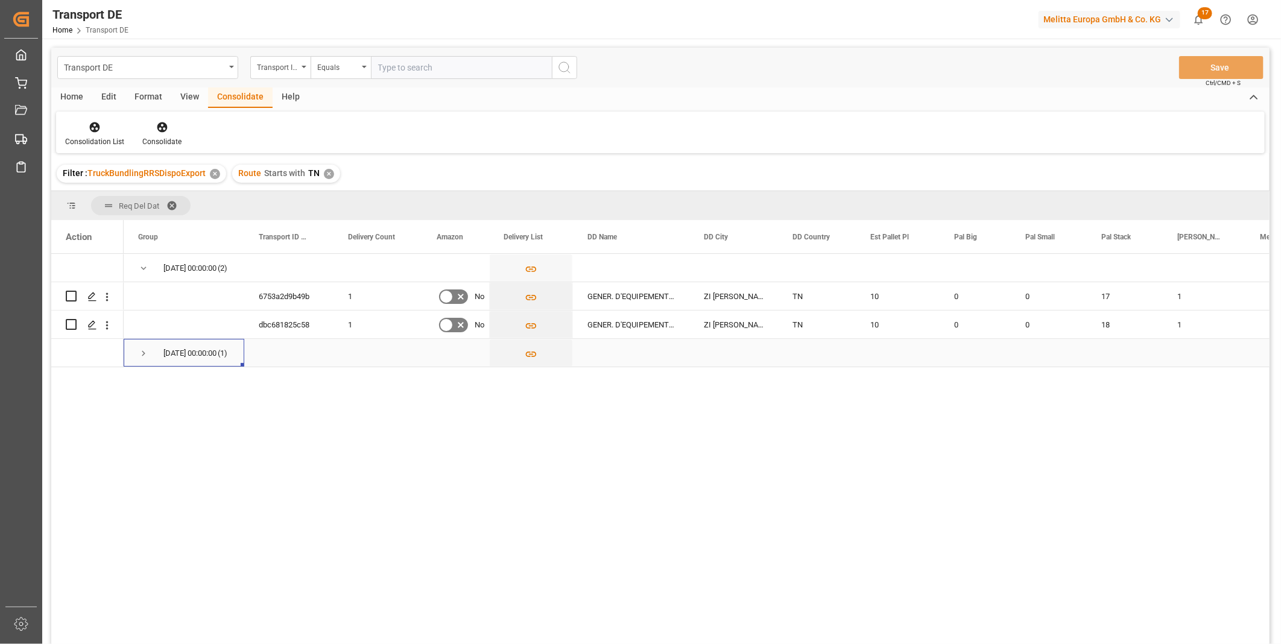
click at [140, 352] on span "Press SPACE to select this row." at bounding box center [143, 353] width 11 height 11
click at [537, 324] on button "Press SPACE to select this row." at bounding box center [531, 325] width 83 height 28
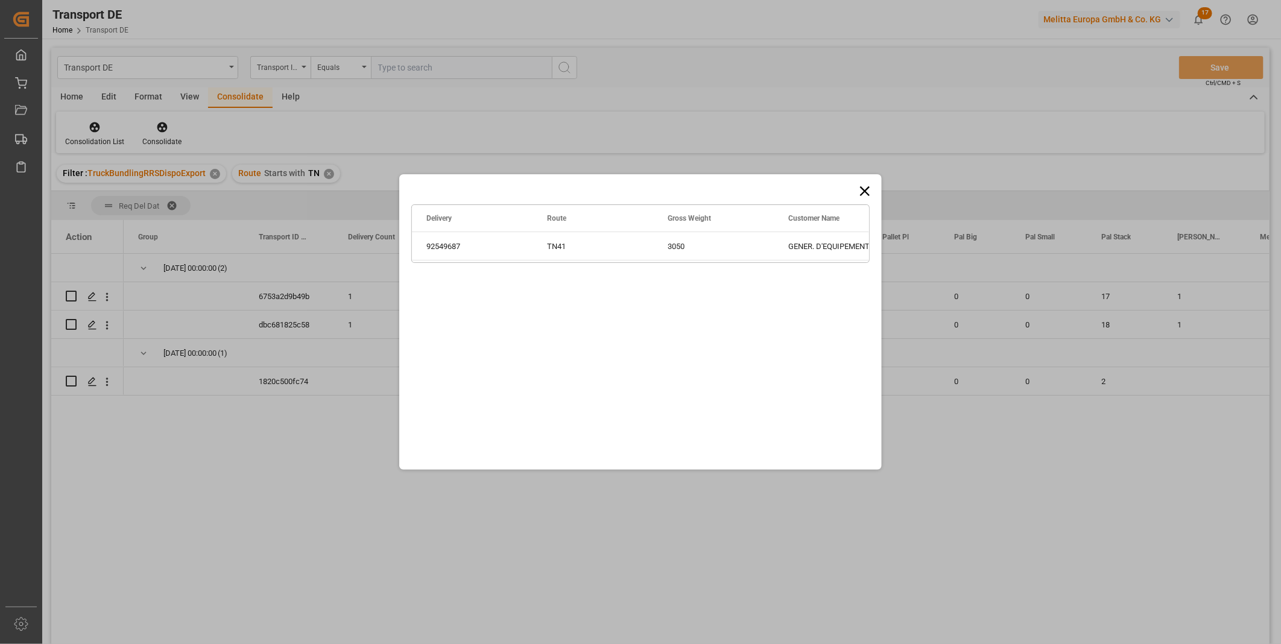
click at [856, 187] on div "Drag here to set row groups Drag here to set column labels Delivery Route Gross…" at bounding box center [640, 321] width 482 height 295
click at [862, 189] on icon at bounding box center [865, 191] width 10 height 10
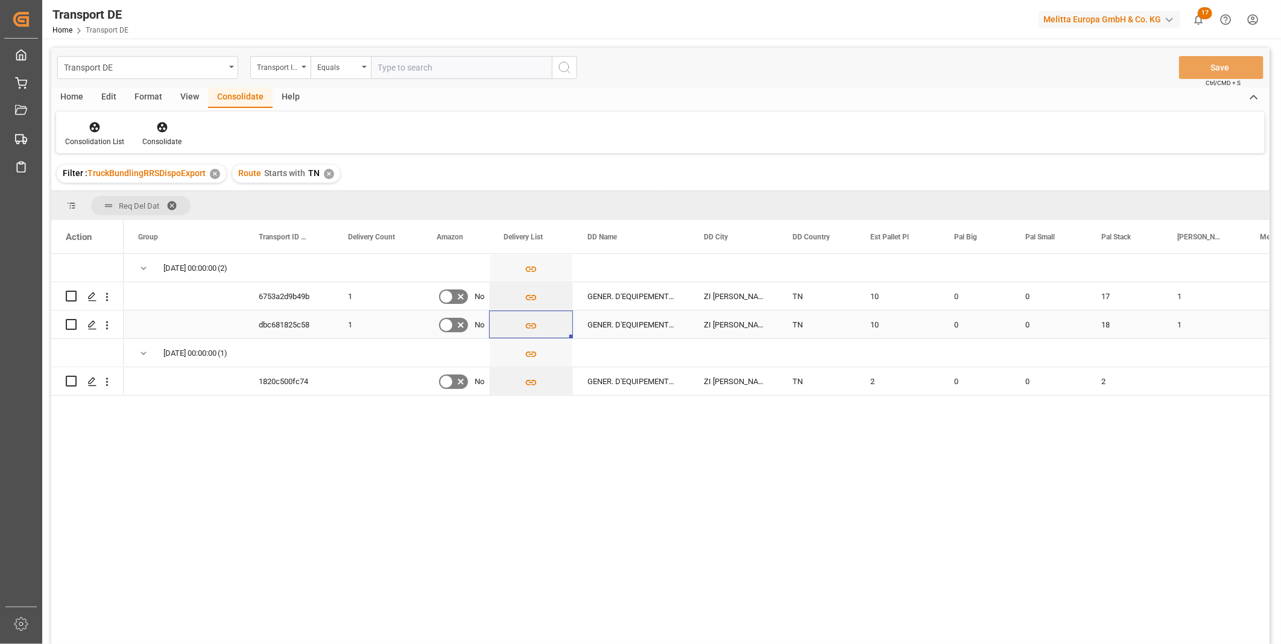
click at [72, 326] on input "Press Space to toggle row selection (unchecked)" at bounding box center [71, 324] width 11 height 11
checkbox input "true"
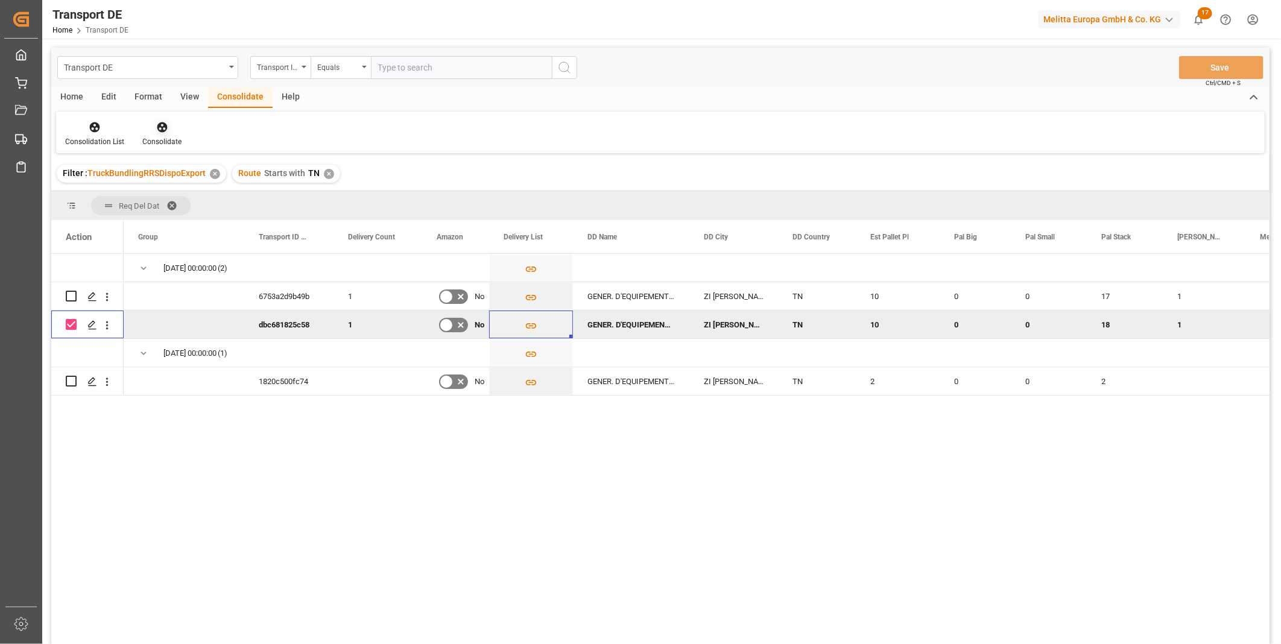
click at [157, 131] on icon at bounding box center [162, 127] width 12 height 12
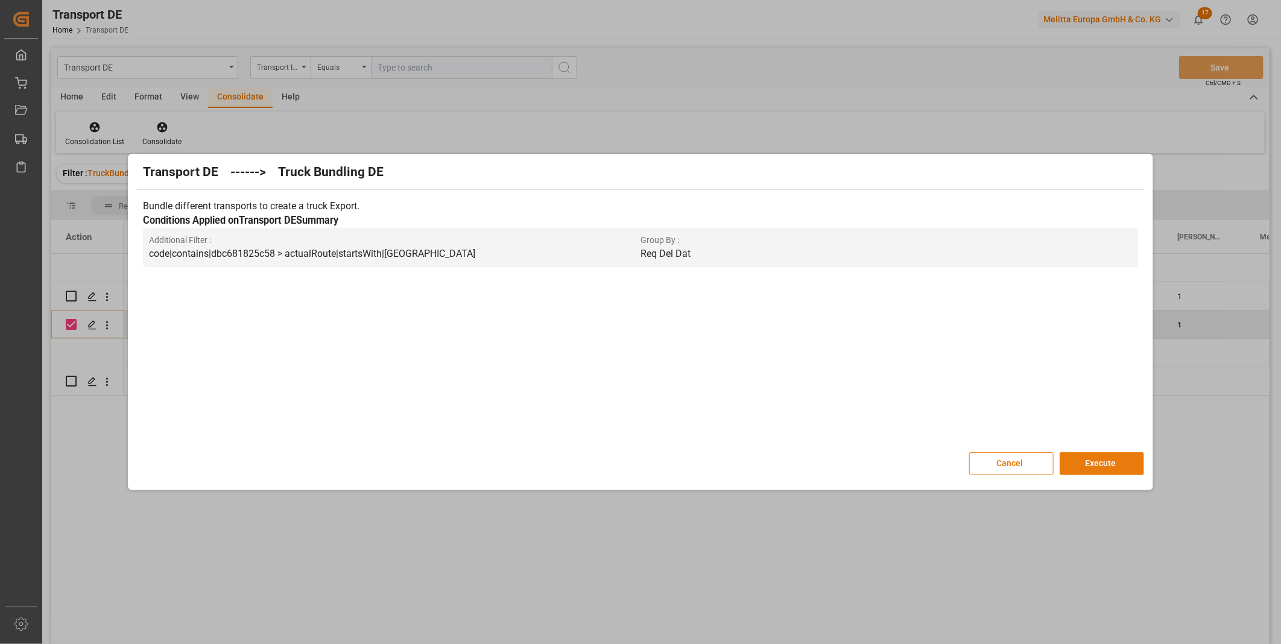
click at [1103, 460] on button "Execute" at bounding box center [1101, 463] width 84 height 23
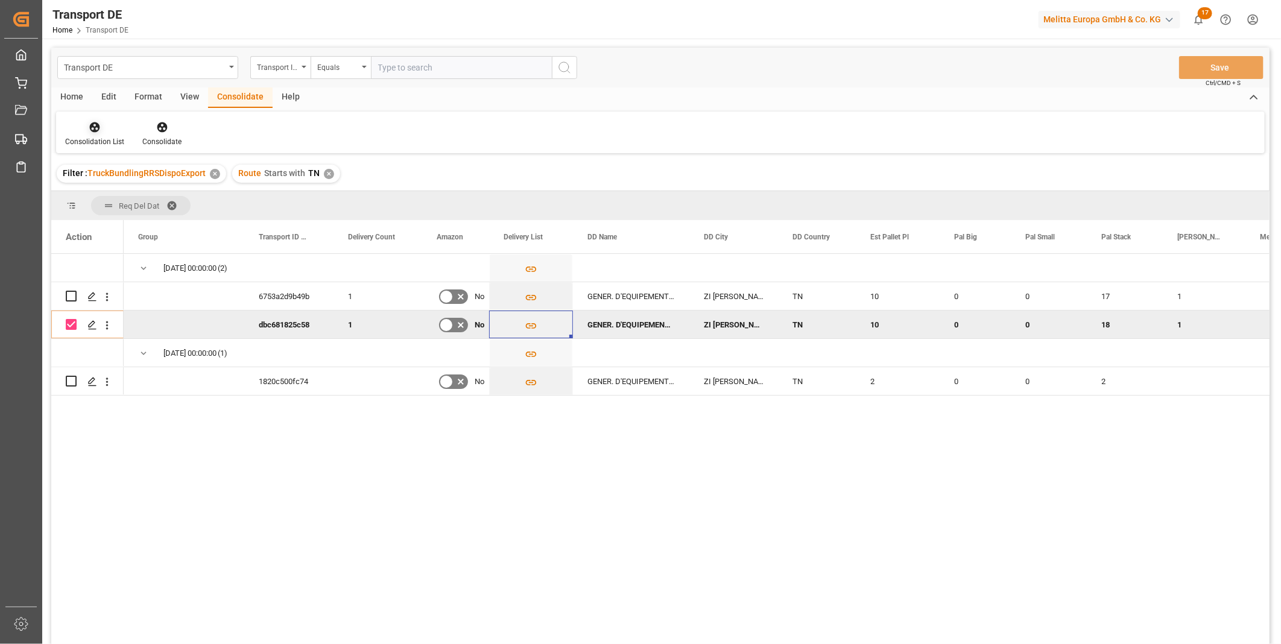
click at [103, 127] on div at bounding box center [94, 127] width 59 height 13
click at [155, 219] on div "Transport DE Transport ID Logward Equals Save Ctrl/CMD + S Home Edit Format Vie…" at bounding box center [660, 362] width 1218 height 628
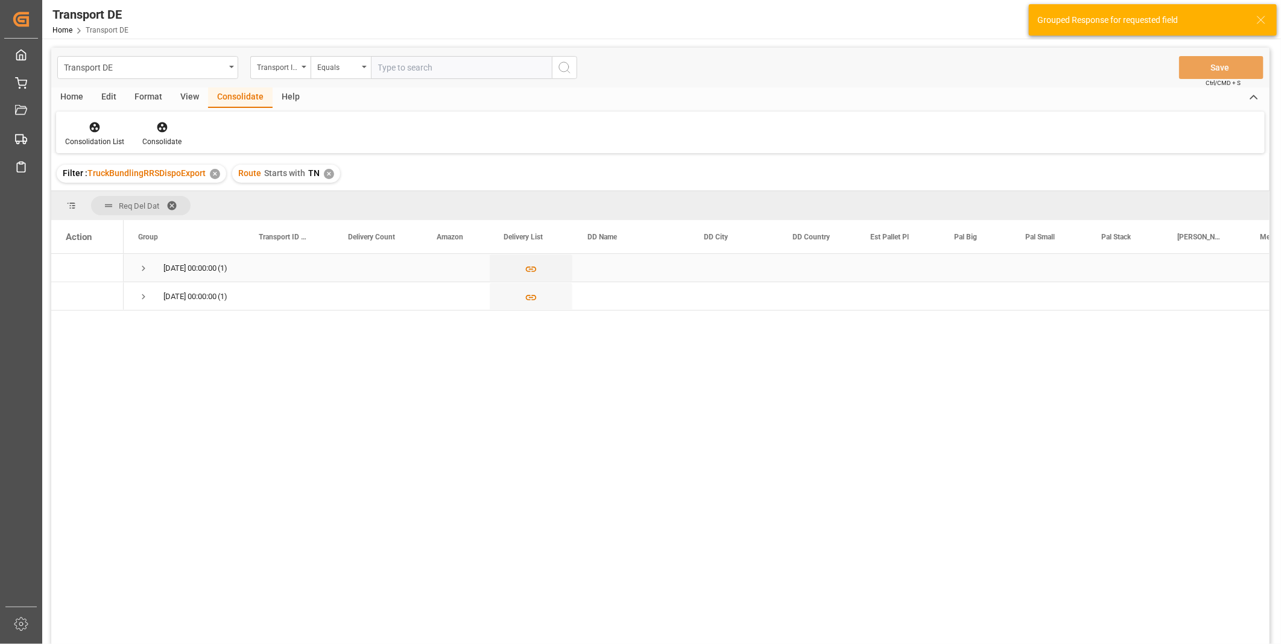
click at [140, 263] on span "Press SPACE to select this row." at bounding box center [143, 268] width 11 height 28
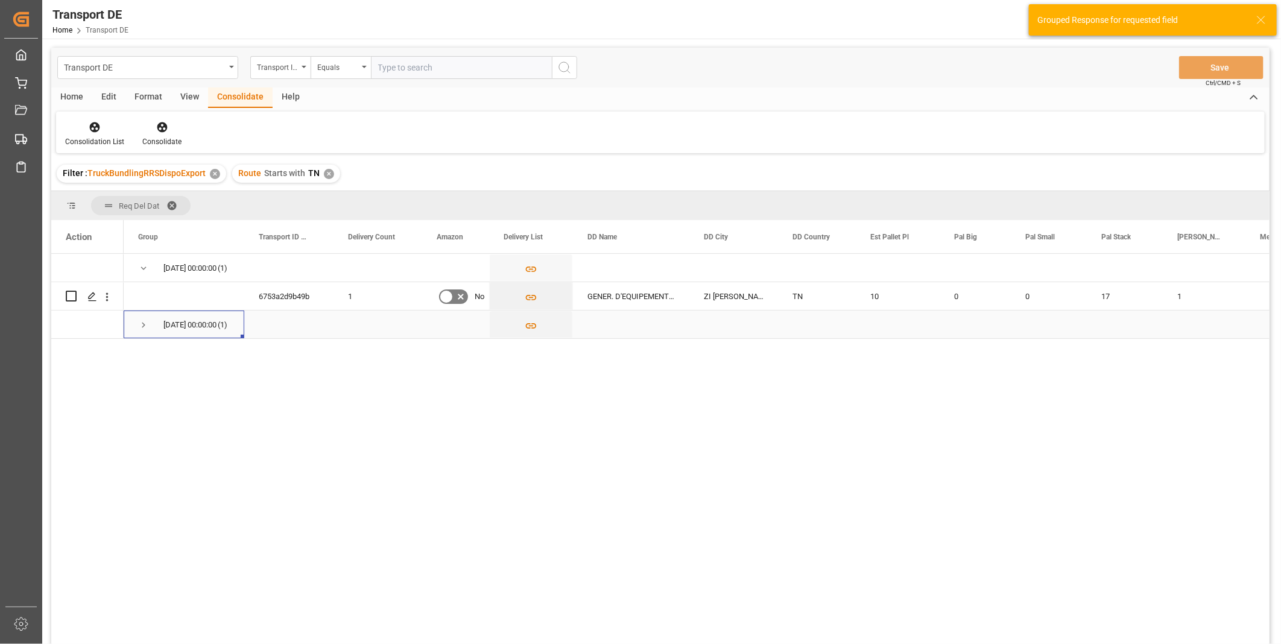
click at [149, 332] on span "[DATE] 00:00:00 (1)" at bounding box center [184, 324] width 92 height 27
click at [146, 330] on span "Press SPACE to select this row." at bounding box center [143, 325] width 11 height 28
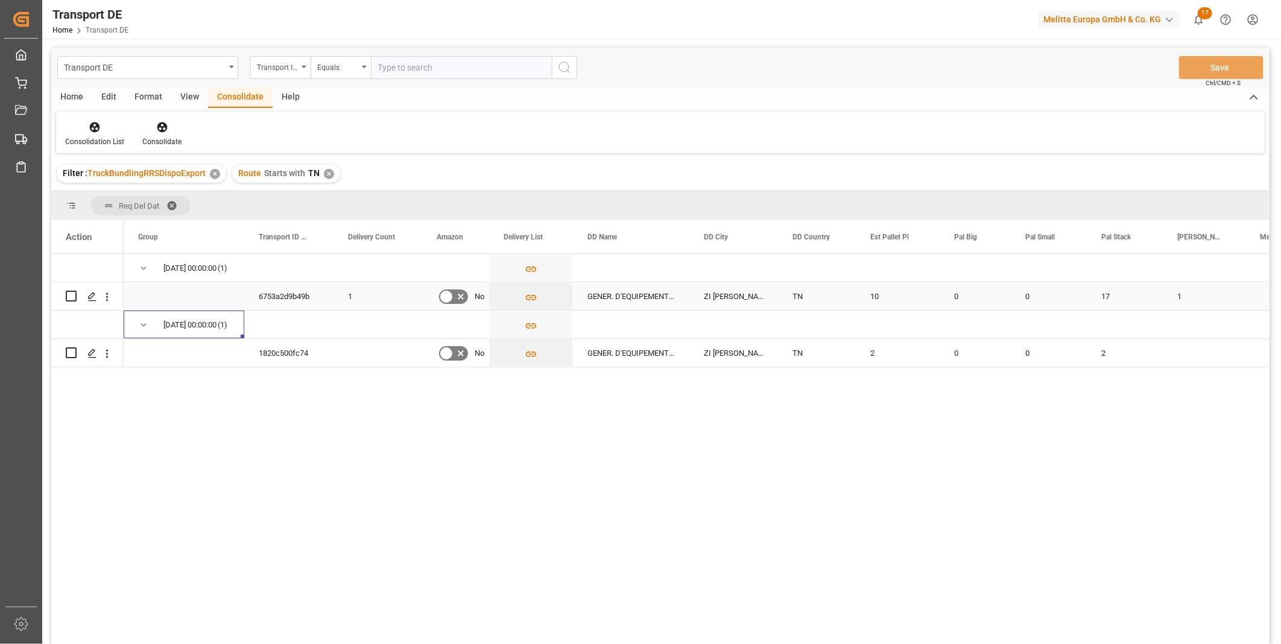
click at [72, 295] on input "Press Space to toggle row selection (unchecked)" at bounding box center [71, 296] width 11 height 11
checkbox input "true"
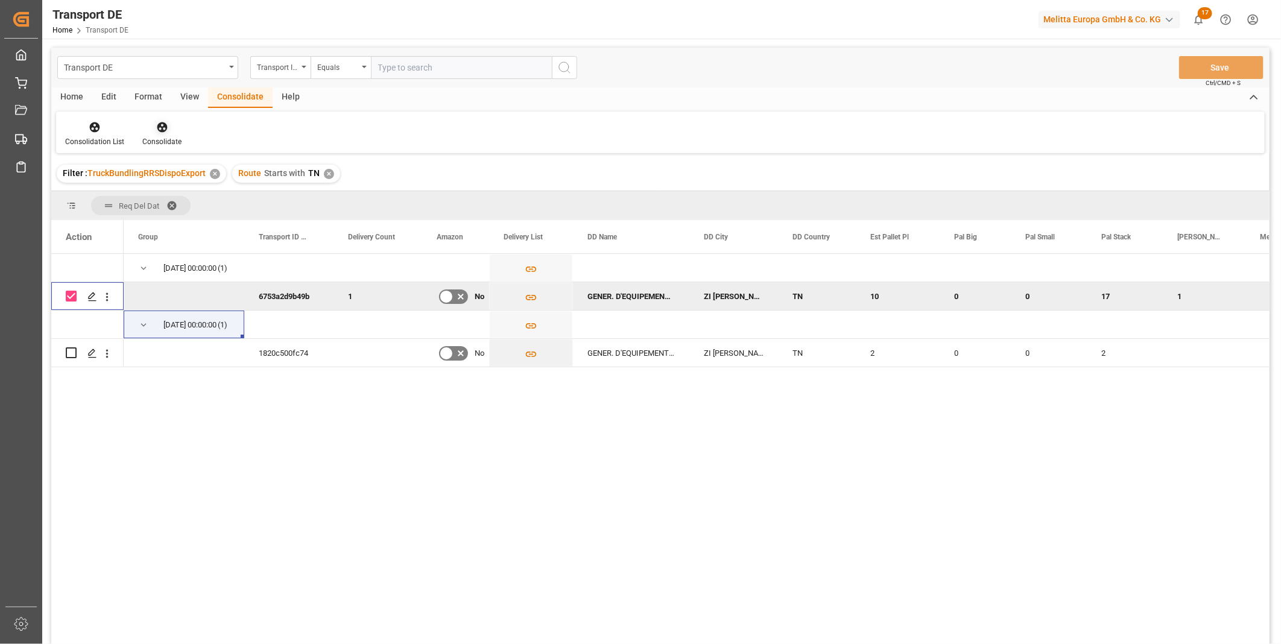
click at [165, 121] on div at bounding box center [161, 127] width 39 height 13
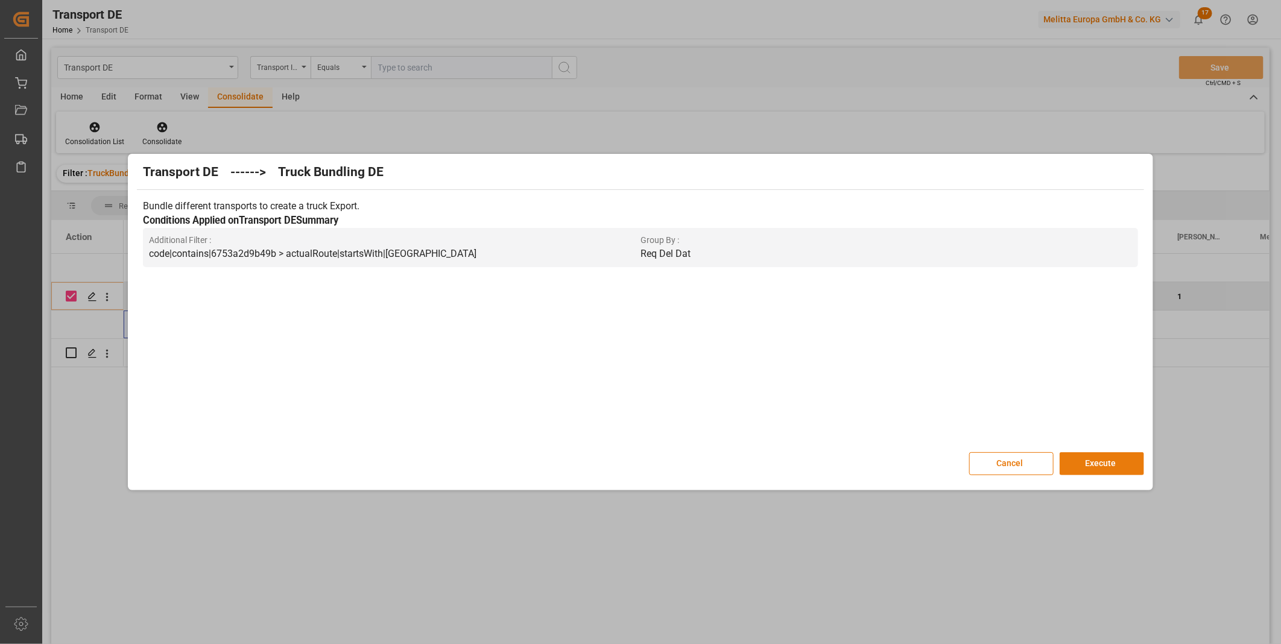
click at [1080, 453] on button "Execute" at bounding box center [1101, 463] width 84 height 23
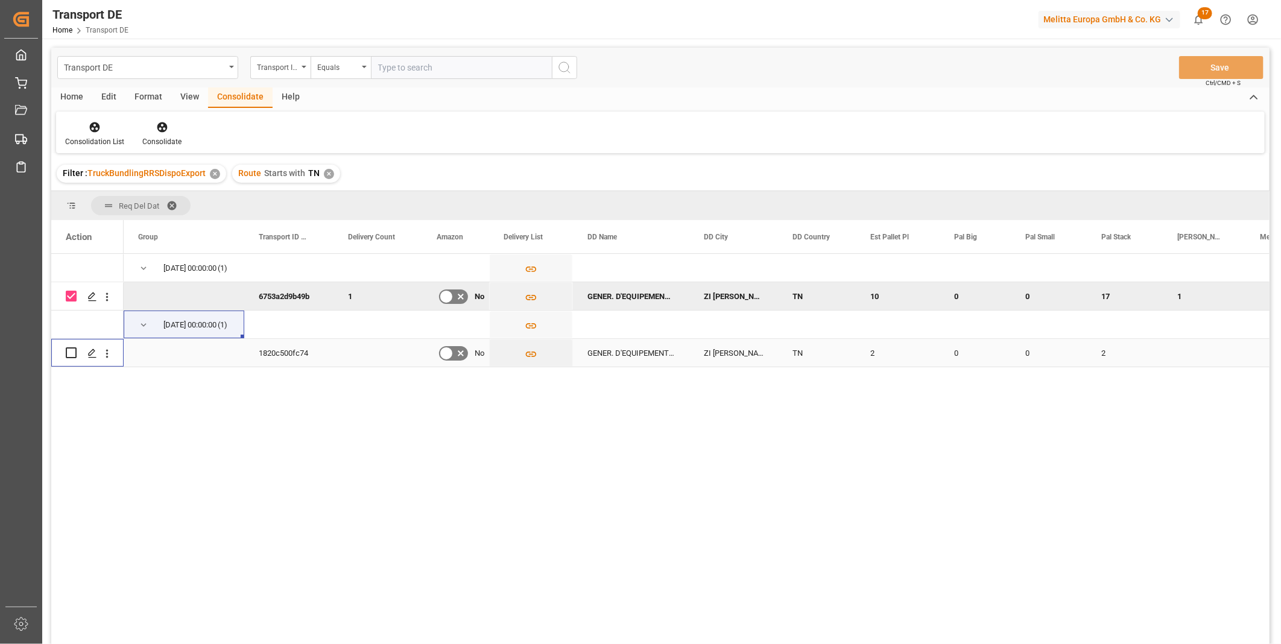
click at [74, 350] on input "Press Space to toggle row selection (unchecked)" at bounding box center [71, 352] width 11 height 11
checkbox input "true"
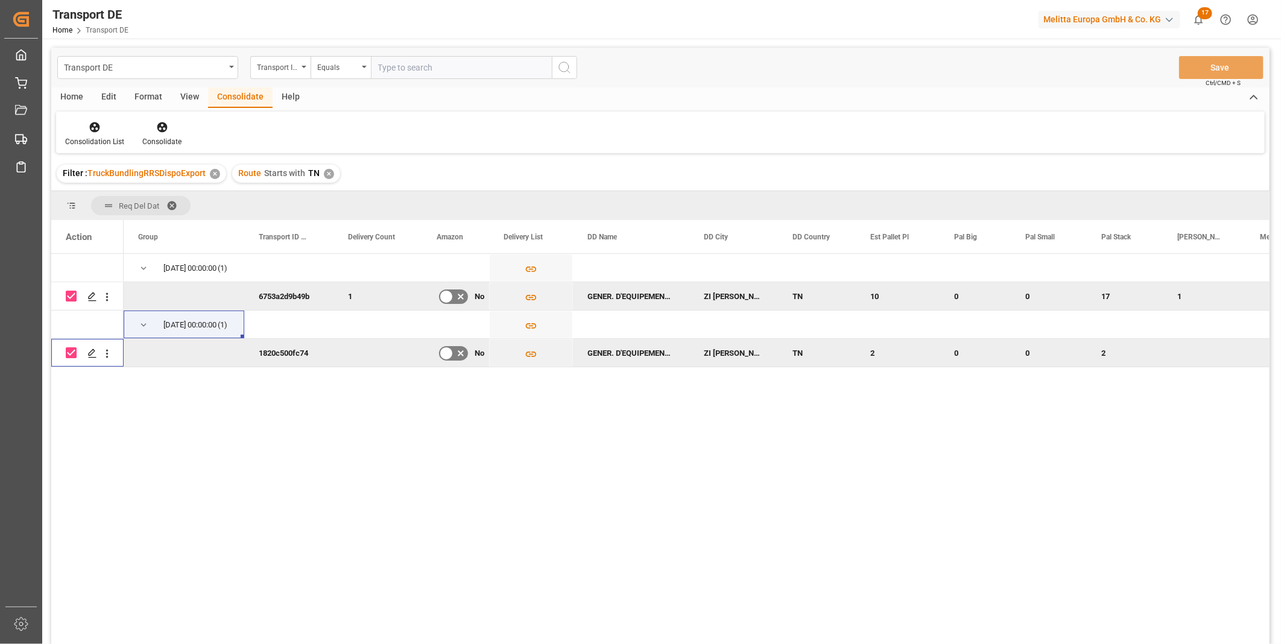
click at [73, 297] on input "Press Space to toggle row selection (checked)" at bounding box center [71, 296] width 11 height 11
checkbox input "false"
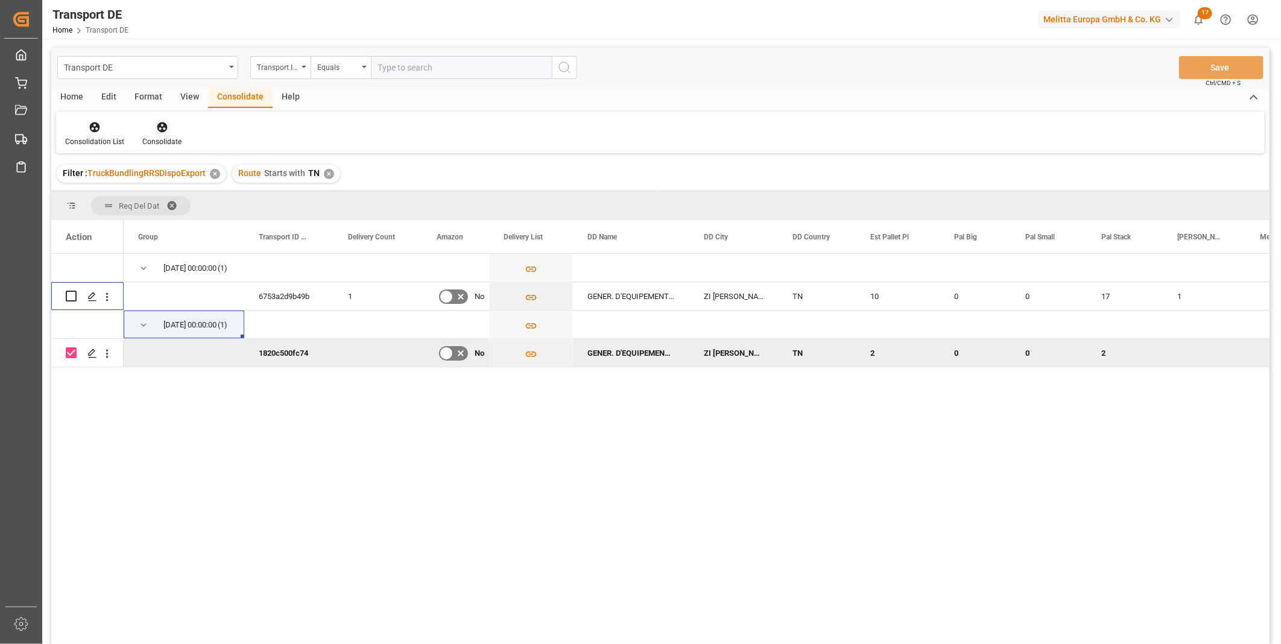
click at [181, 136] on div "Consolidate" at bounding box center [161, 134] width 57 height 27
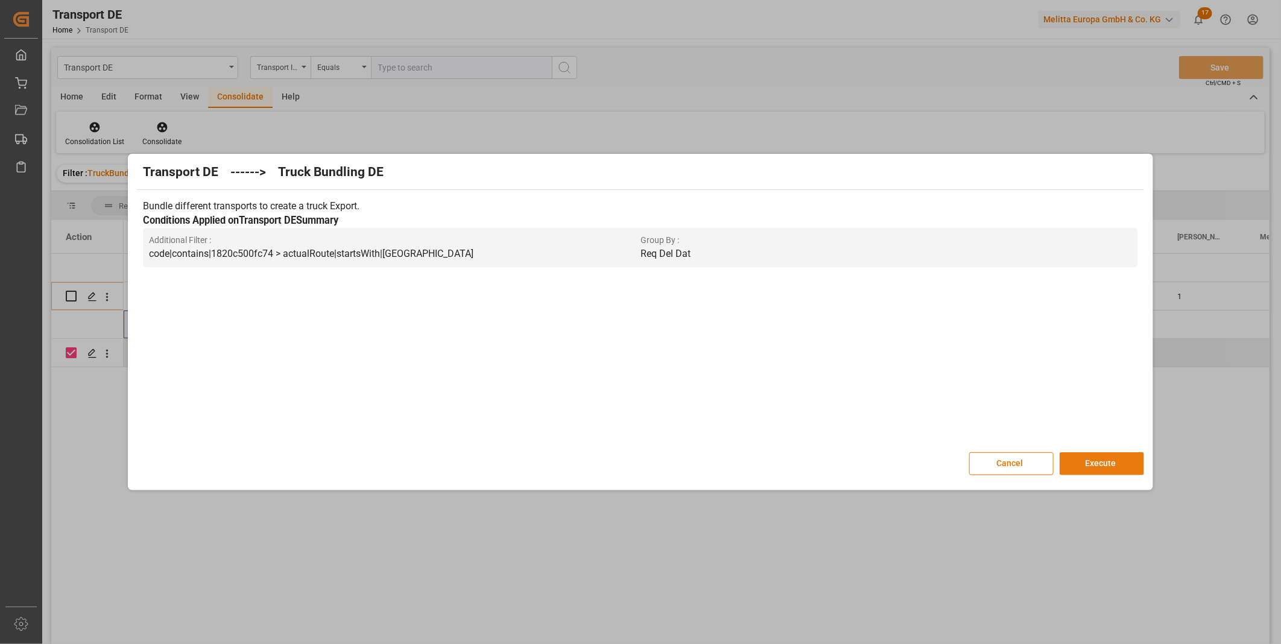
click at [1102, 458] on button "Execute" at bounding box center [1101, 463] width 84 height 23
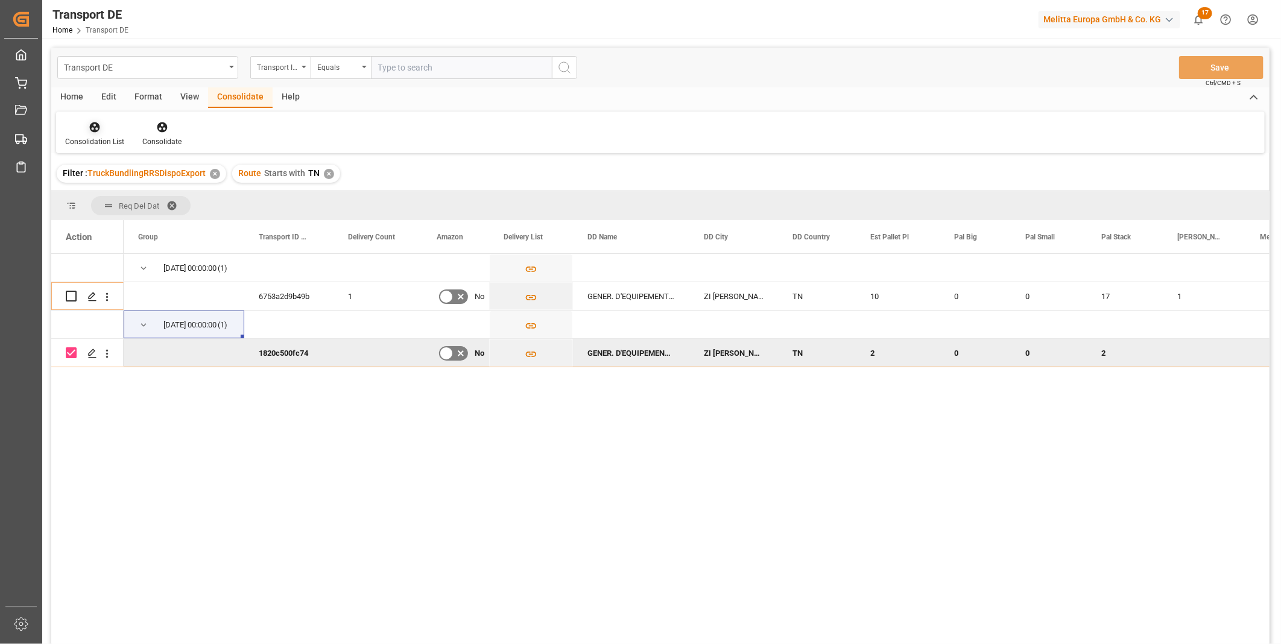
click at [89, 131] on icon at bounding box center [95, 127] width 12 height 12
click at [141, 218] on div "Transport DE Transport ID Logward Equals Save Ctrl/CMD + S Home Edit Format Vie…" at bounding box center [660, 362] width 1218 height 628
